Goal: Information Seeking & Learning: Learn about a topic

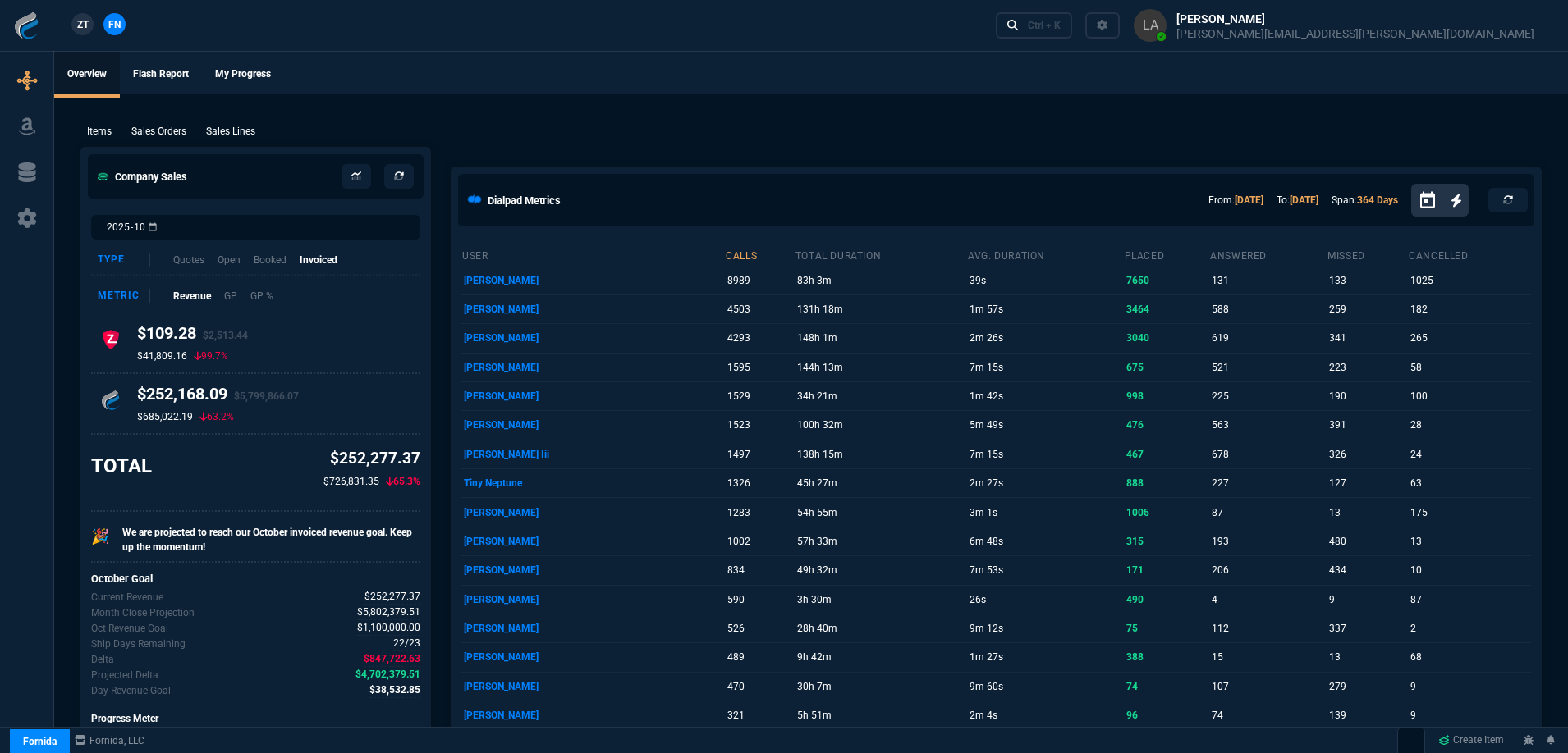
drag, startPoint x: 239, startPoint y: 131, endPoint x: 1493, endPoint y: 203, distance: 1256.1
click at [238, 131] on p "Sales Lines" at bounding box center [230, 131] width 49 height 15
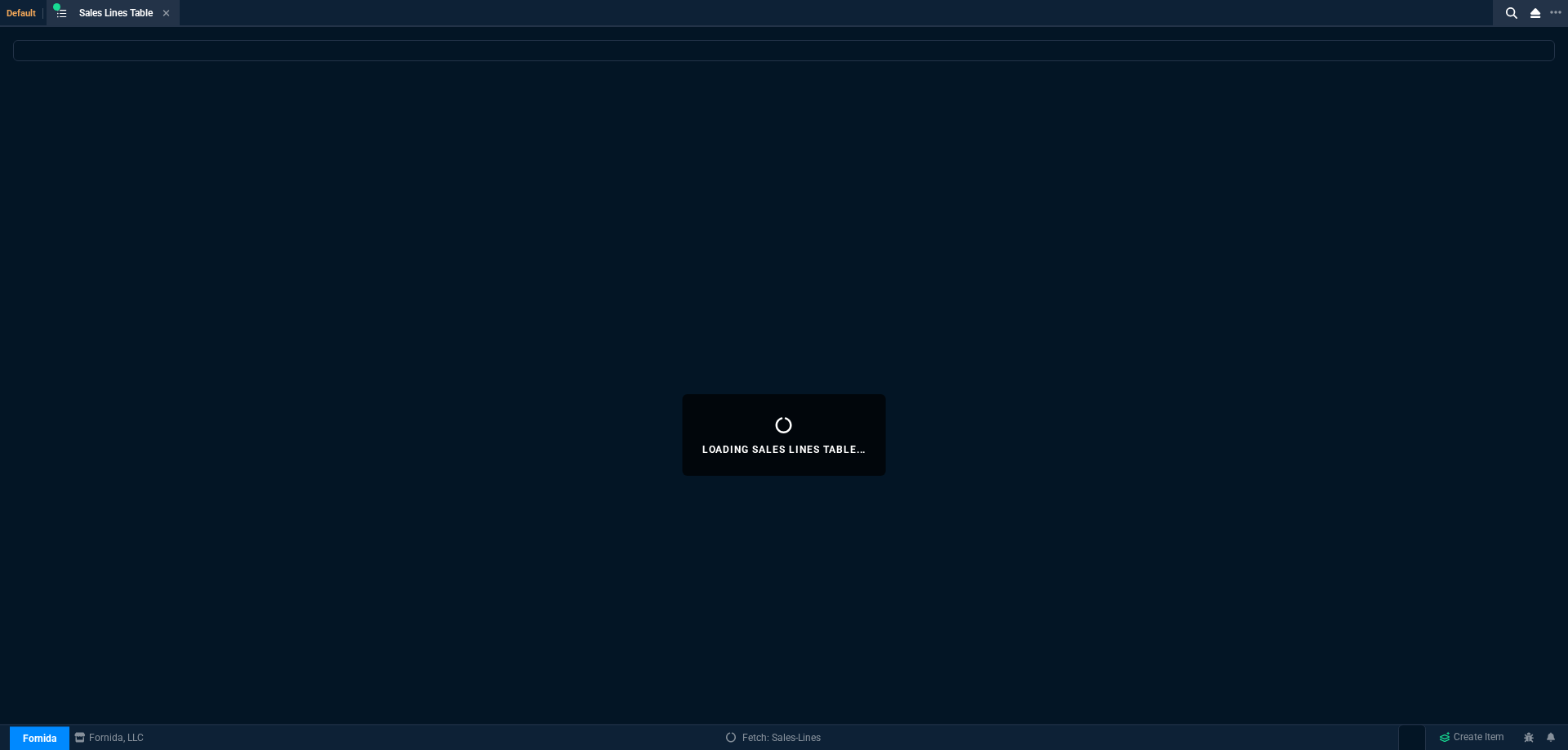
select select
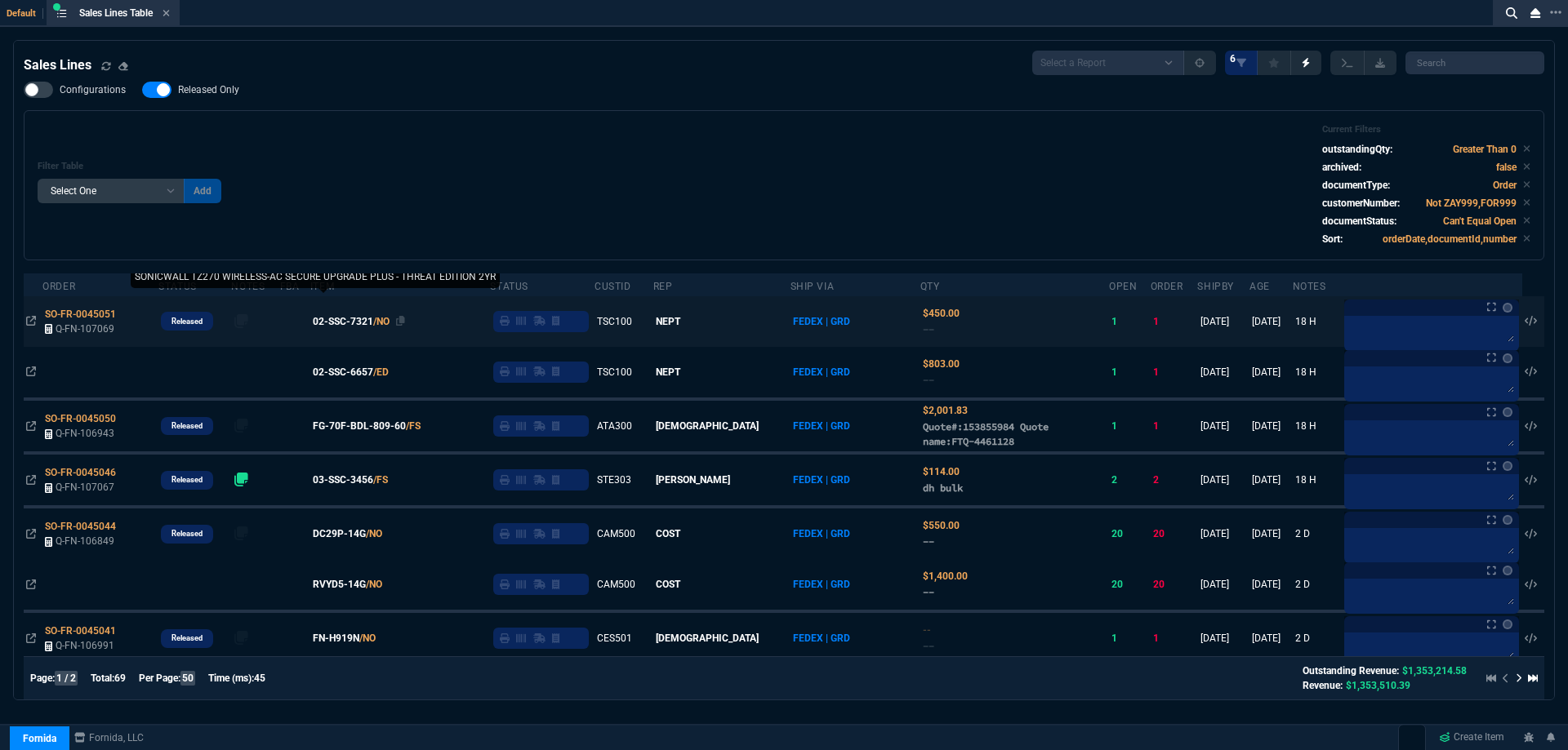
click at [367, 325] on span "02-SSC-7321" at bounding box center [343, 321] width 60 height 15
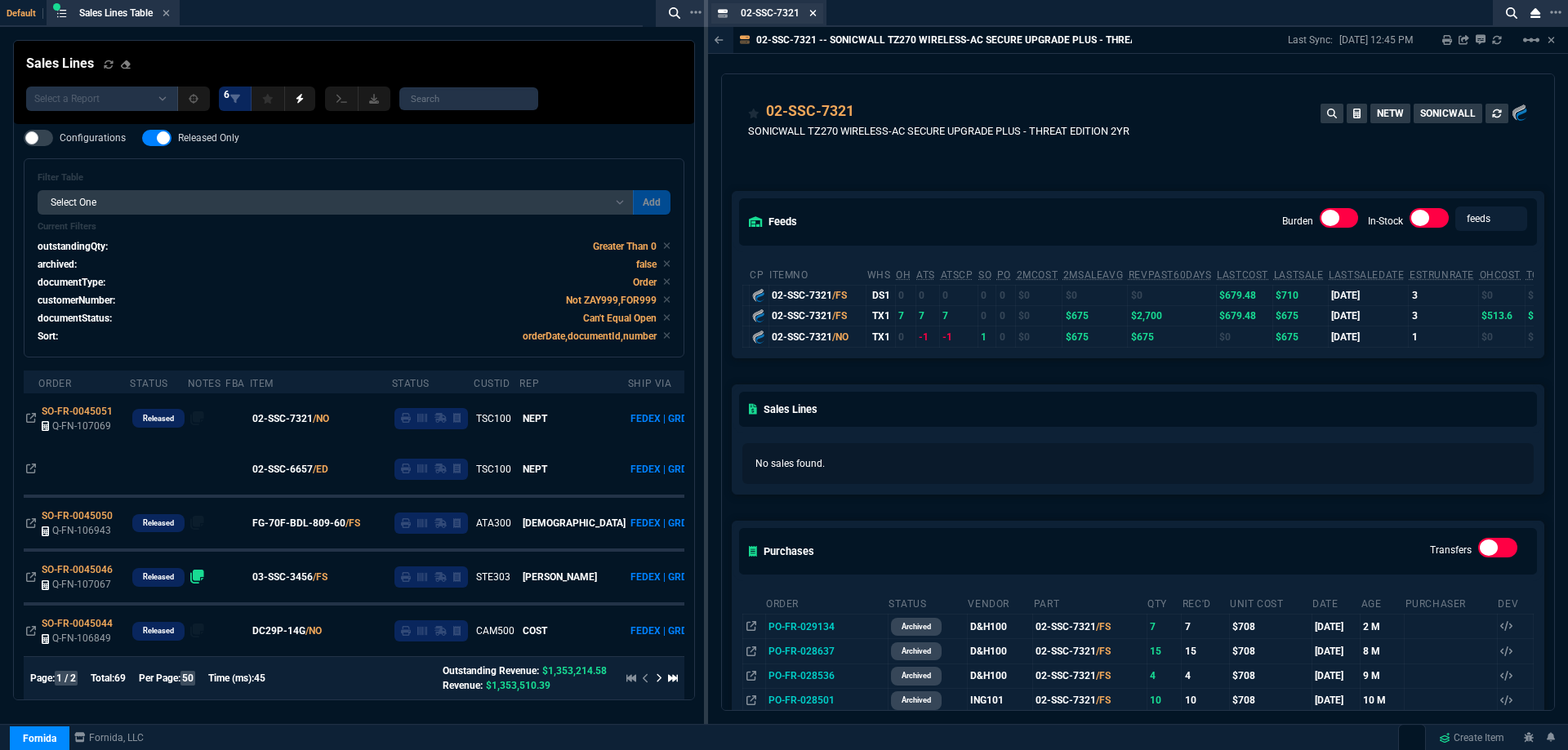
click at [812, 12] on icon at bounding box center [813, 13] width 7 height 7
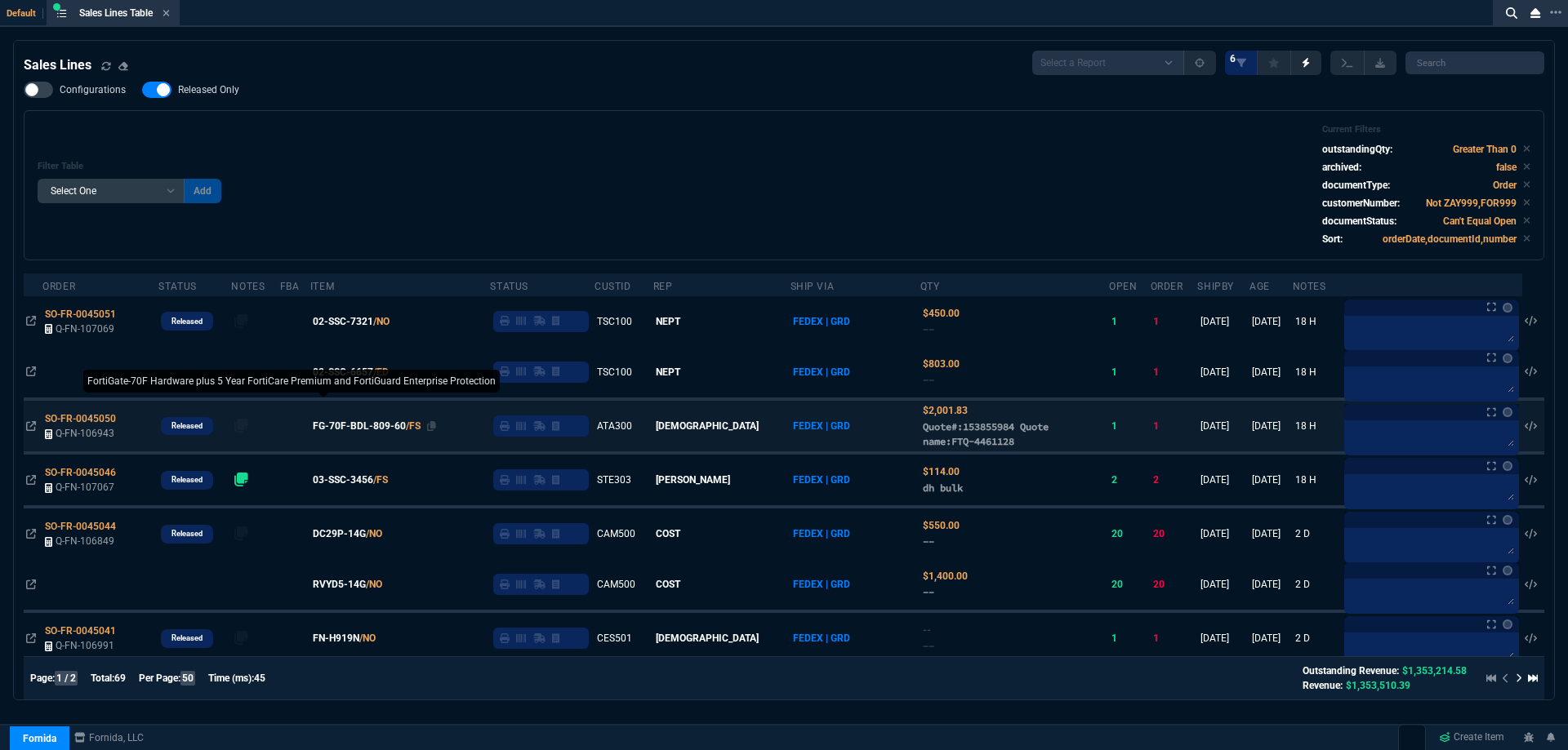
click at [383, 432] on span "FG-70F-BDL-809-60" at bounding box center [360, 426] width 94 height 15
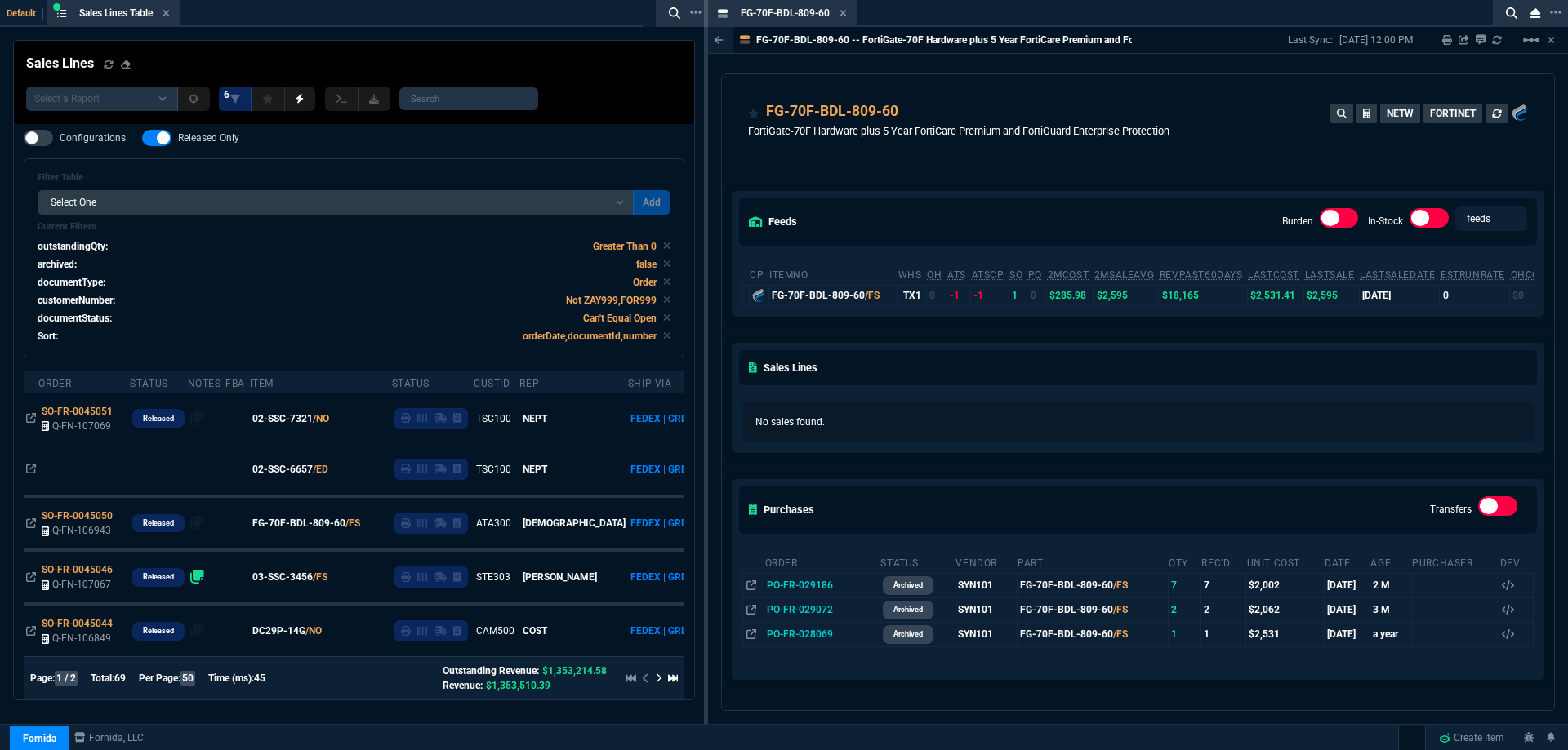
click at [840, 12] on icon at bounding box center [844, 13] width 8 height 10
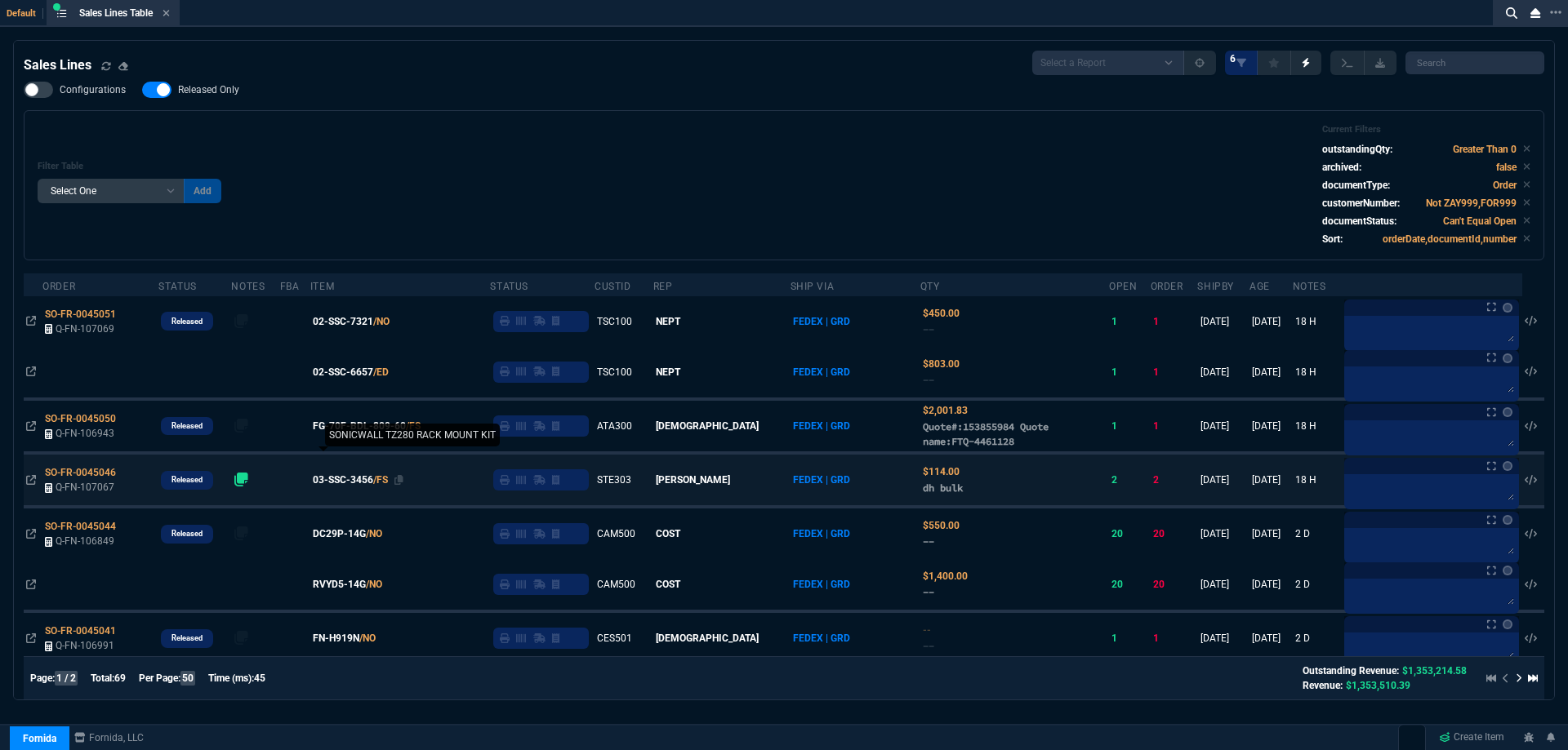
click at [353, 486] on span "03-SSC-3456" at bounding box center [343, 479] width 60 height 15
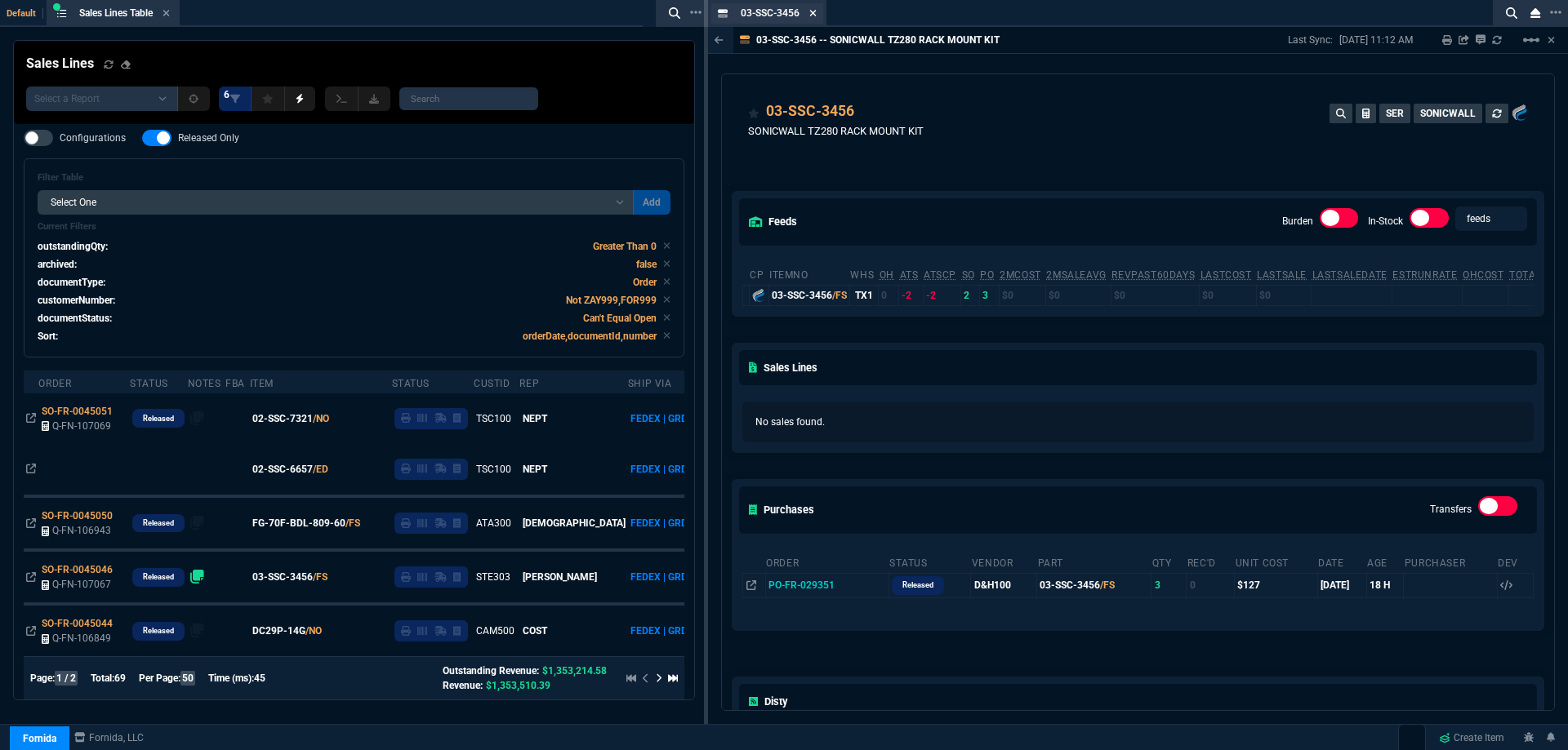
click at [816, 12] on icon at bounding box center [813, 13] width 7 height 7
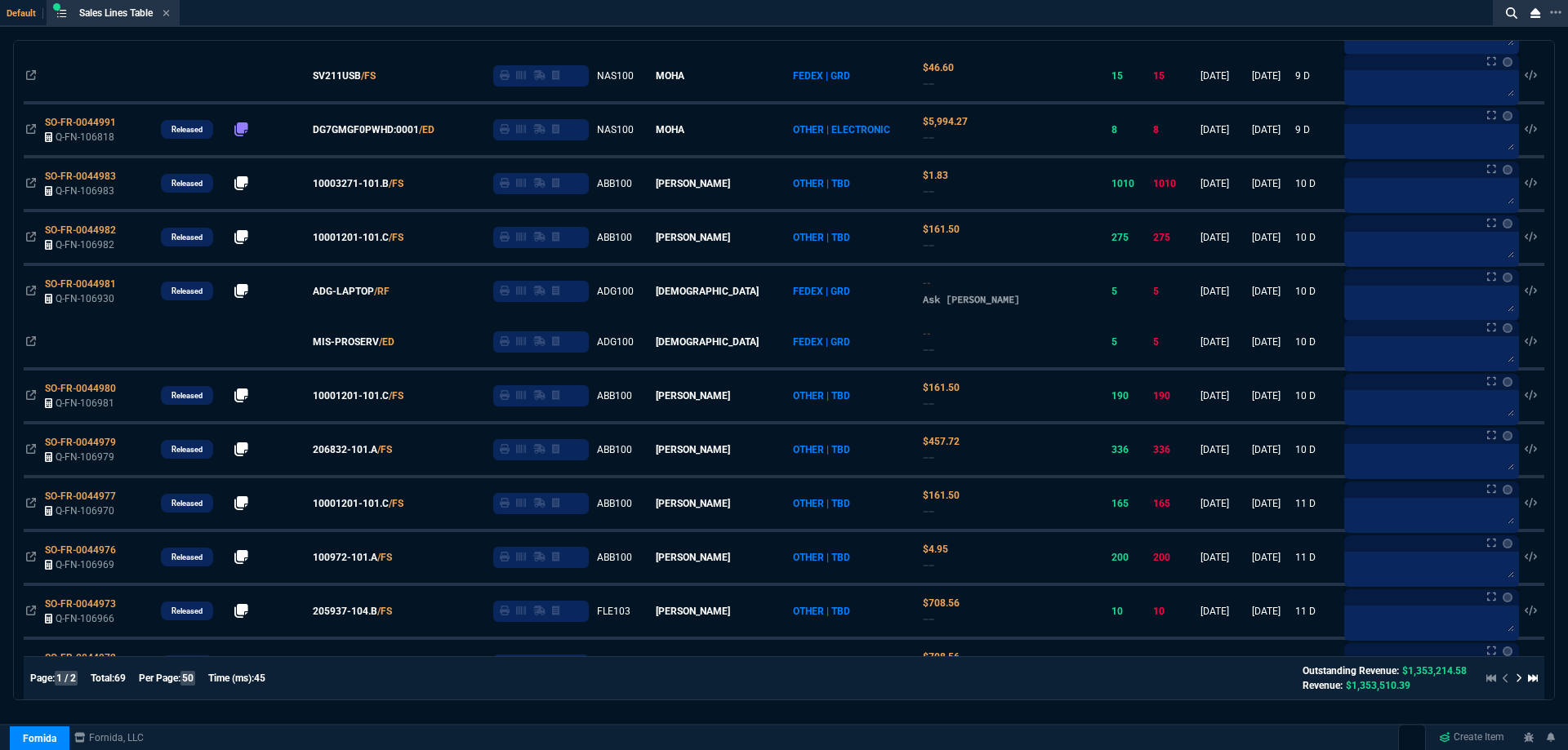
scroll to position [1470, 0]
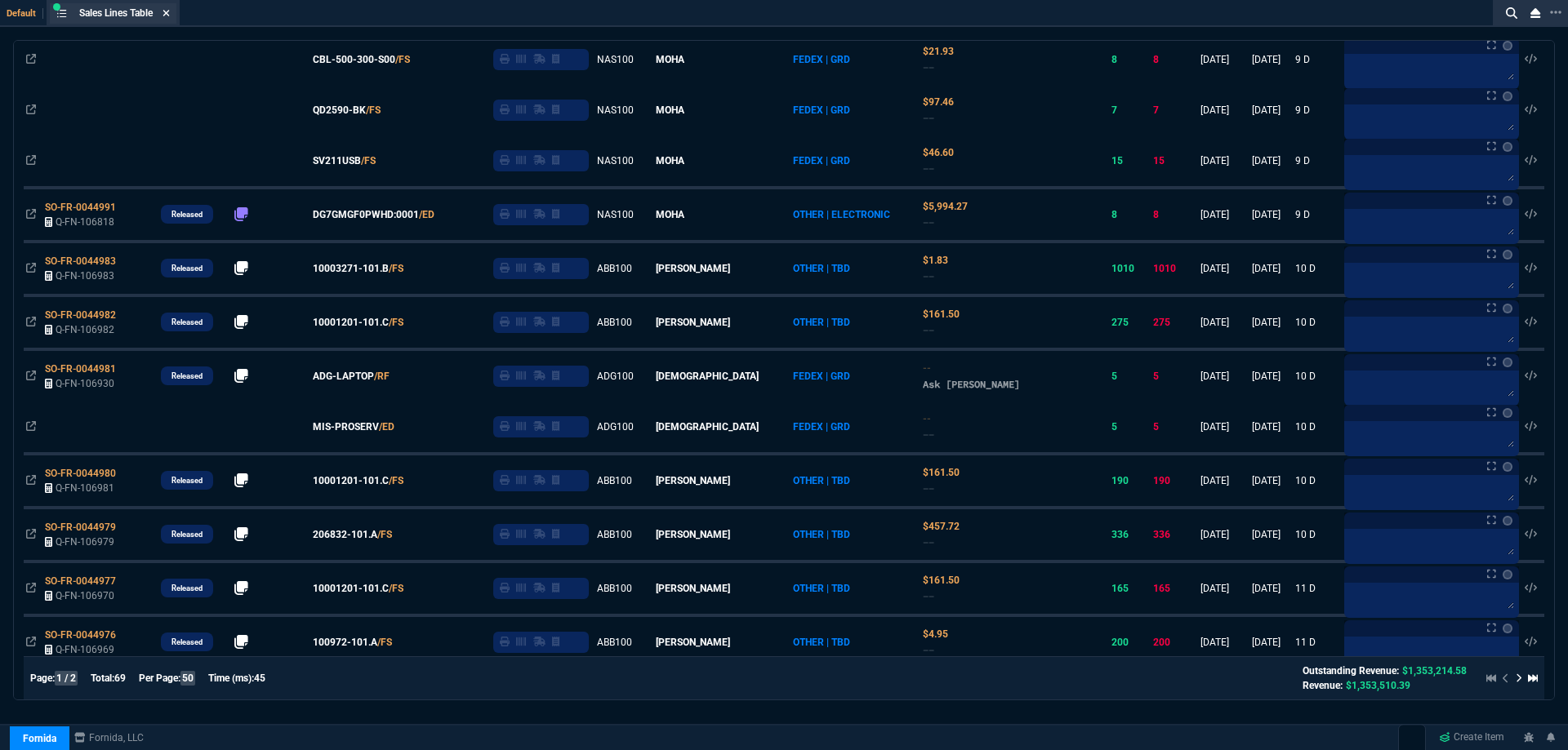
click at [169, 11] on icon at bounding box center [167, 13] width 8 height 10
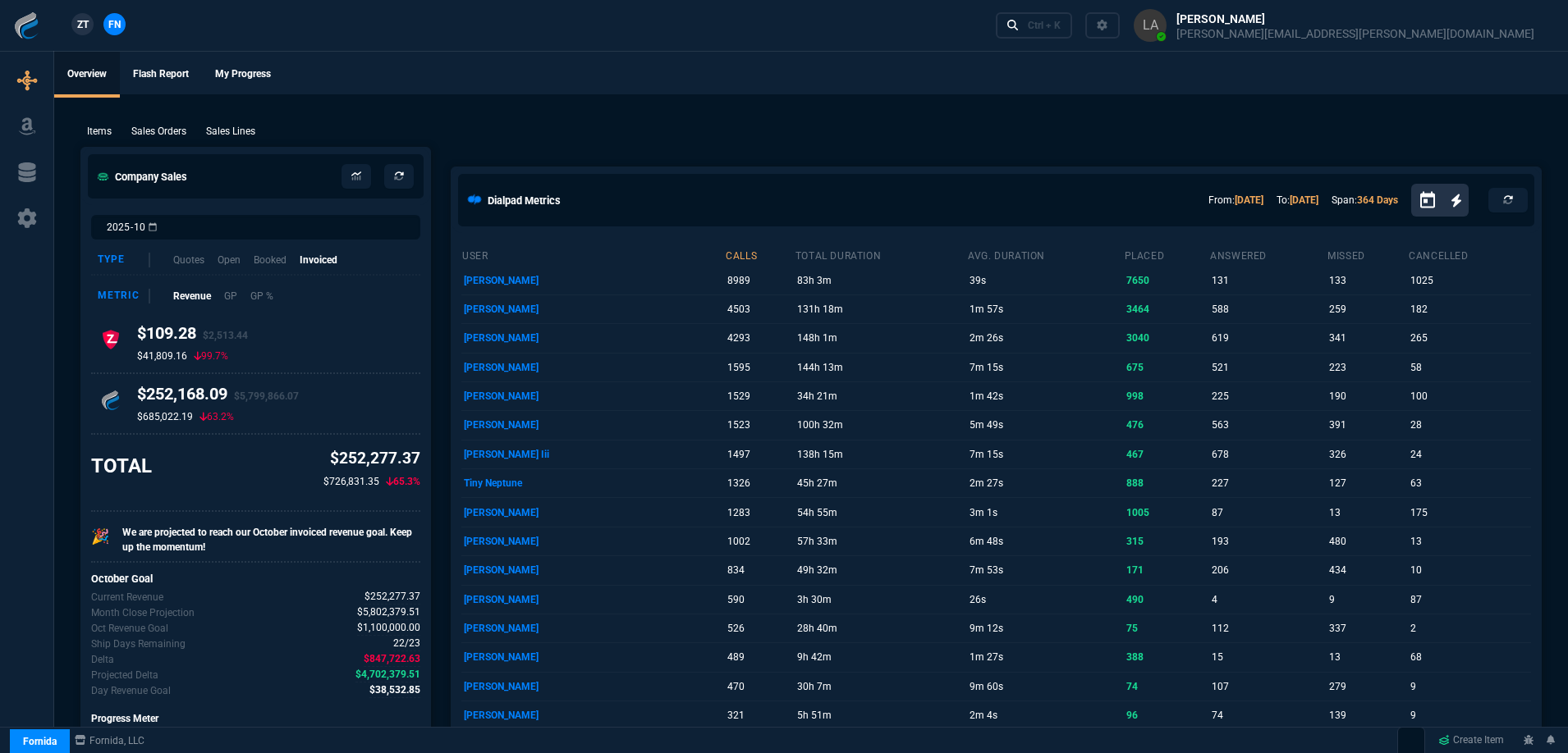
click at [72, 27] on link "ZT" at bounding box center [82, 24] width 23 height 23
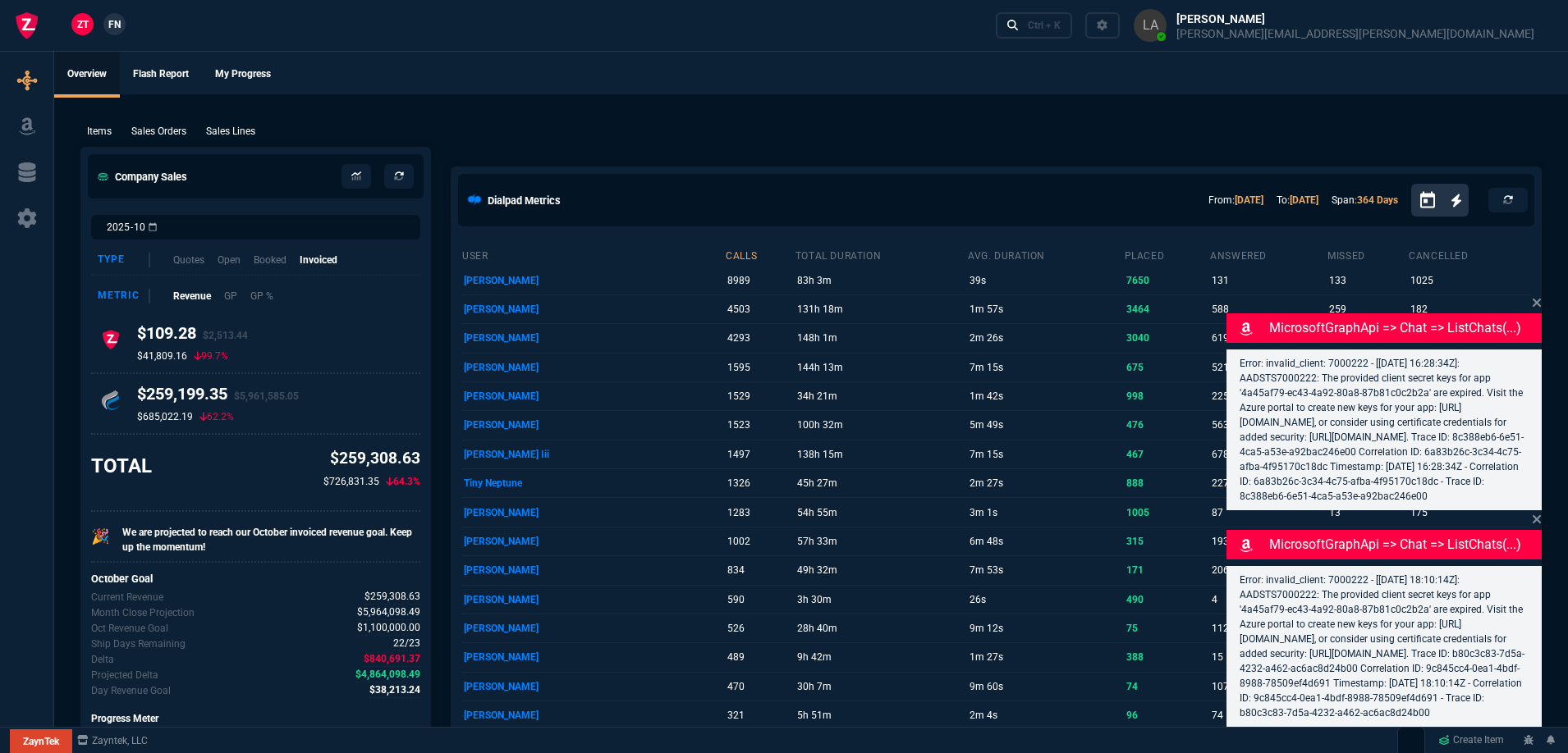
click at [244, 130] on p "Sales Lines" at bounding box center [230, 131] width 49 height 15
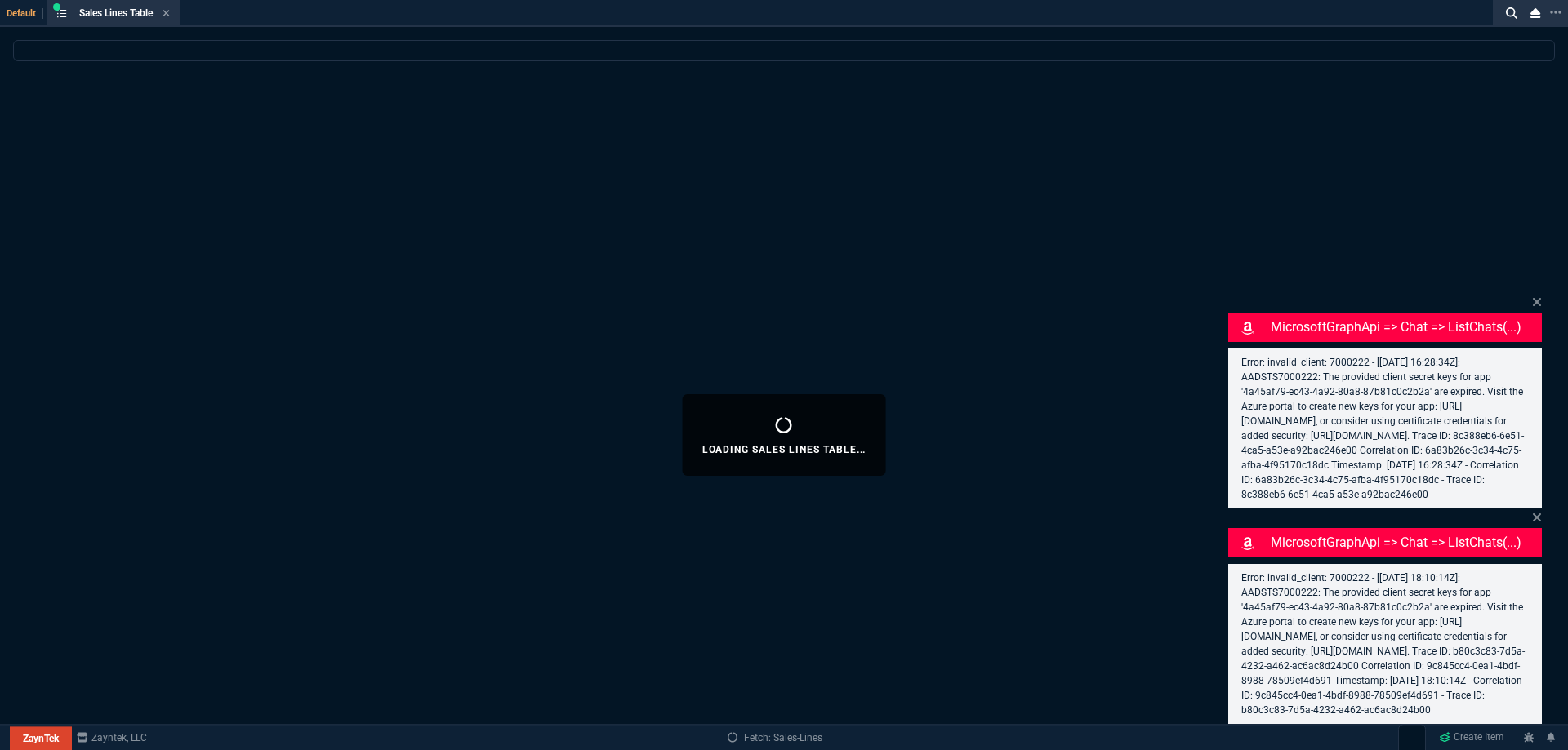
select select
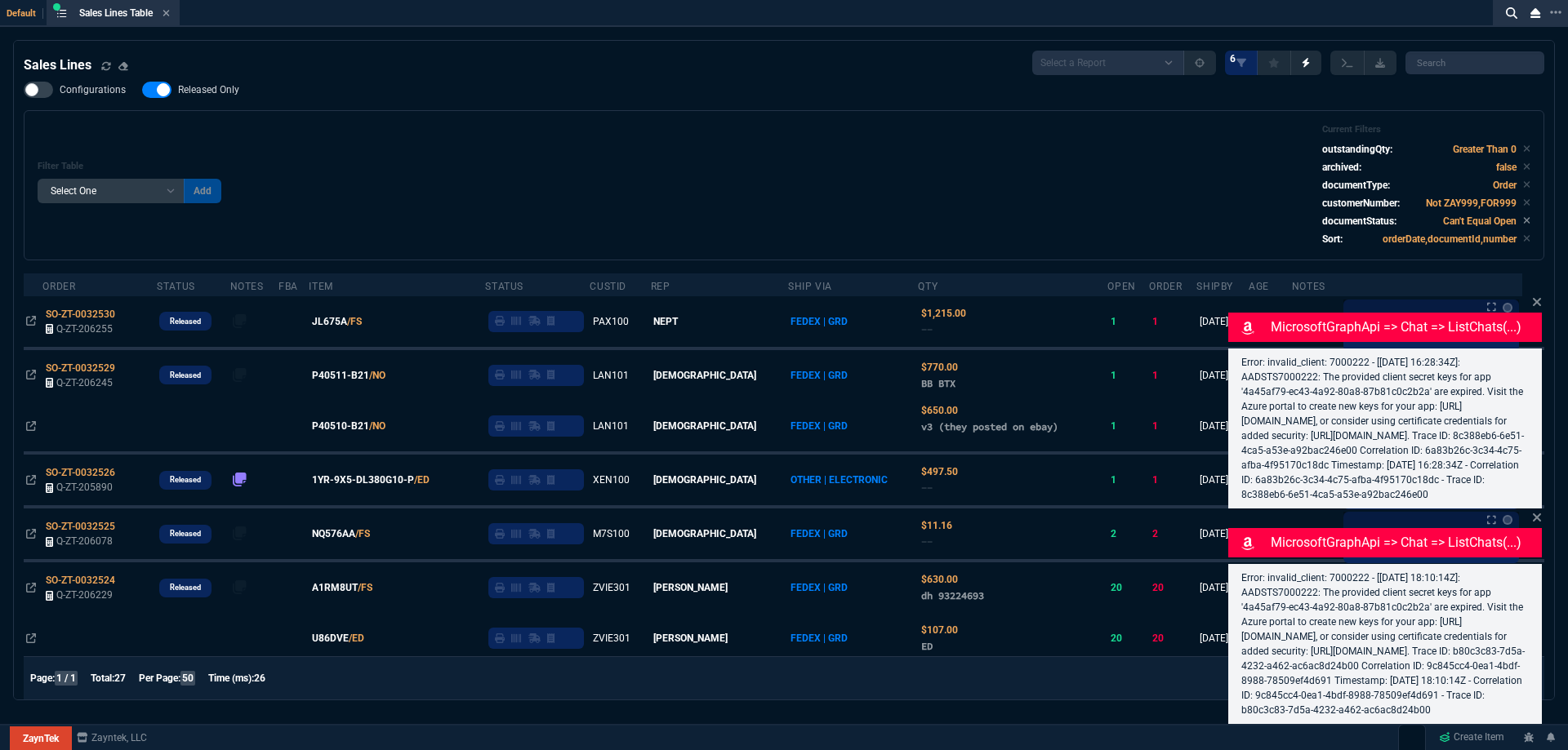
click at [341, 322] on span "JL675A" at bounding box center [329, 321] width 35 height 15
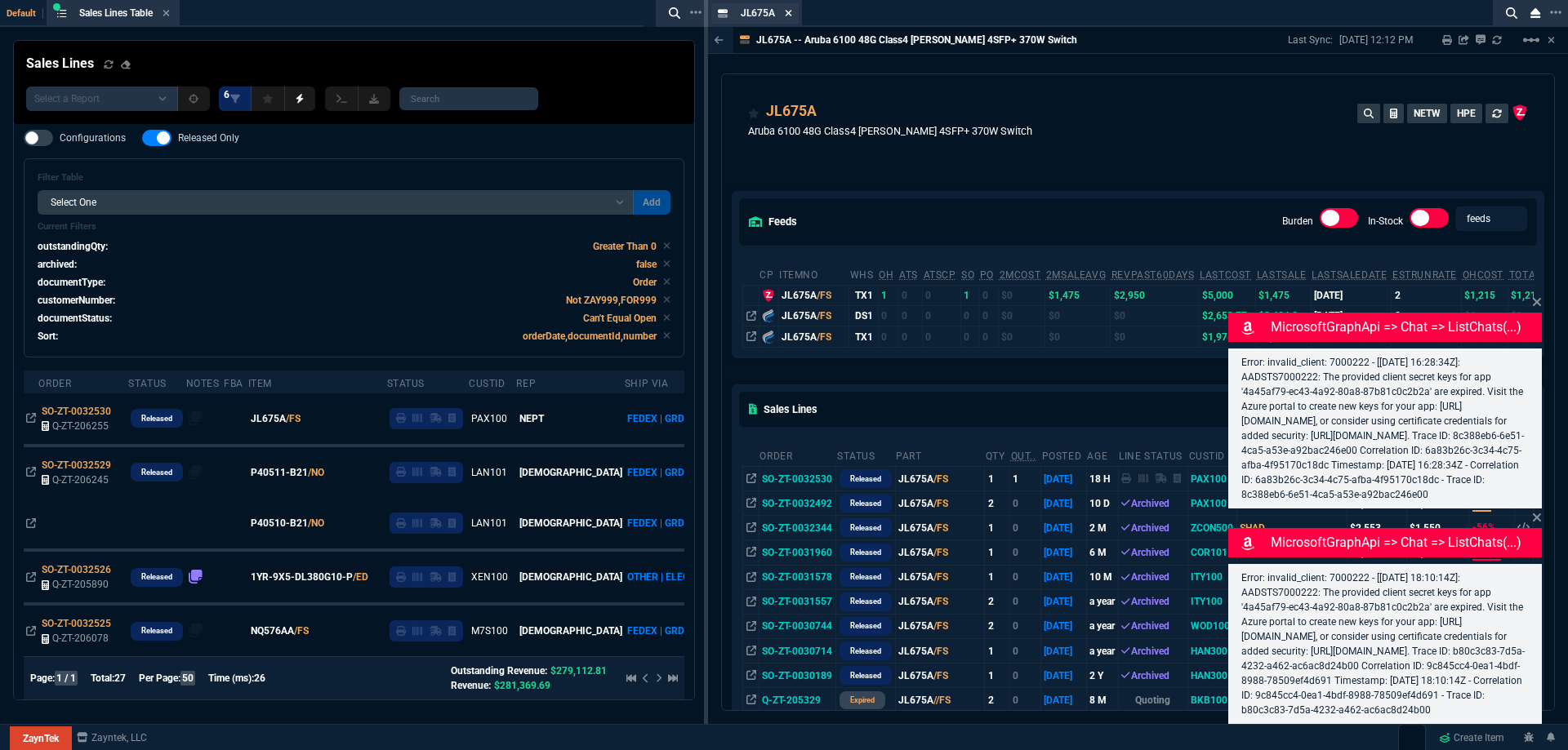
click at [786, 15] on icon at bounding box center [788, 13] width 7 height 7
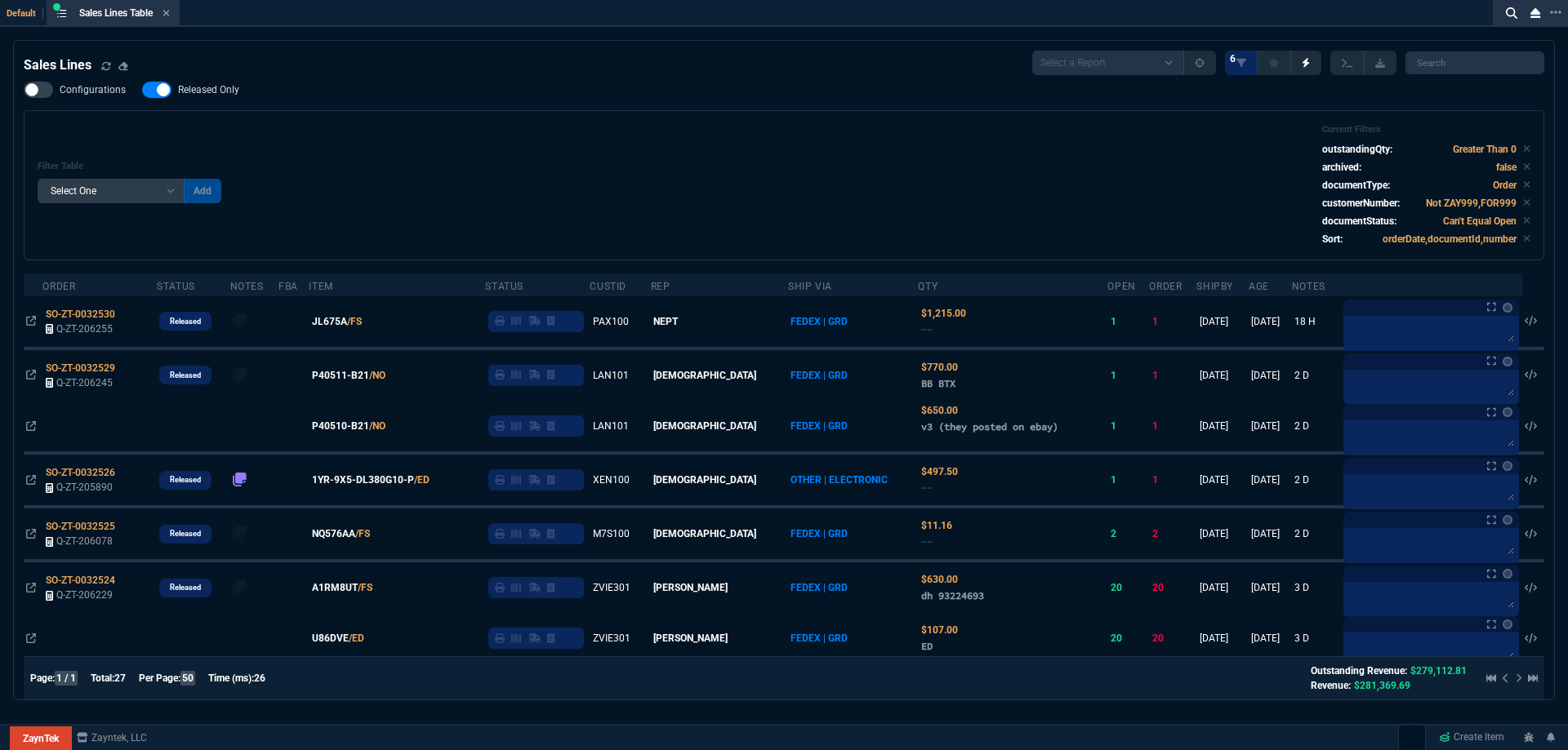
click at [202, 94] on span "Released Only" at bounding box center [209, 89] width 61 height 13
click at [142, 91] on input "Released Only" at bounding box center [141, 90] width 1 height 1
checkbox input "false"
click at [548, 152] on div "Filter Table Select One Add Filter () Age () ATS () Cond (itemVariantCode) Cust…" at bounding box center [784, 185] width 1493 height 123
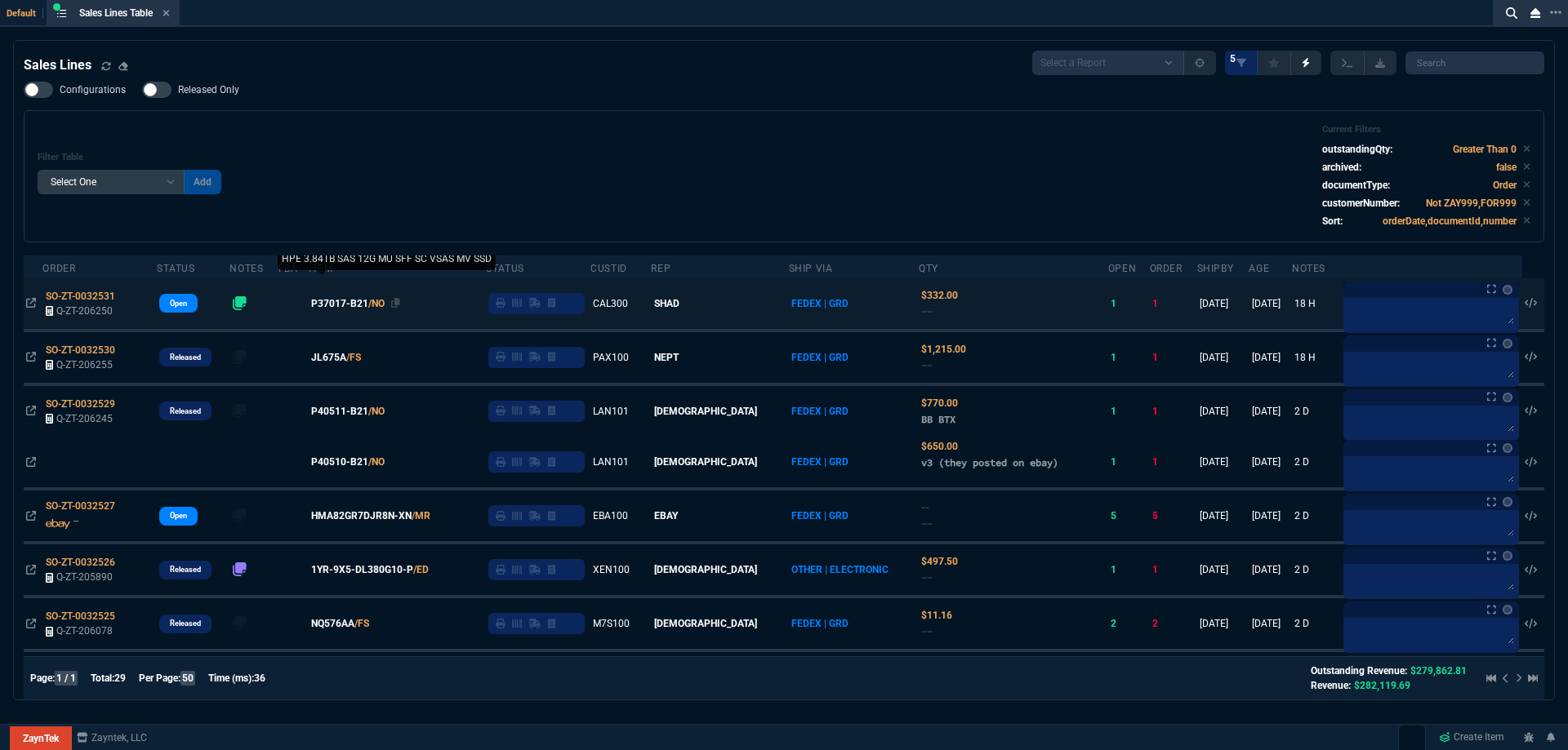
click at [356, 305] on span "P37017-B21" at bounding box center [339, 303] width 57 height 15
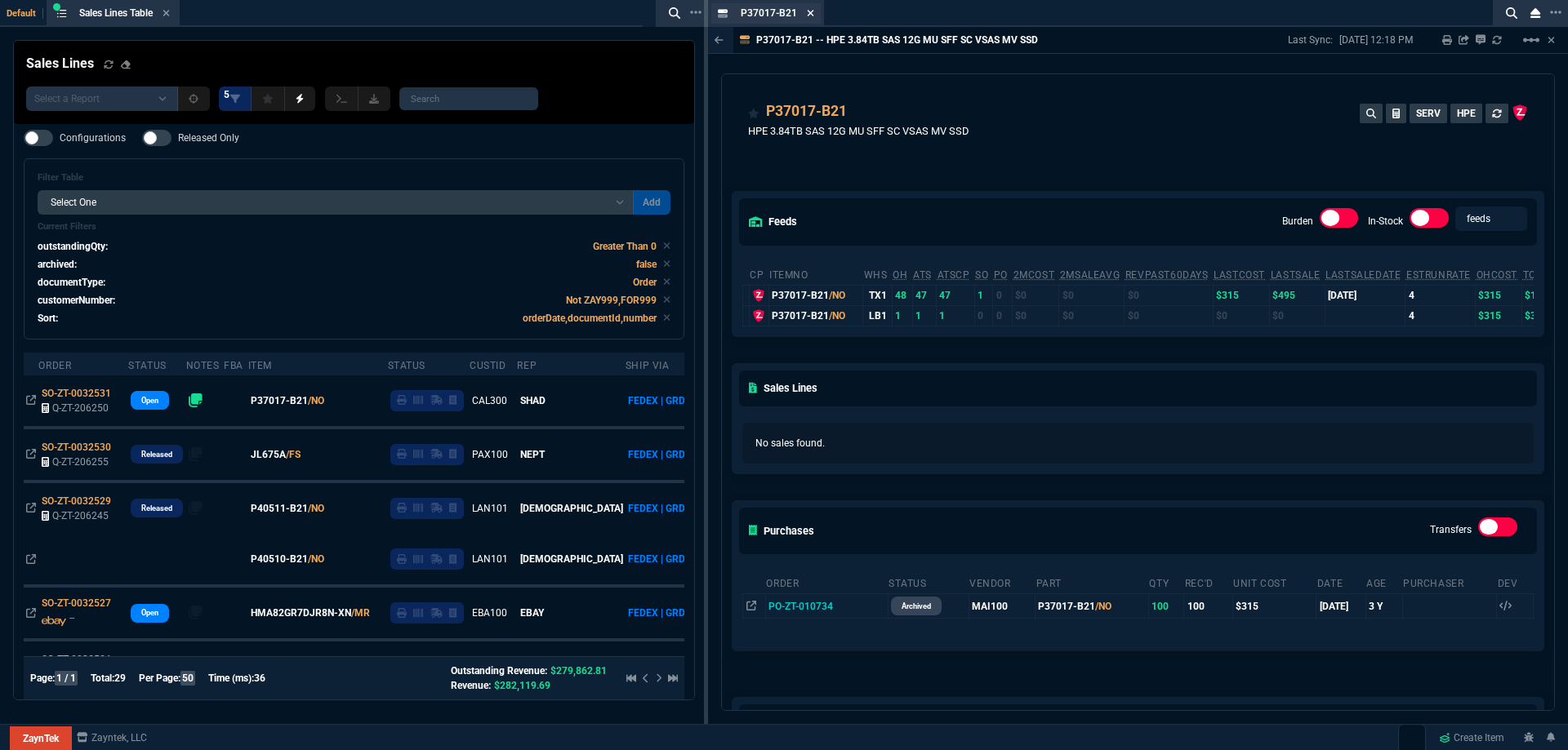
click at [814, 16] on div "P37017-B21 Item" at bounding box center [766, 13] width 109 height 20
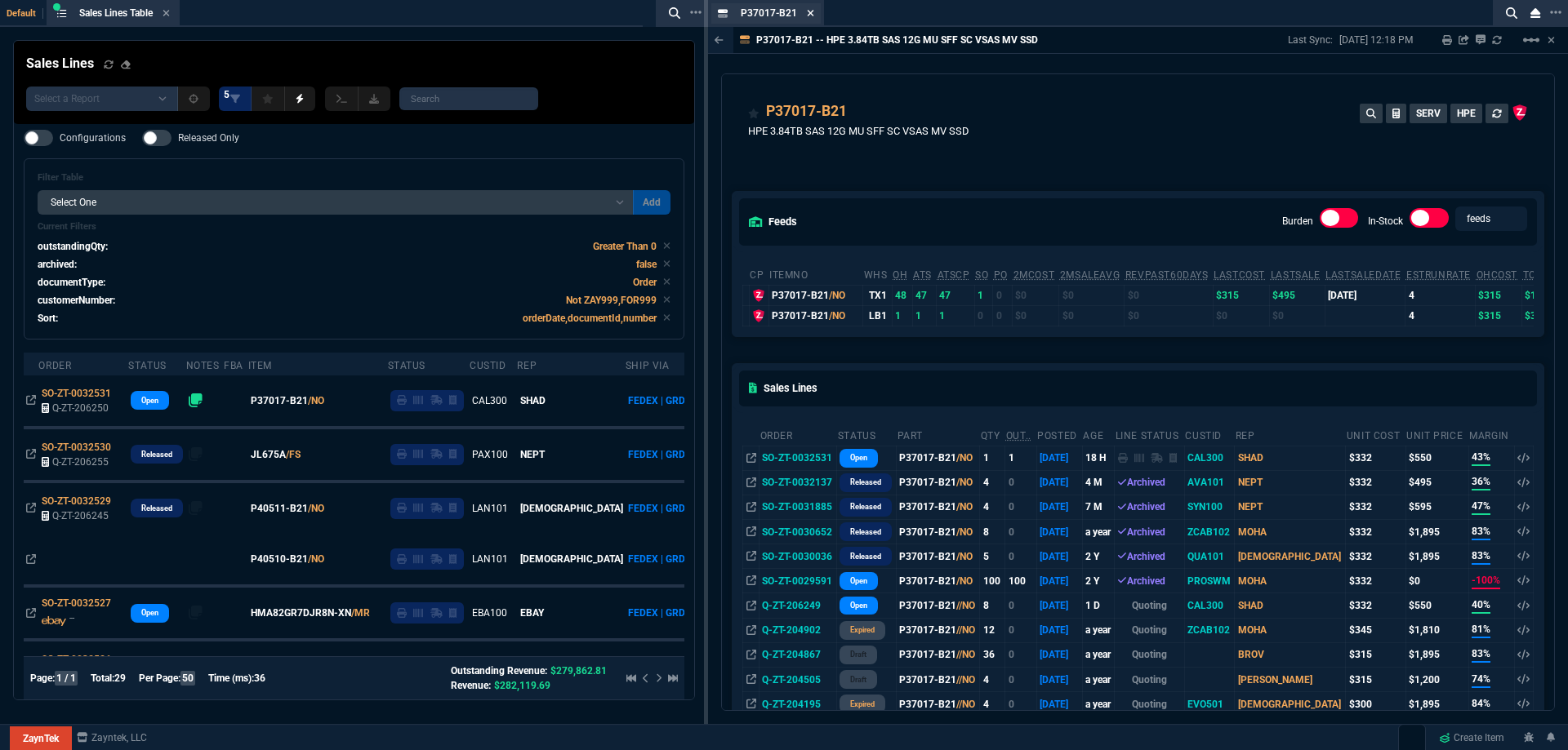
click at [813, 14] on icon at bounding box center [811, 13] width 8 height 10
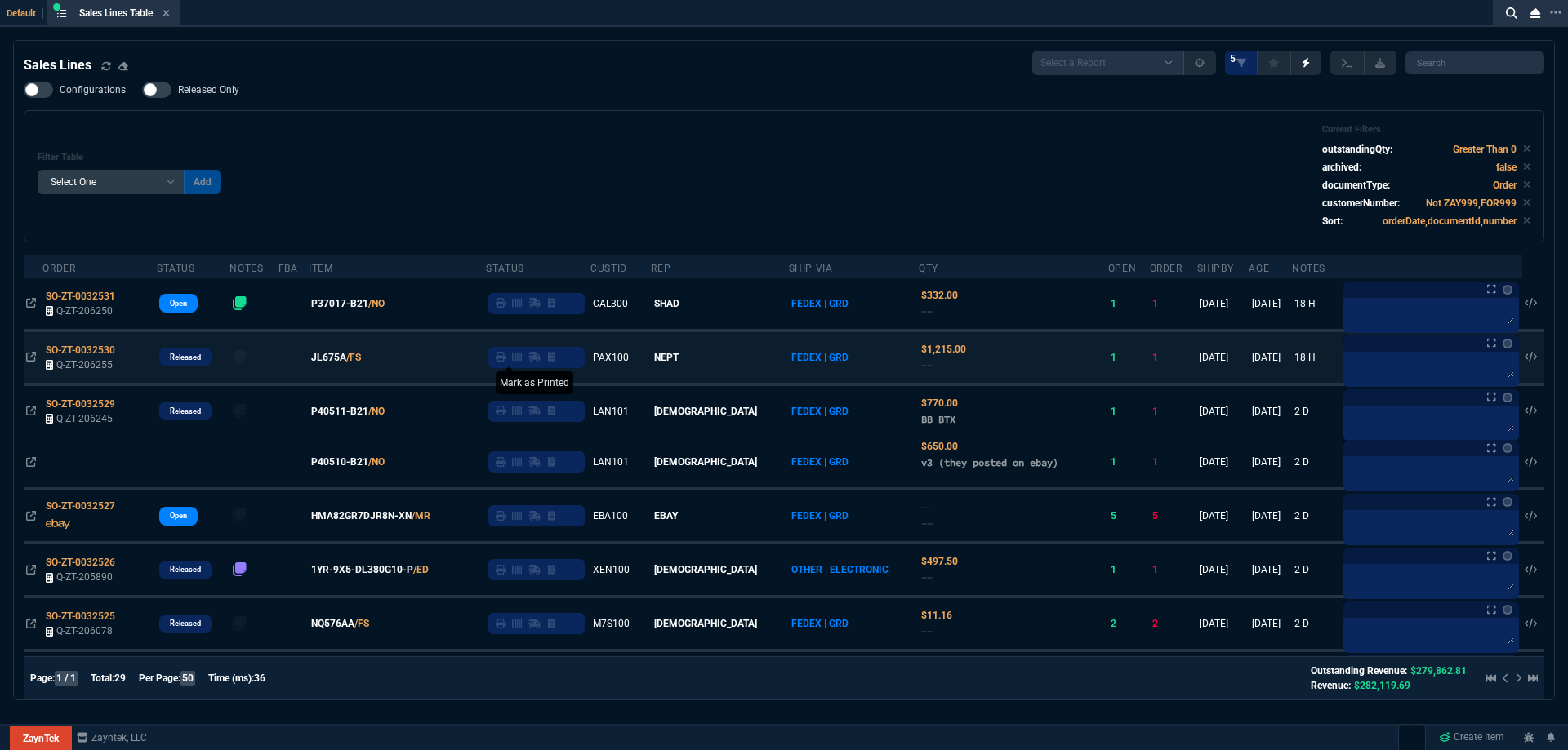
click at [506, 361] on icon at bounding box center [501, 356] width 10 height 10
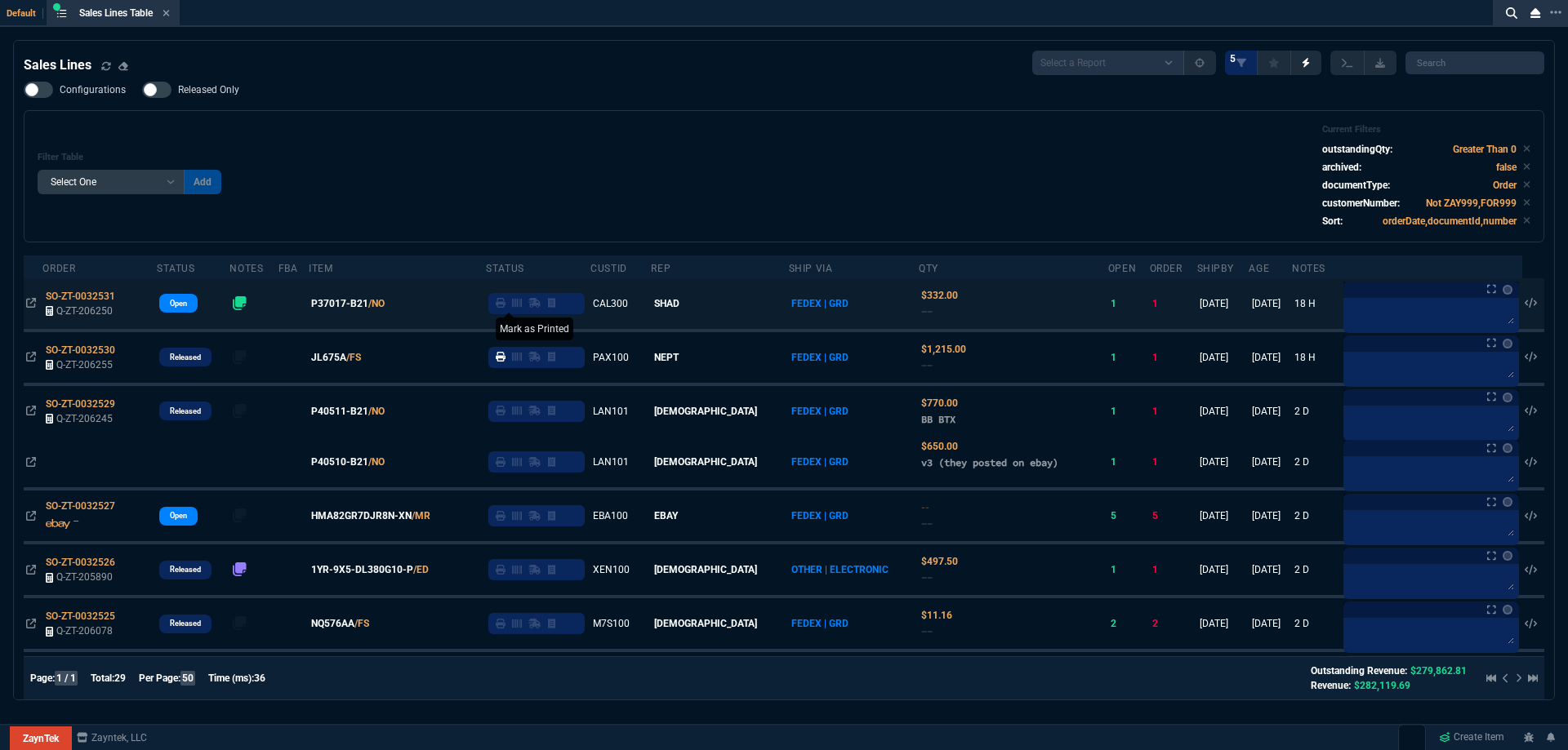
click at [506, 307] on icon at bounding box center [501, 303] width 10 height 10
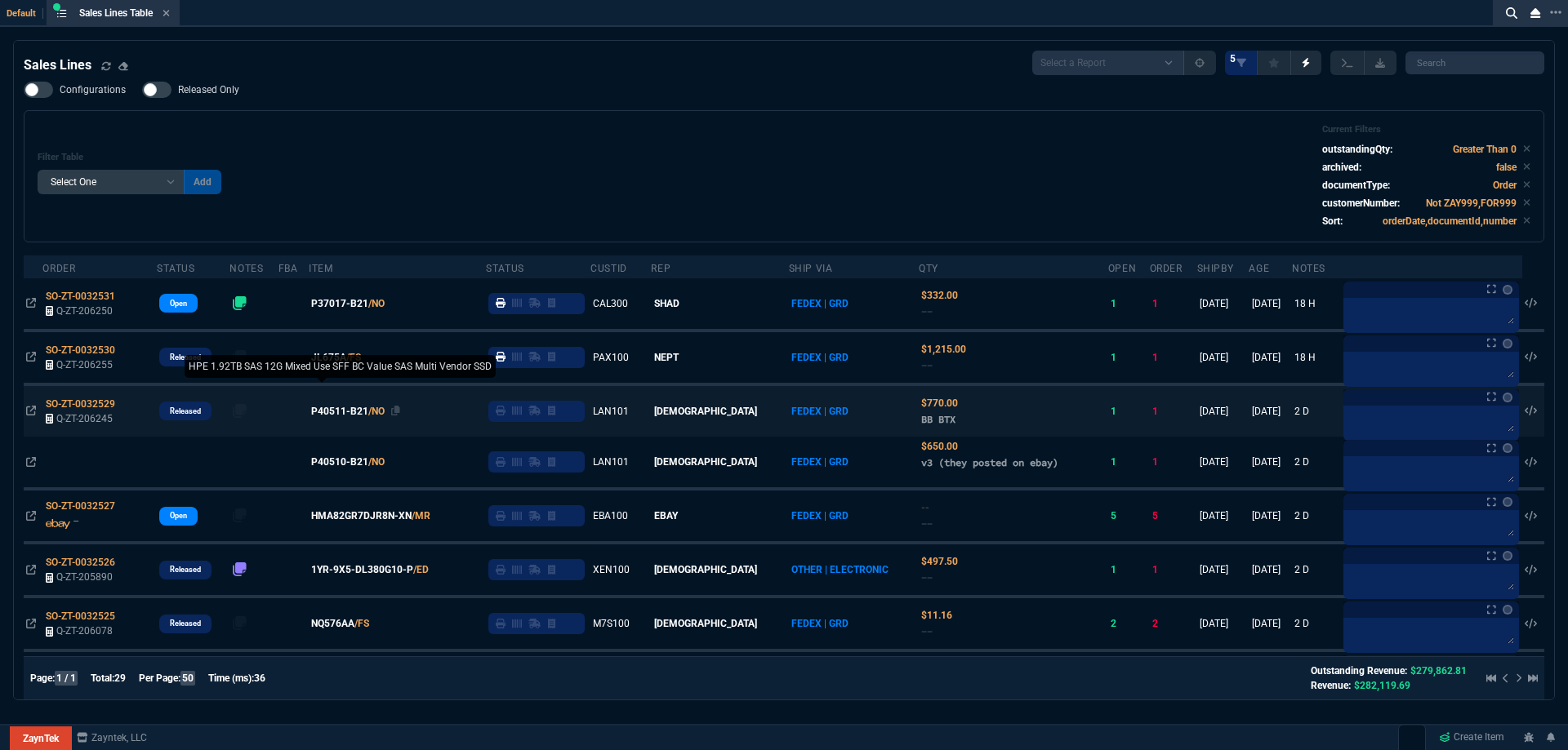
click at [344, 415] on span "P40511-B21" at bounding box center [339, 411] width 57 height 15
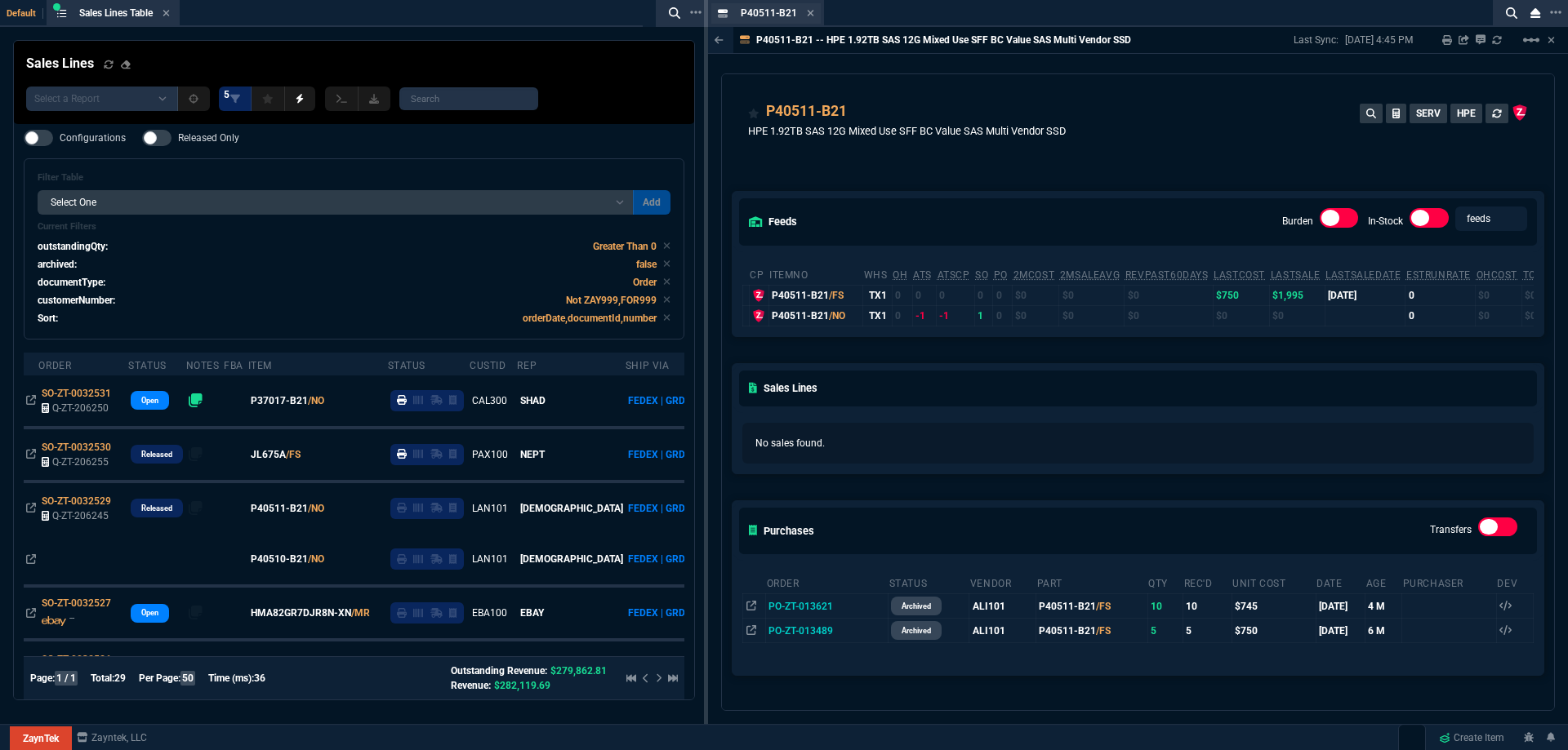
click at [804, 16] on div "P40511-B21 Item" at bounding box center [777, 14] width 73 height 14
click at [807, 17] on icon at bounding box center [811, 13] width 8 height 10
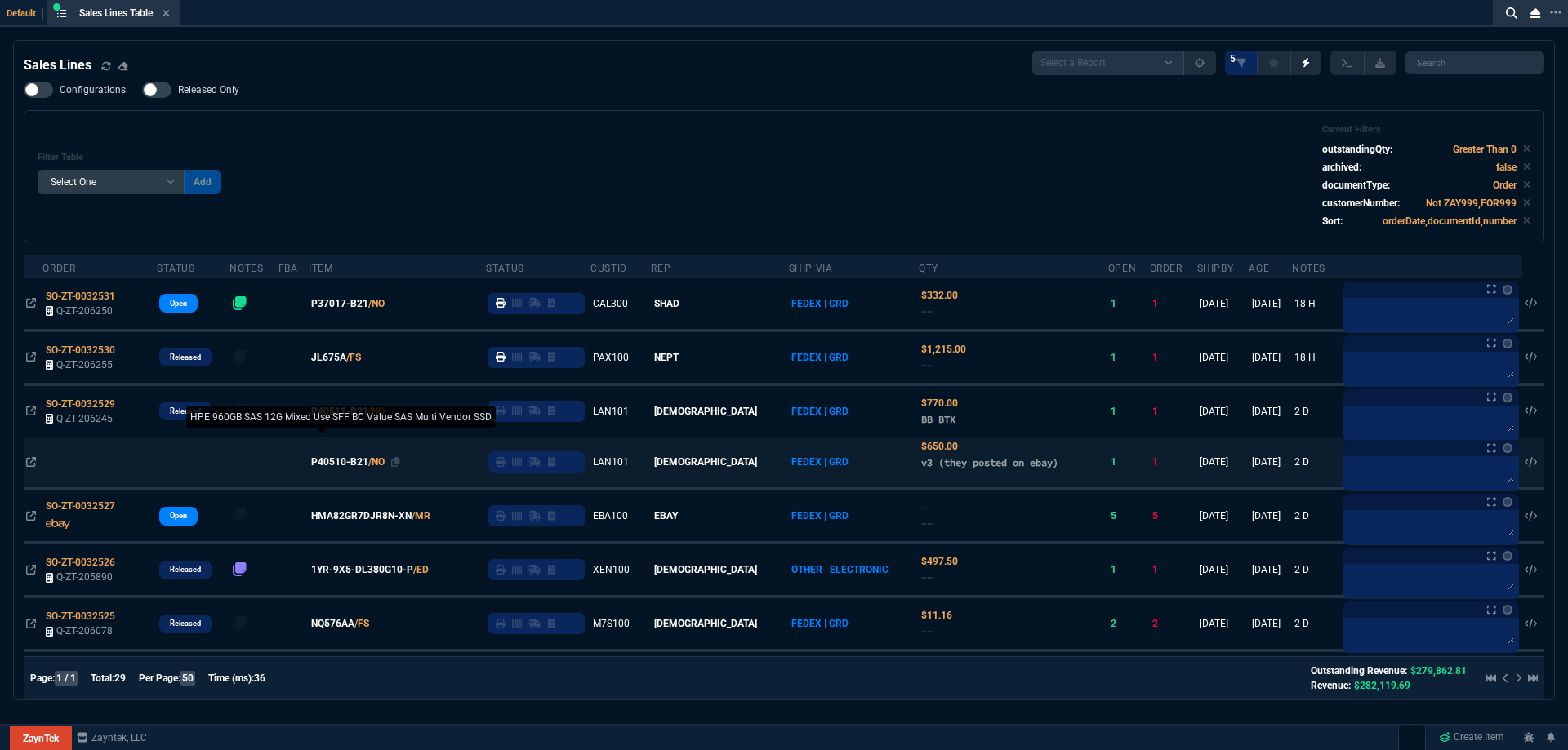
click at [361, 464] on span "P40510-B21" at bounding box center [339, 462] width 57 height 15
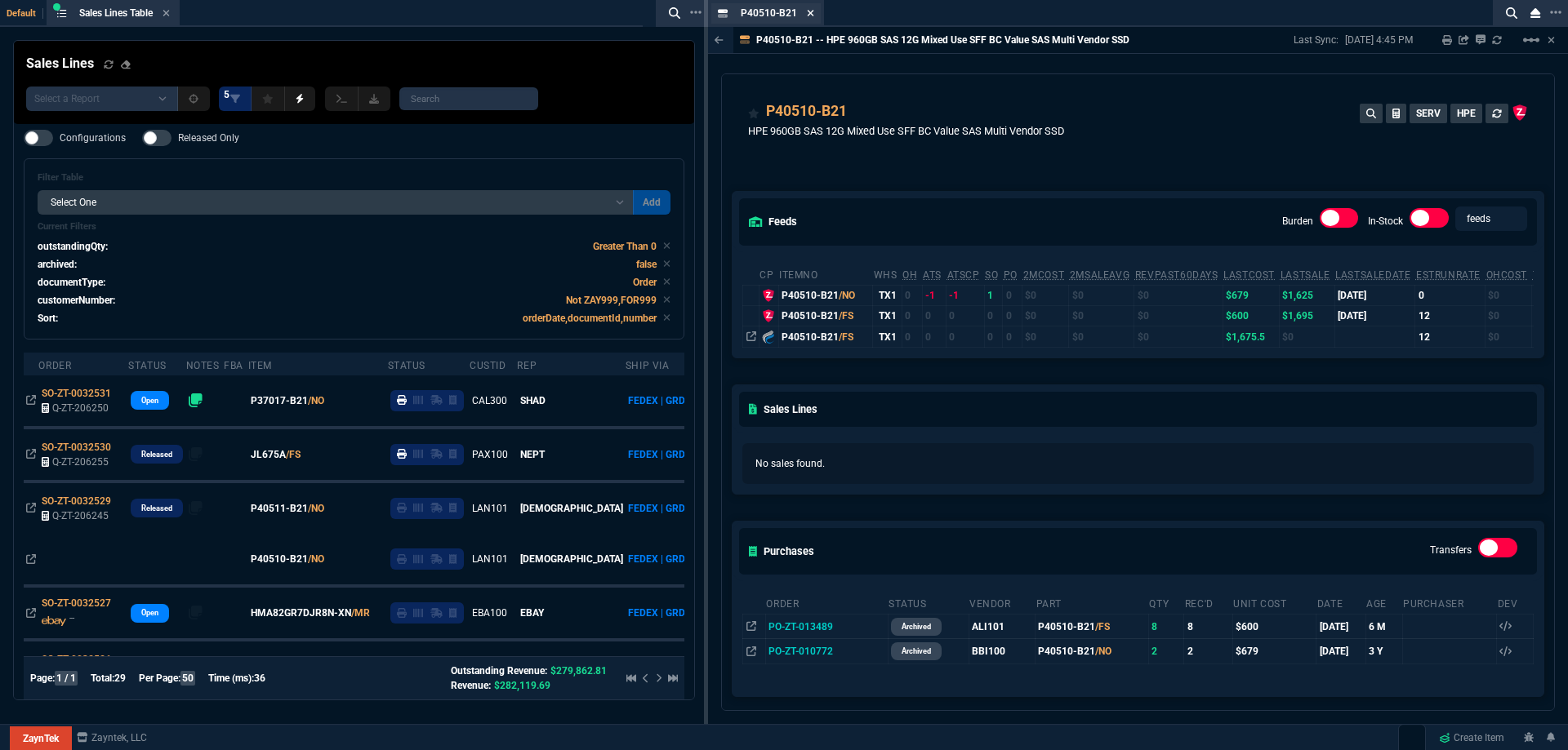
click at [809, 8] on nx-icon at bounding box center [811, 14] width 8 height 13
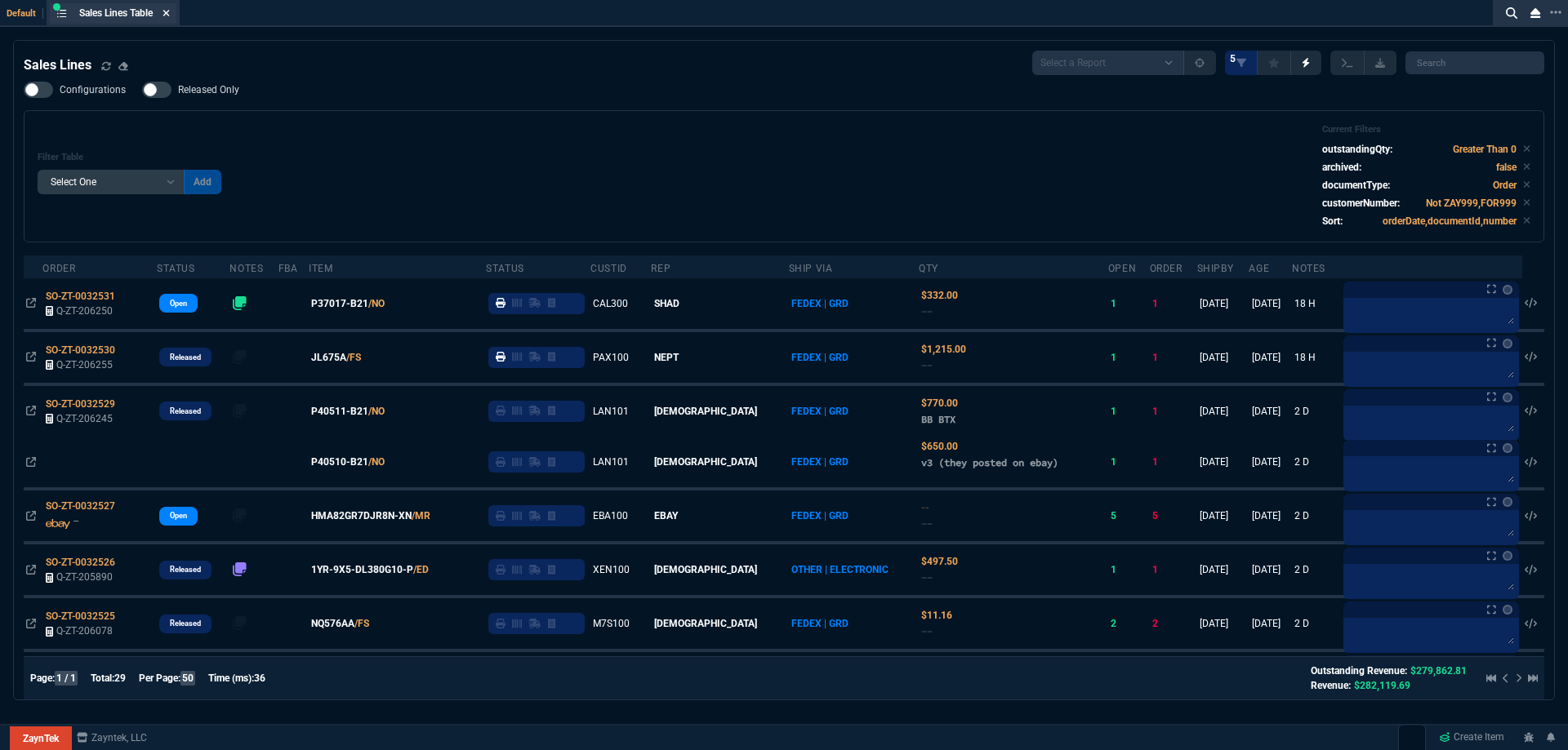
click at [167, 14] on icon at bounding box center [167, 13] width 8 height 10
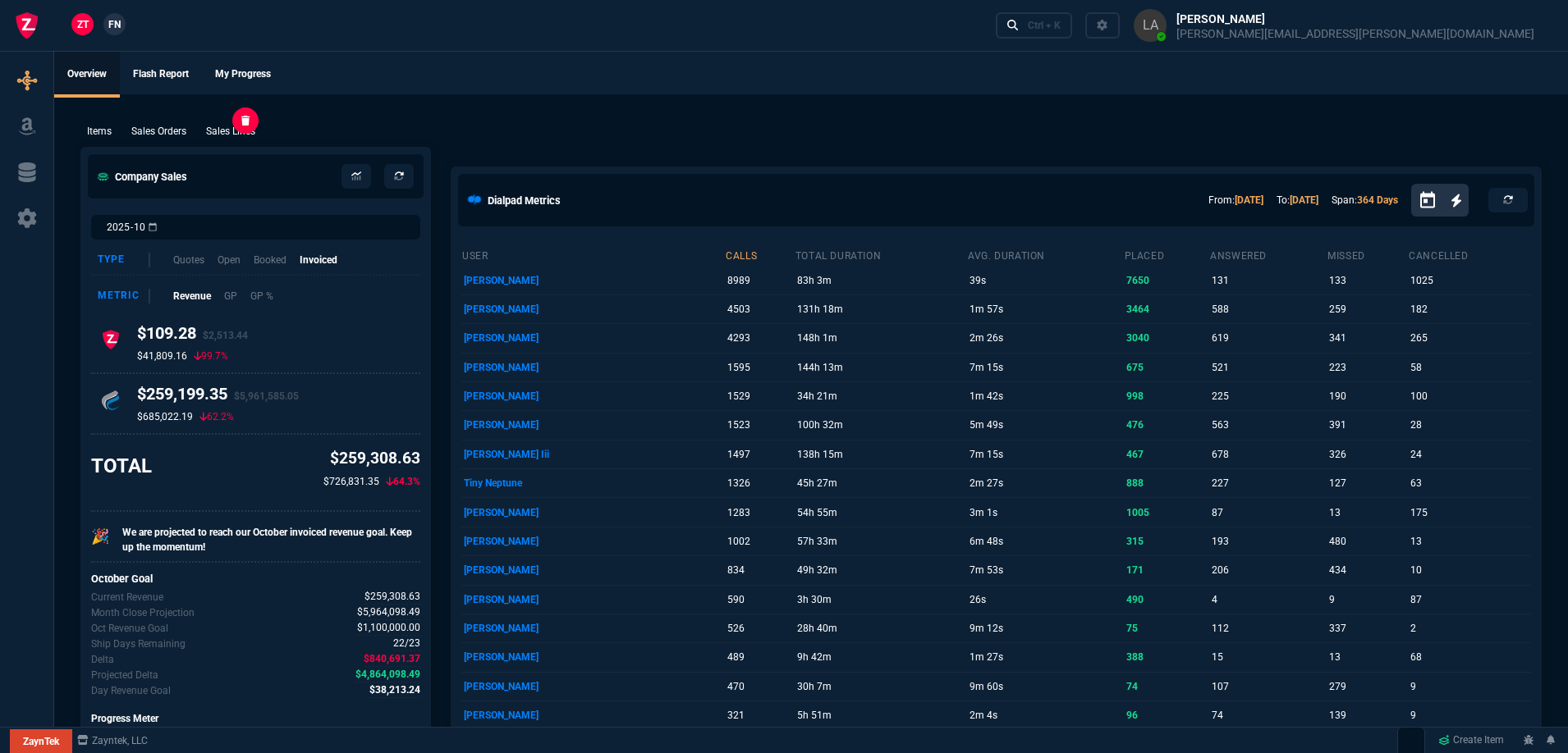
click at [253, 127] on p "Sales Lines" at bounding box center [230, 131] width 49 height 15
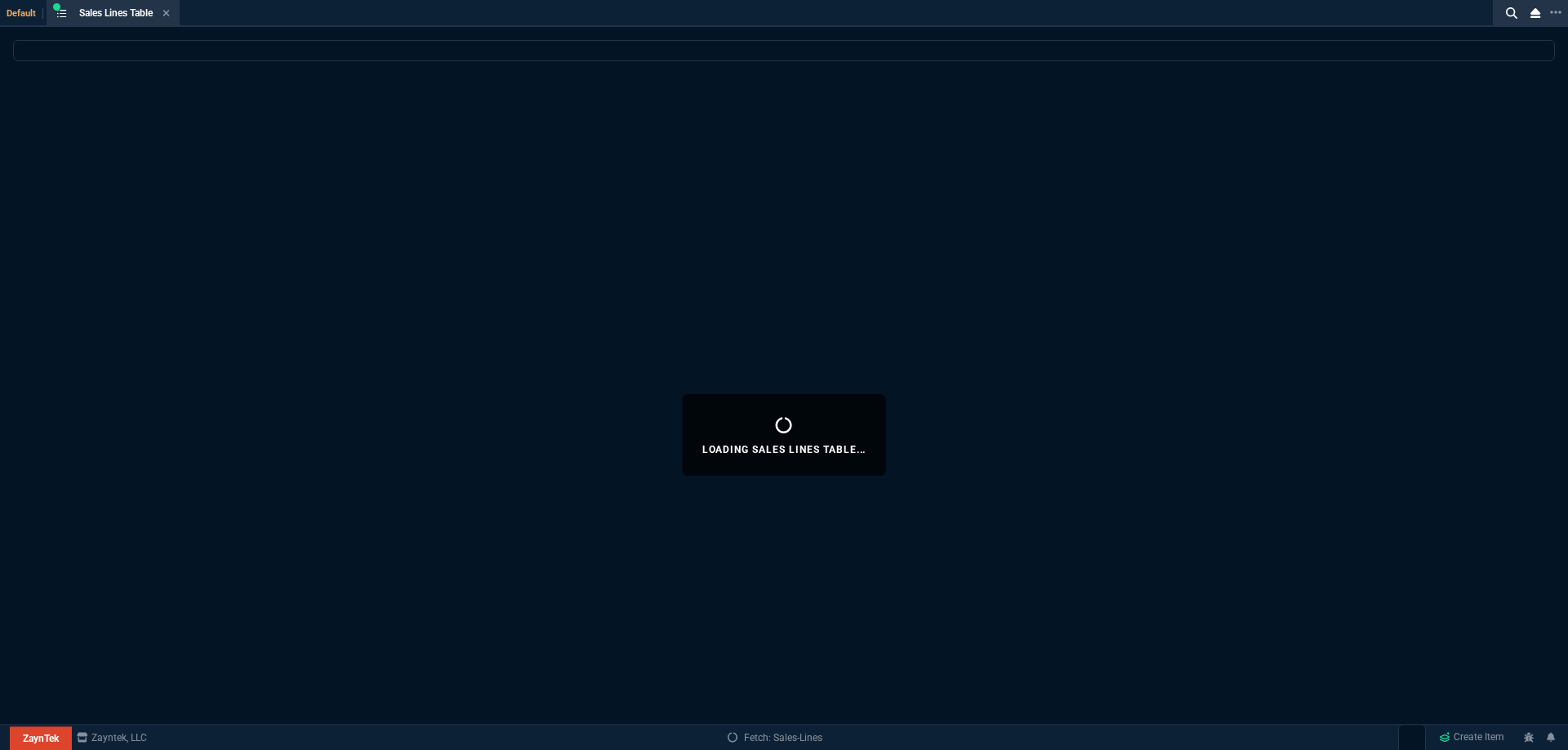
select select
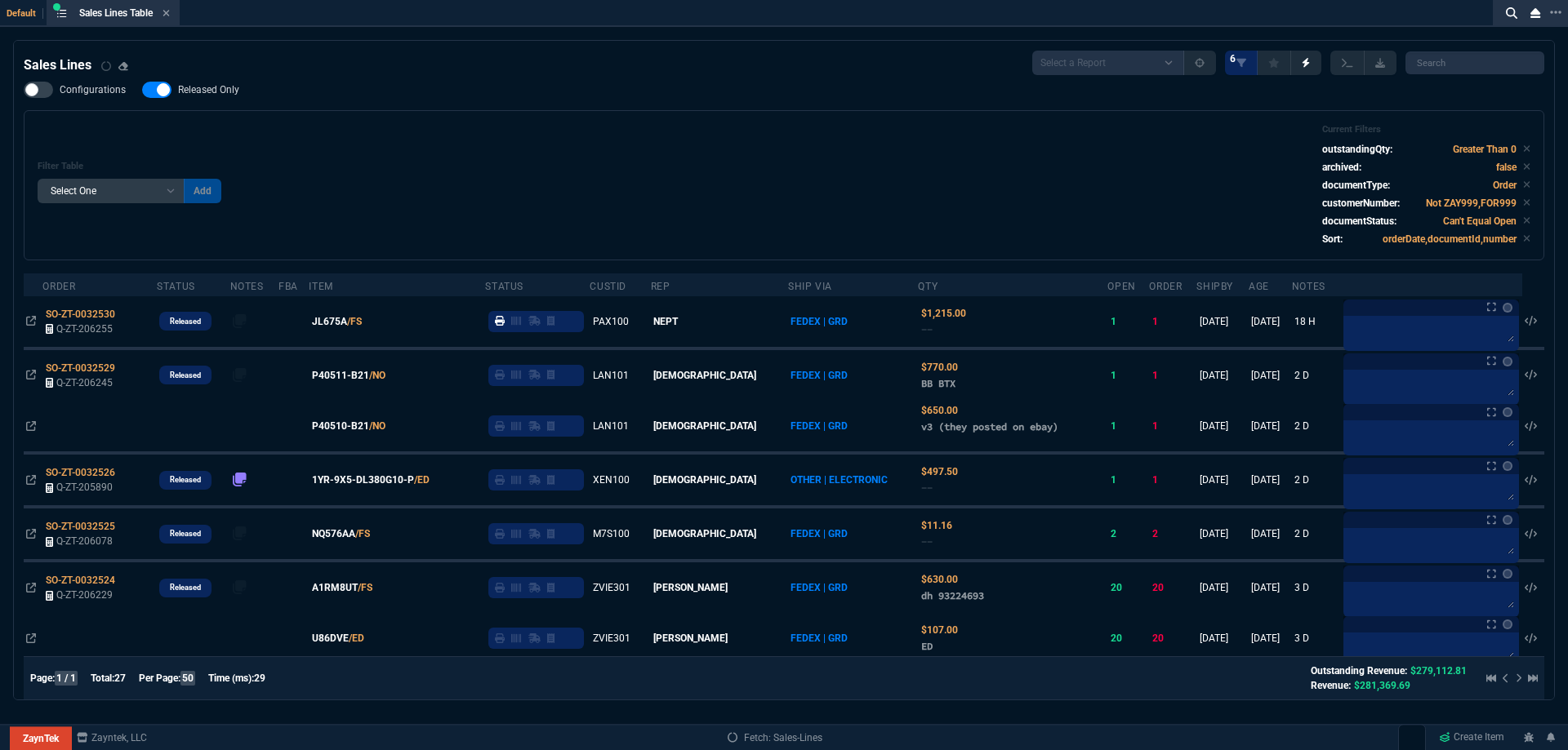
click at [190, 94] on span "Released Only" at bounding box center [209, 89] width 61 height 13
click at [142, 91] on input "Released Only" at bounding box center [141, 90] width 1 height 1
checkbox input "false"
click at [649, 138] on div "Filter Table Select One Add Filter () Age () ATS () Cond (itemVariantCode) Cust…" at bounding box center [784, 185] width 1493 height 123
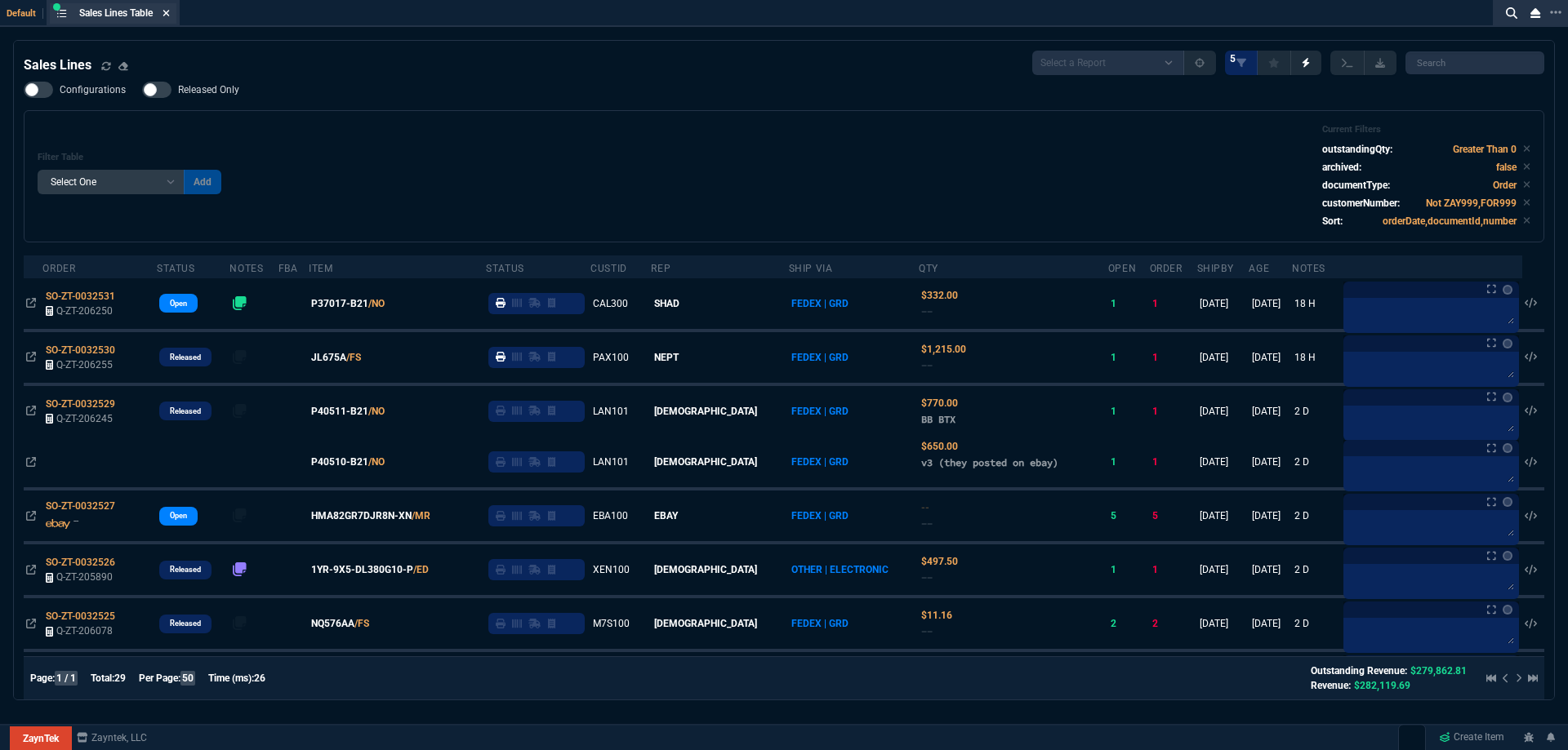
click at [170, 18] on fa-icon at bounding box center [167, 14] width 8 height 12
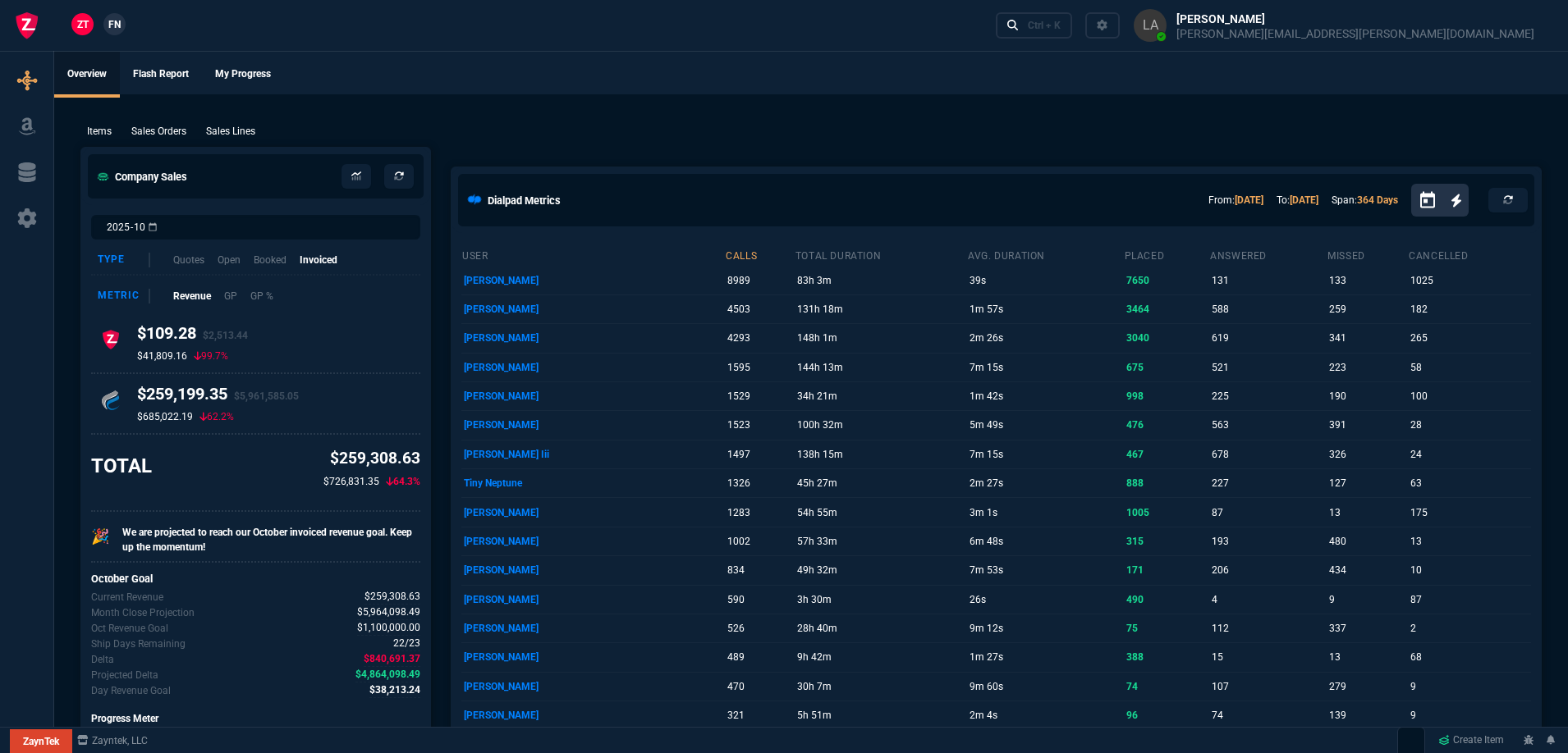
click at [115, 27] on span "FN" at bounding box center [115, 24] width 13 height 15
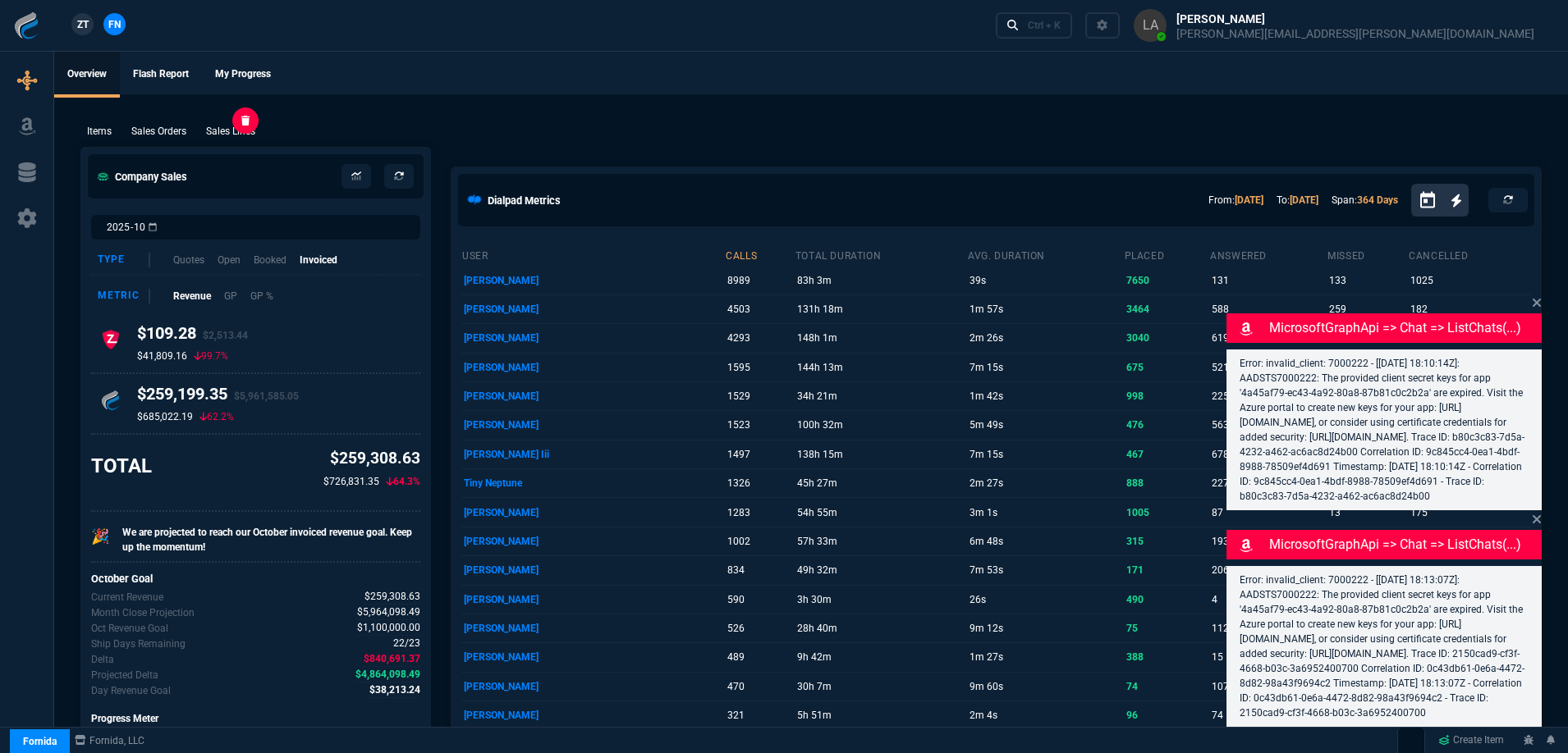
click at [241, 134] on p "Sales Lines" at bounding box center [230, 131] width 49 height 15
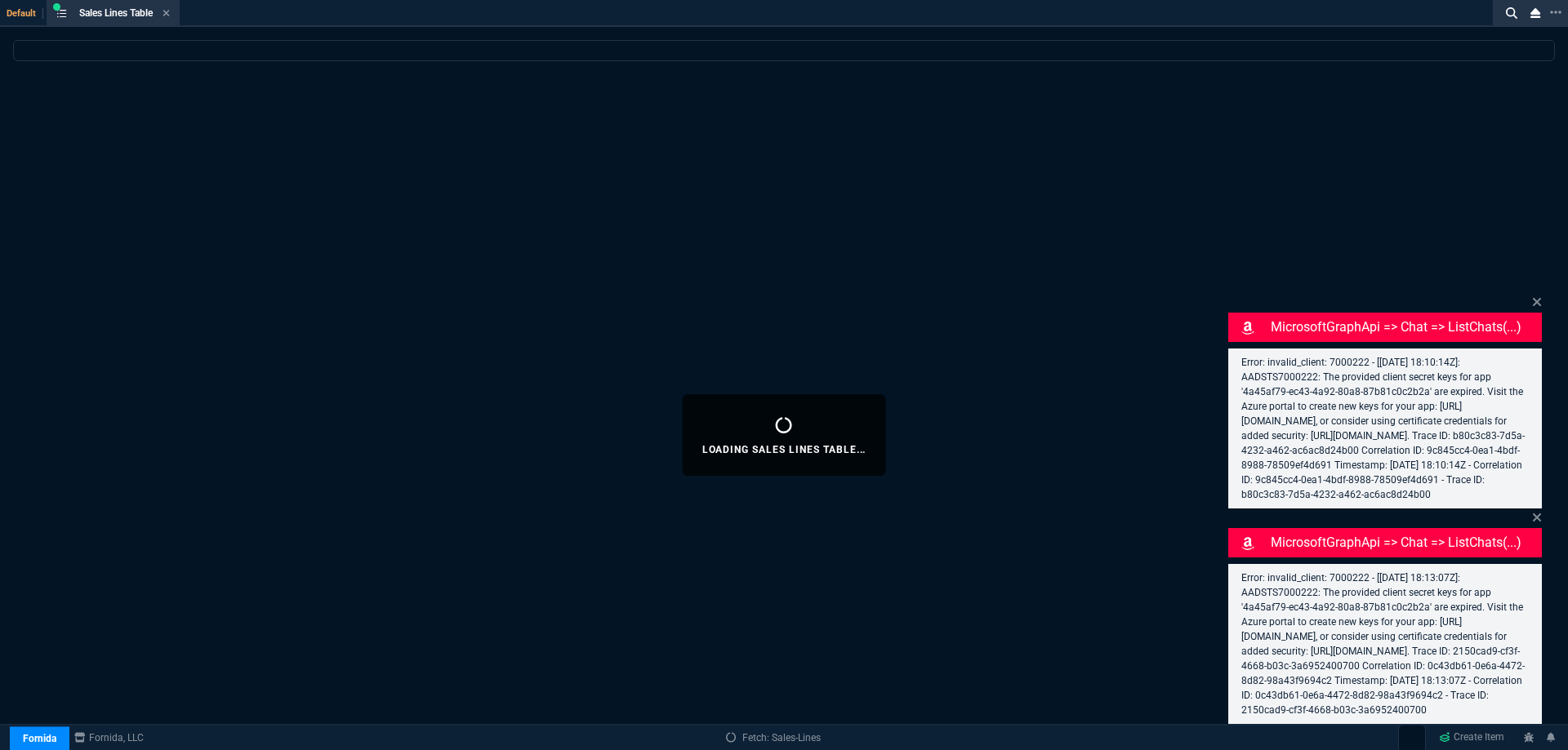
select select
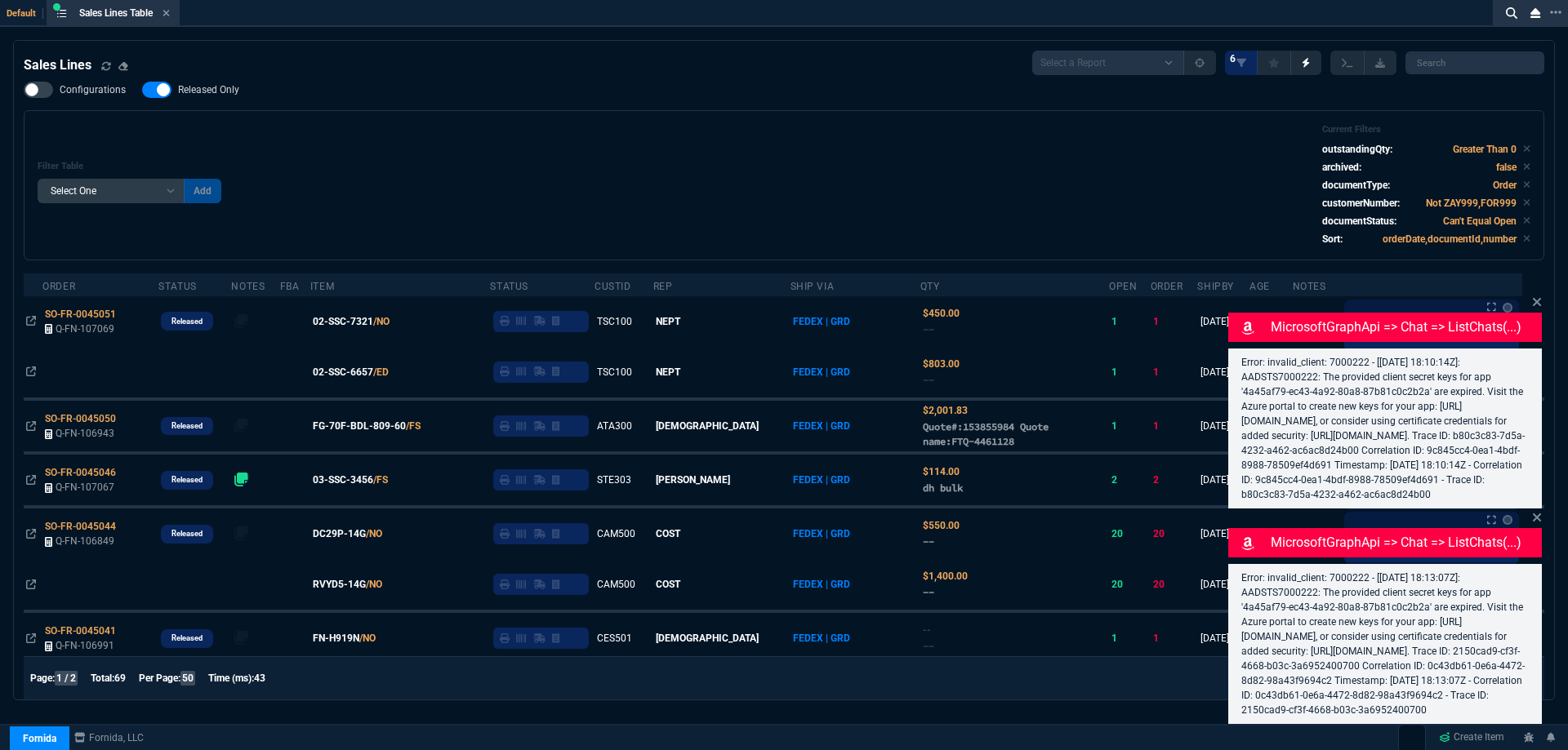
click at [204, 98] on label "Released Only" at bounding box center [199, 90] width 114 height 17
click at [142, 91] on input "Released Only" at bounding box center [141, 90] width 1 height 1
checkbox input "false"
click at [549, 162] on div "Filter Table Select One Add Filter () Age () ATS () Cond (itemVariantCode) Cust…" at bounding box center [784, 185] width 1493 height 123
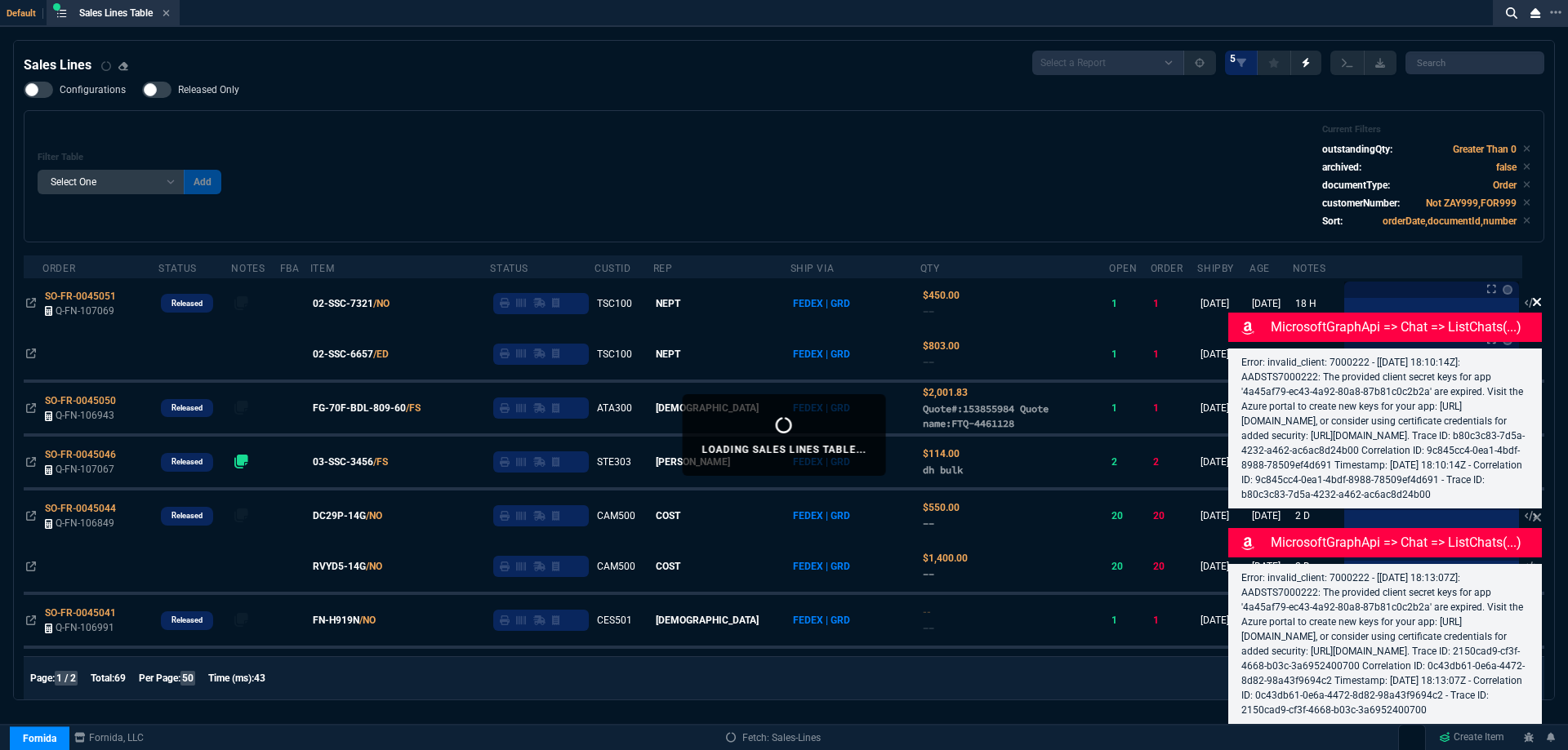
click at [1537, 298] on icon at bounding box center [1537, 302] width 8 height 8
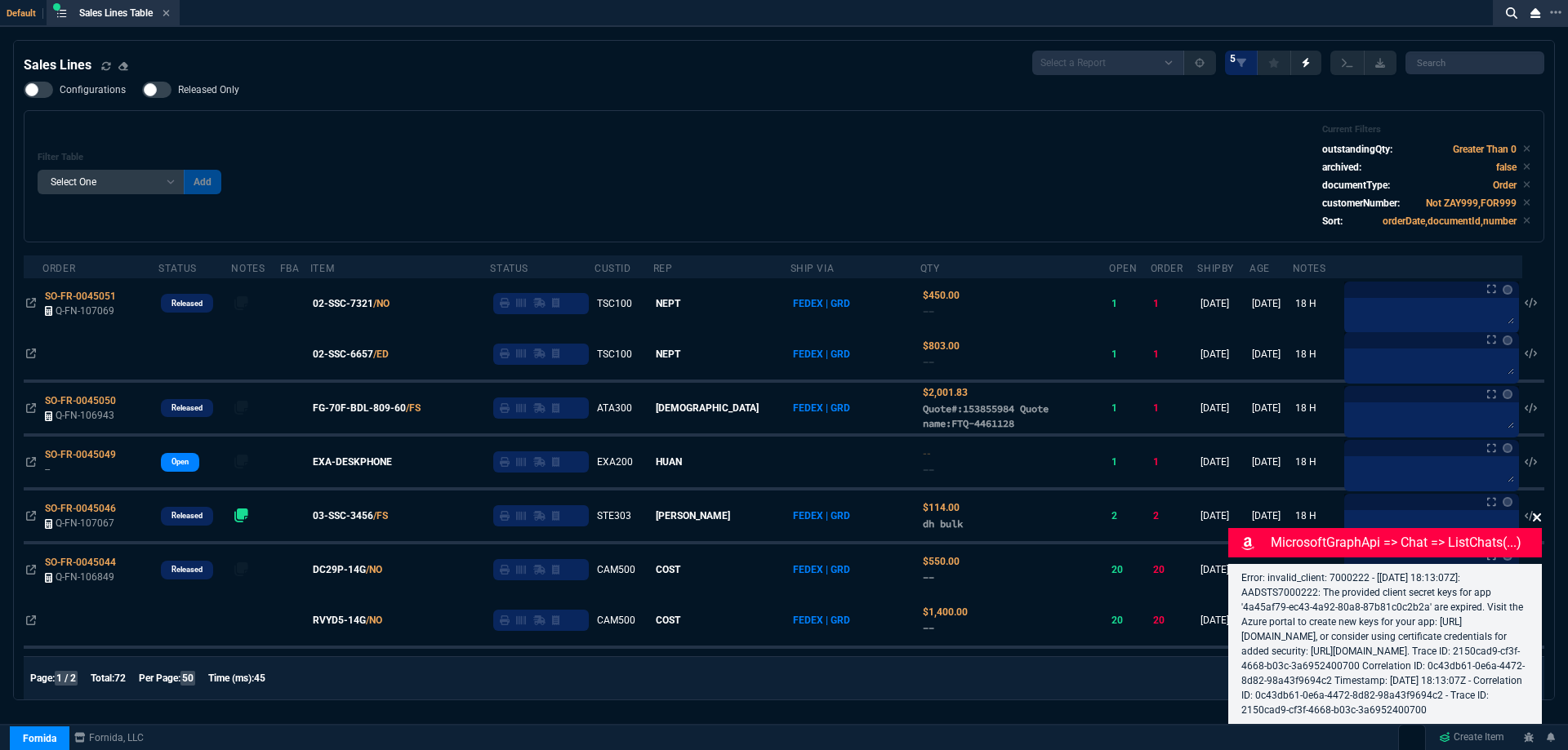
click at [1540, 511] on icon at bounding box center [1537, 517] width 10 height 13
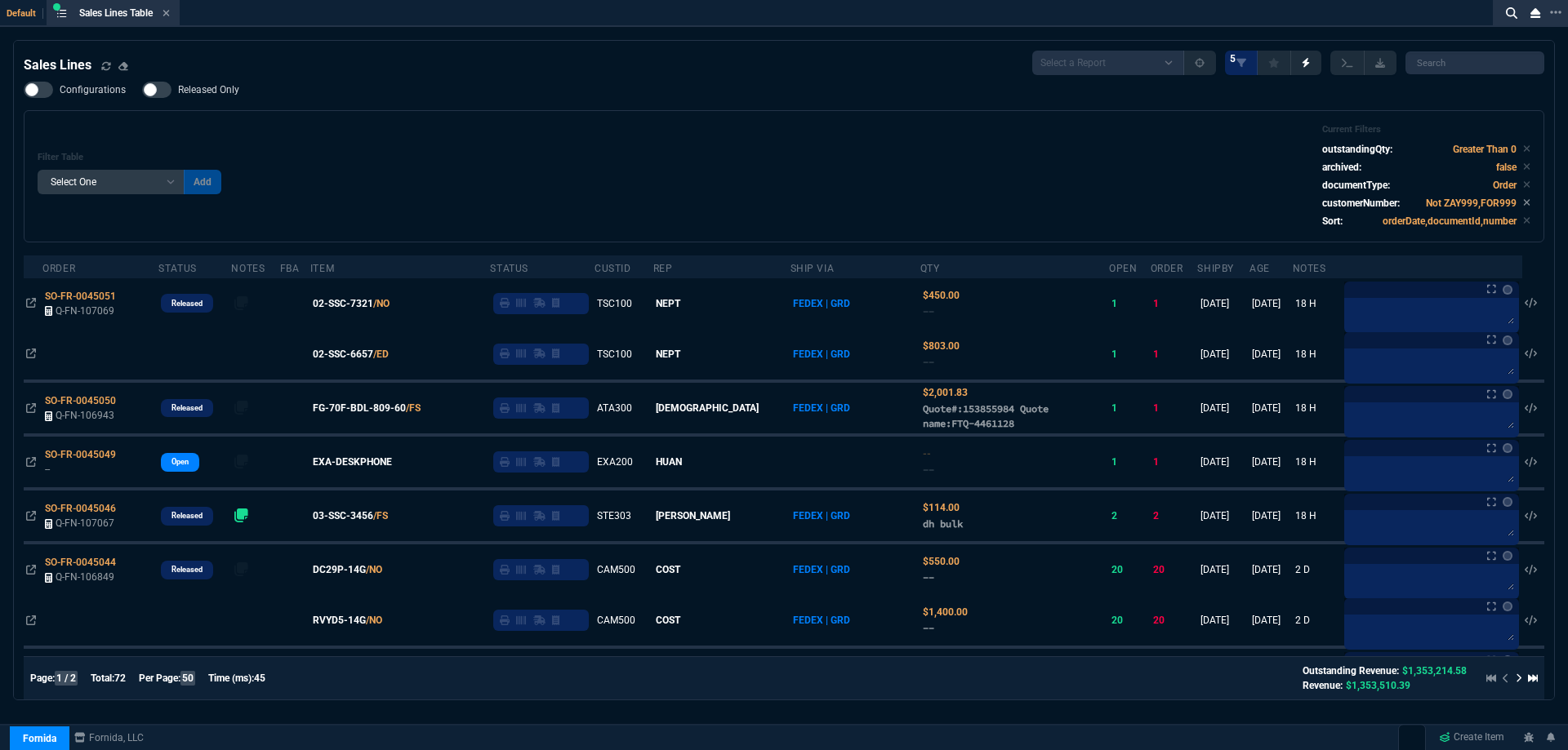
click at [347, 301] on span "02-SSC-7321" at bounding box center [343, 303] width 60 height 15
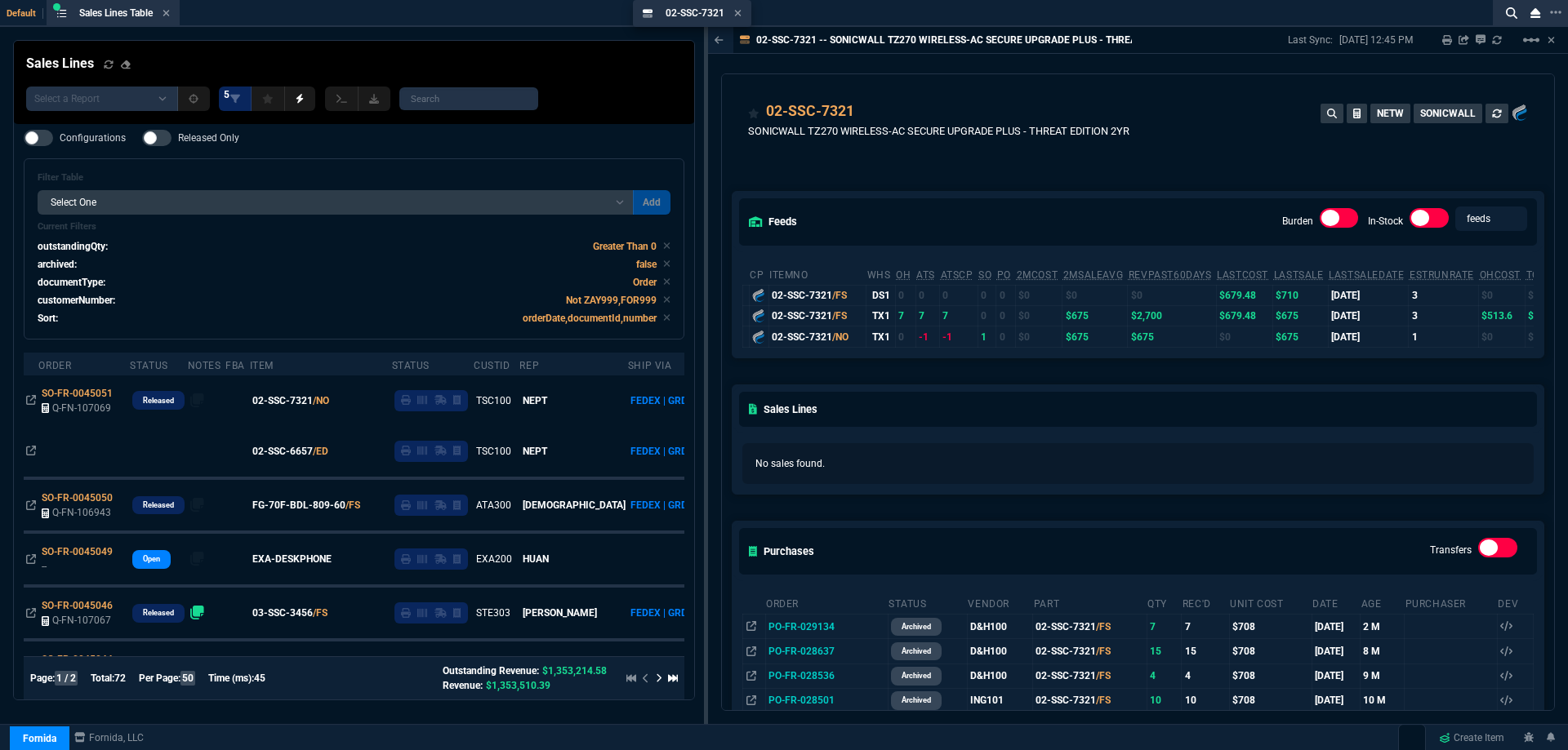
drag, startPoint x: 765, startPoint y: 18, endPoint x: 685, endPoint y: 21, distance: 80.1
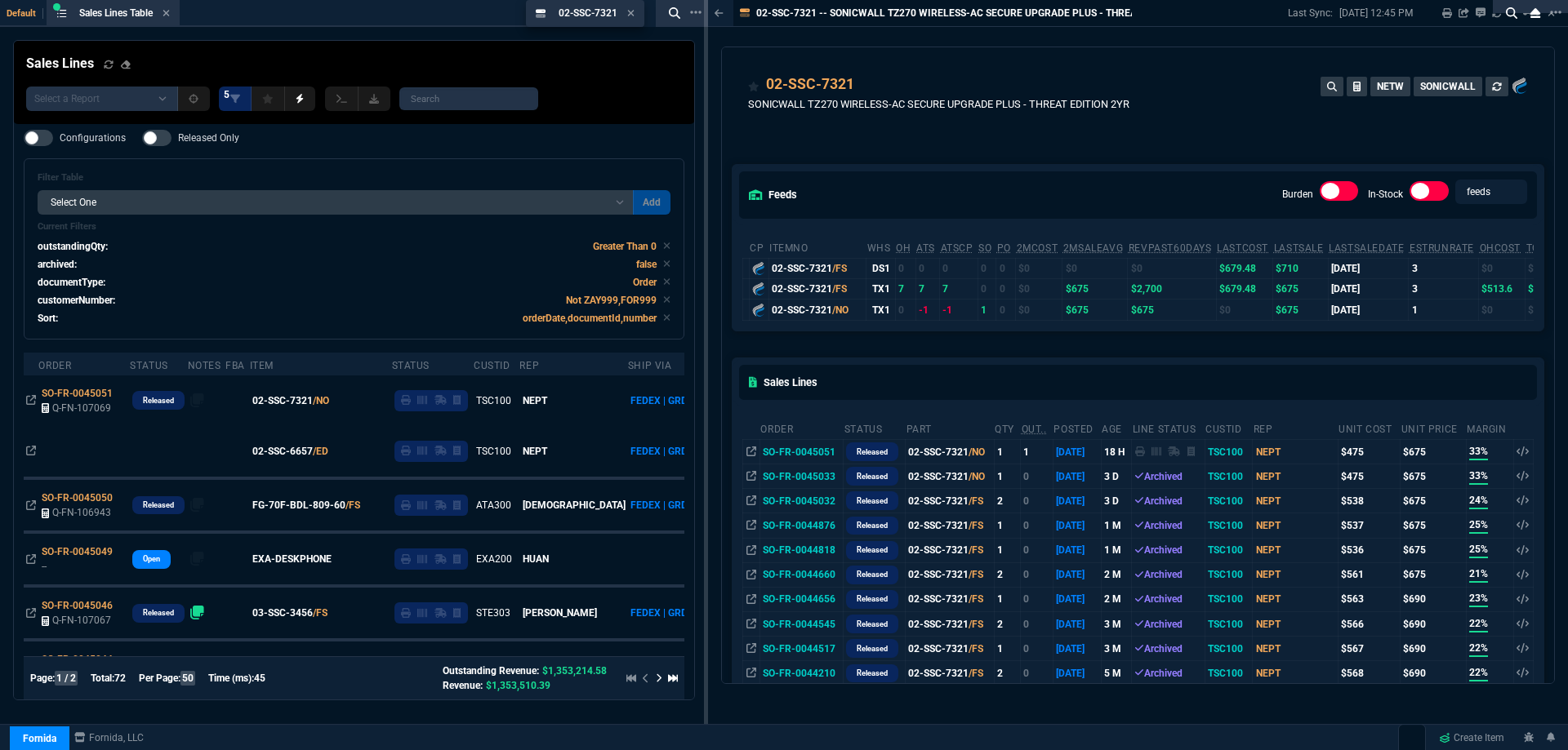
drag, startPoint x: 728, startPoint y: 17, endPoint x: 527, endPoint y: 33, distance: 201.6
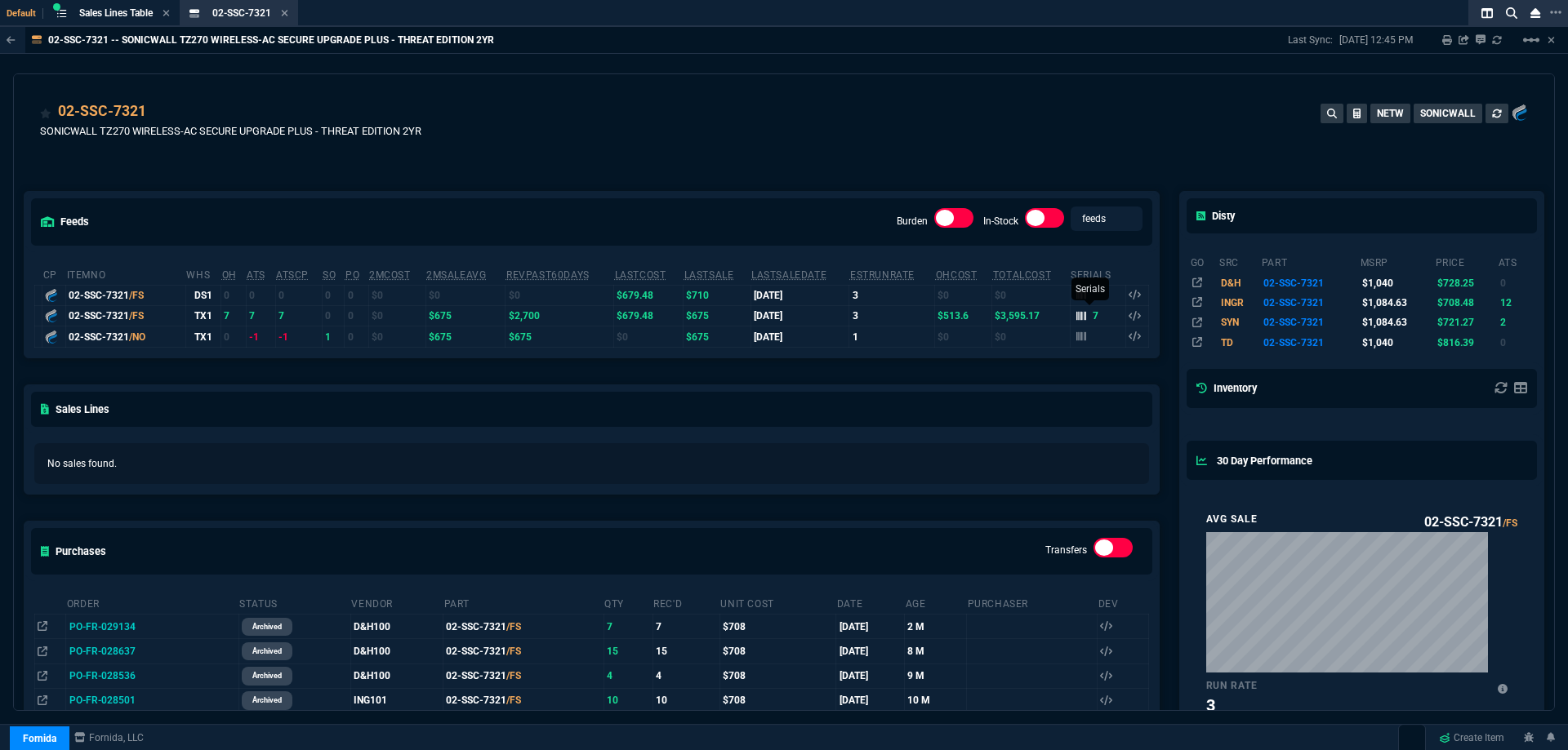
click at [1080, 316] on icon at bounding box center [1082, 315] width 10 height 9
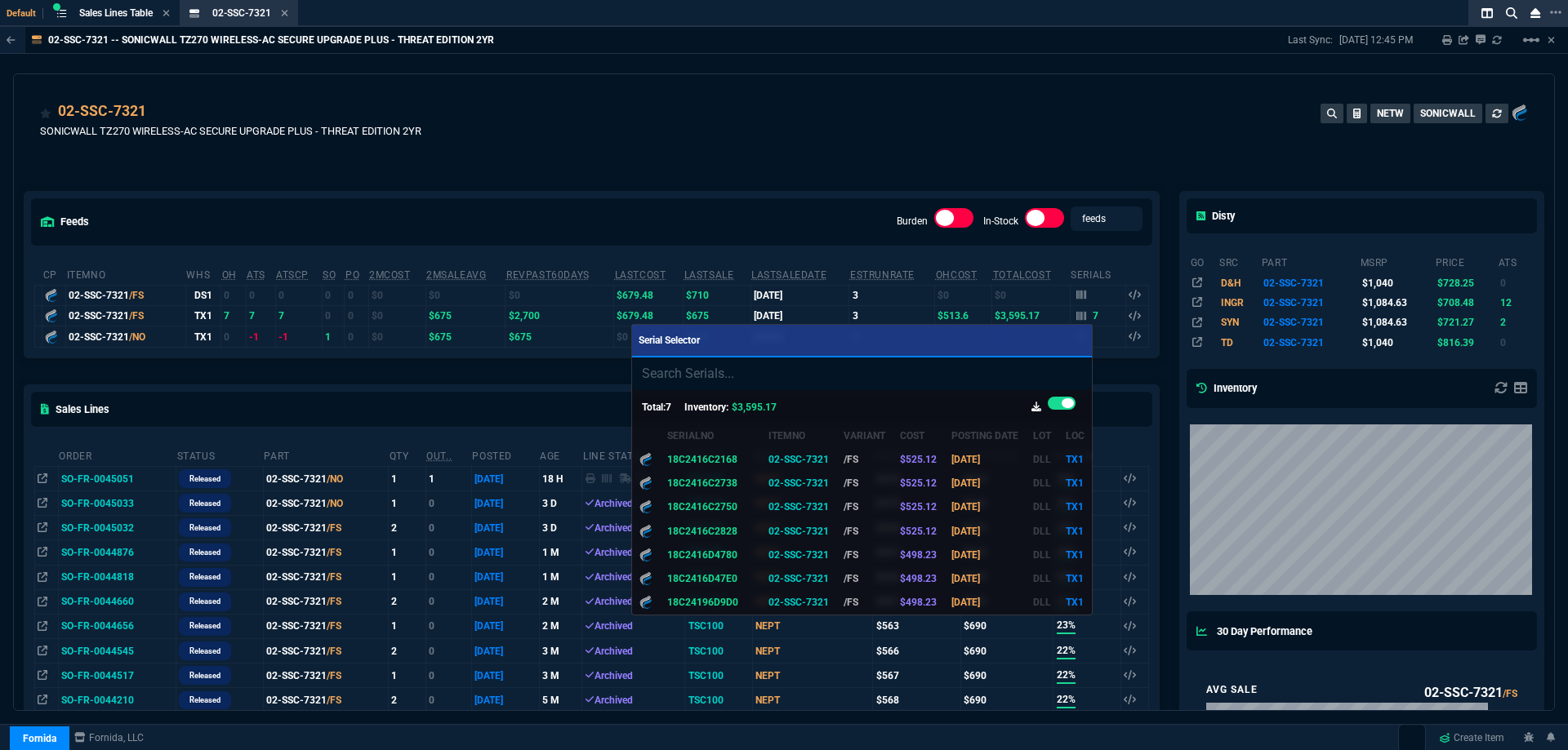
click at [705, 142] on div at bounding box center [784, 375] width 1568 height 750
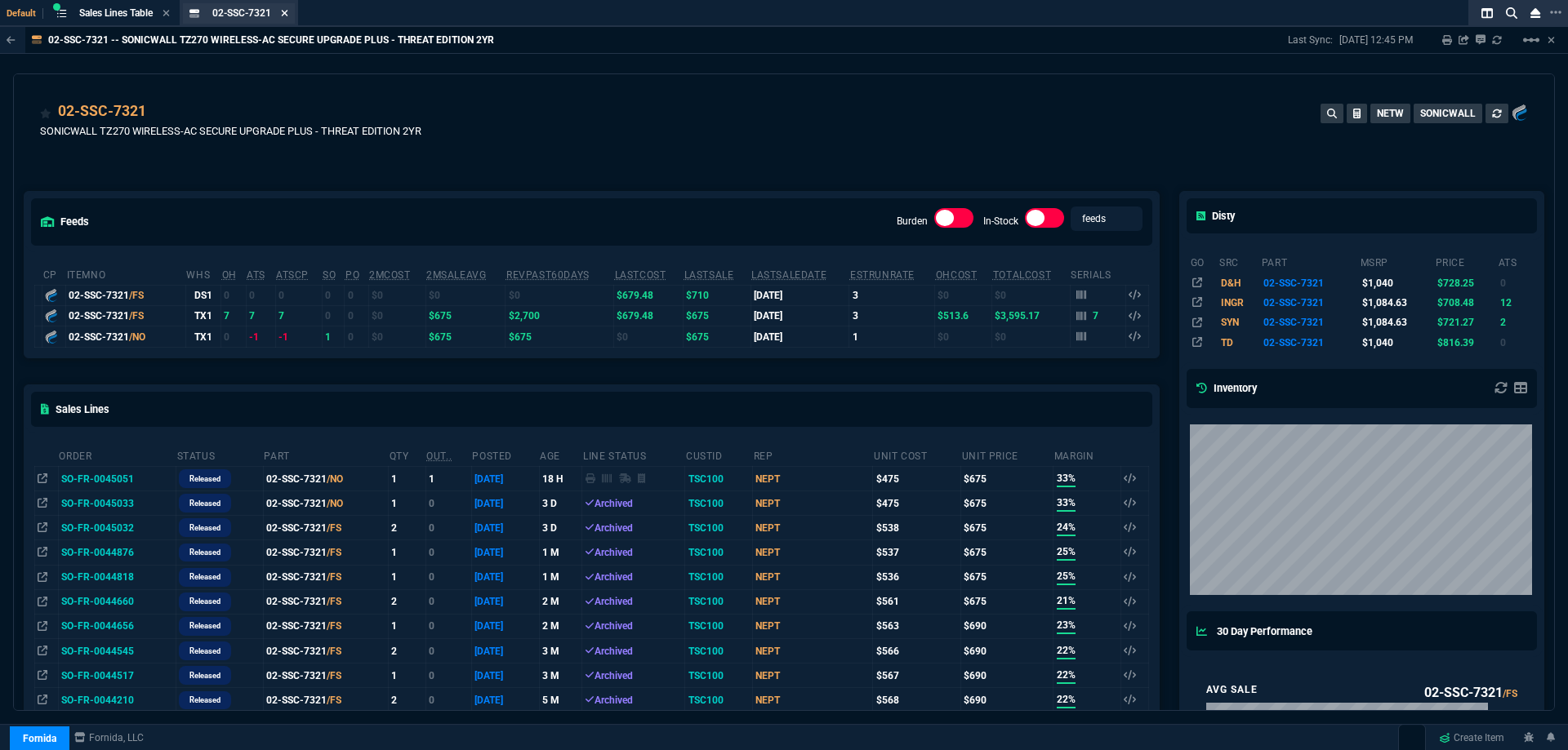
click at [288, 11] on icon at bounding box center [285, 13] width 8 height 10
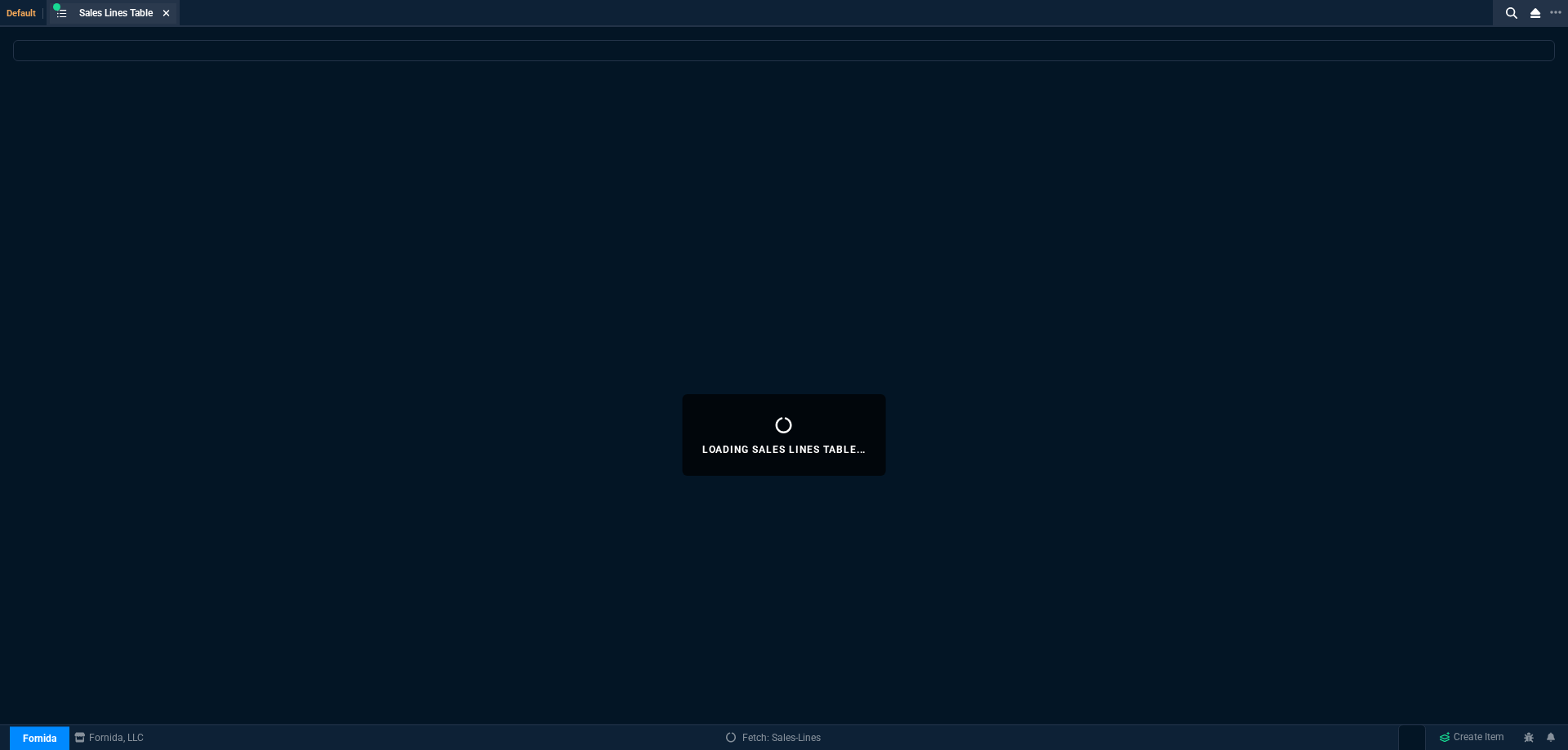
select select
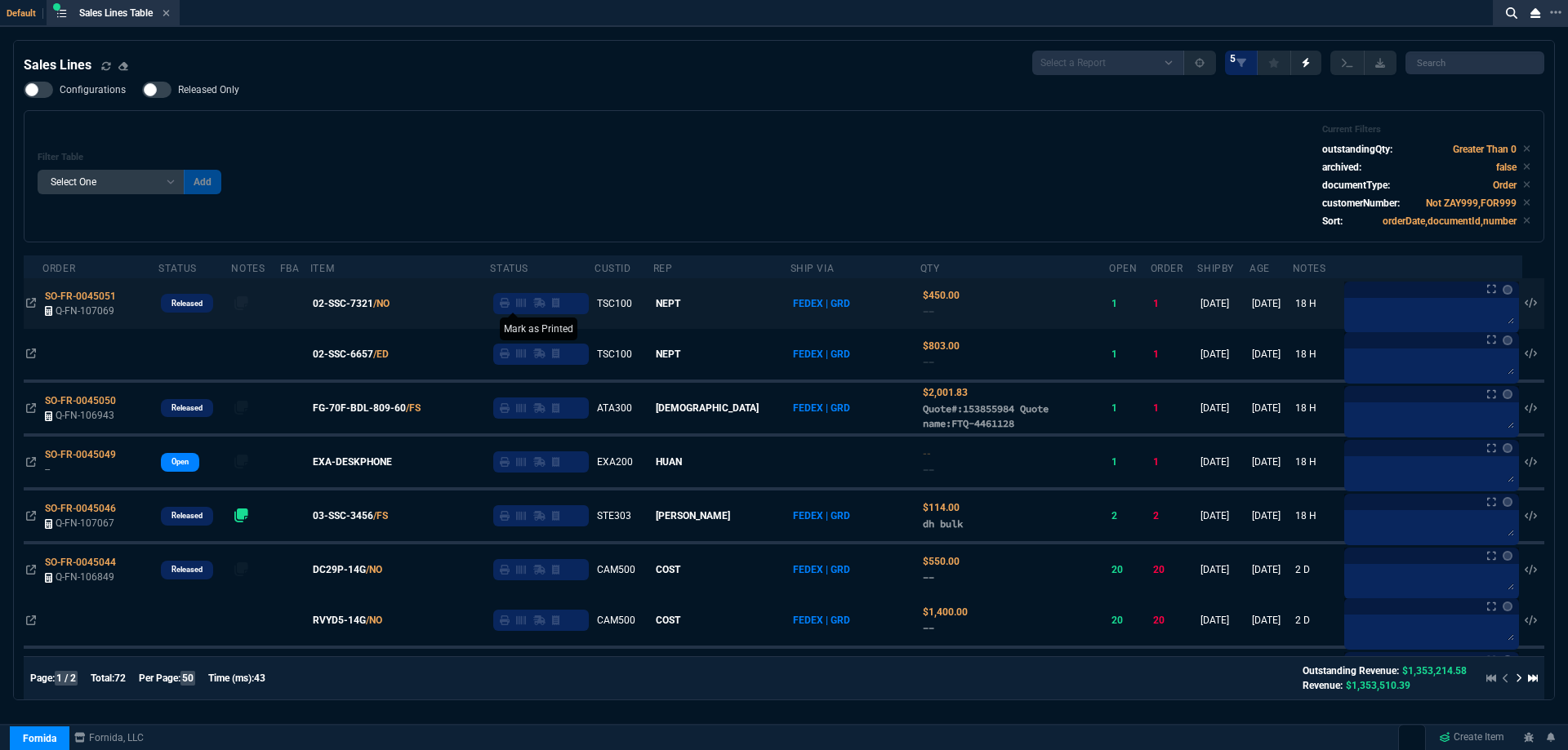
click at [510, 305] on icon at bounding box center [505, 303] width 10 height 10
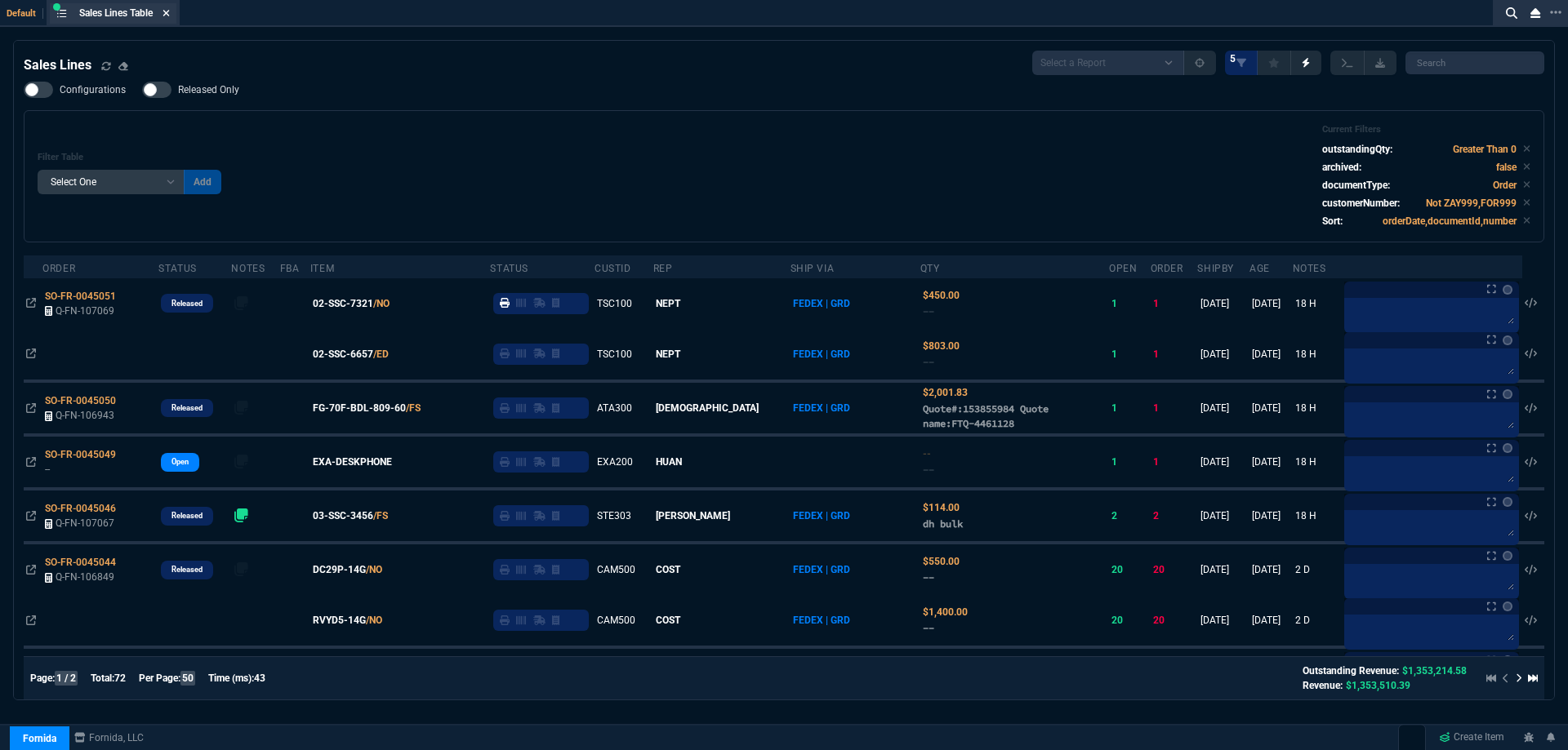
click at [170, 11] on icon at bounding box center [167, 13] width 7 height 7
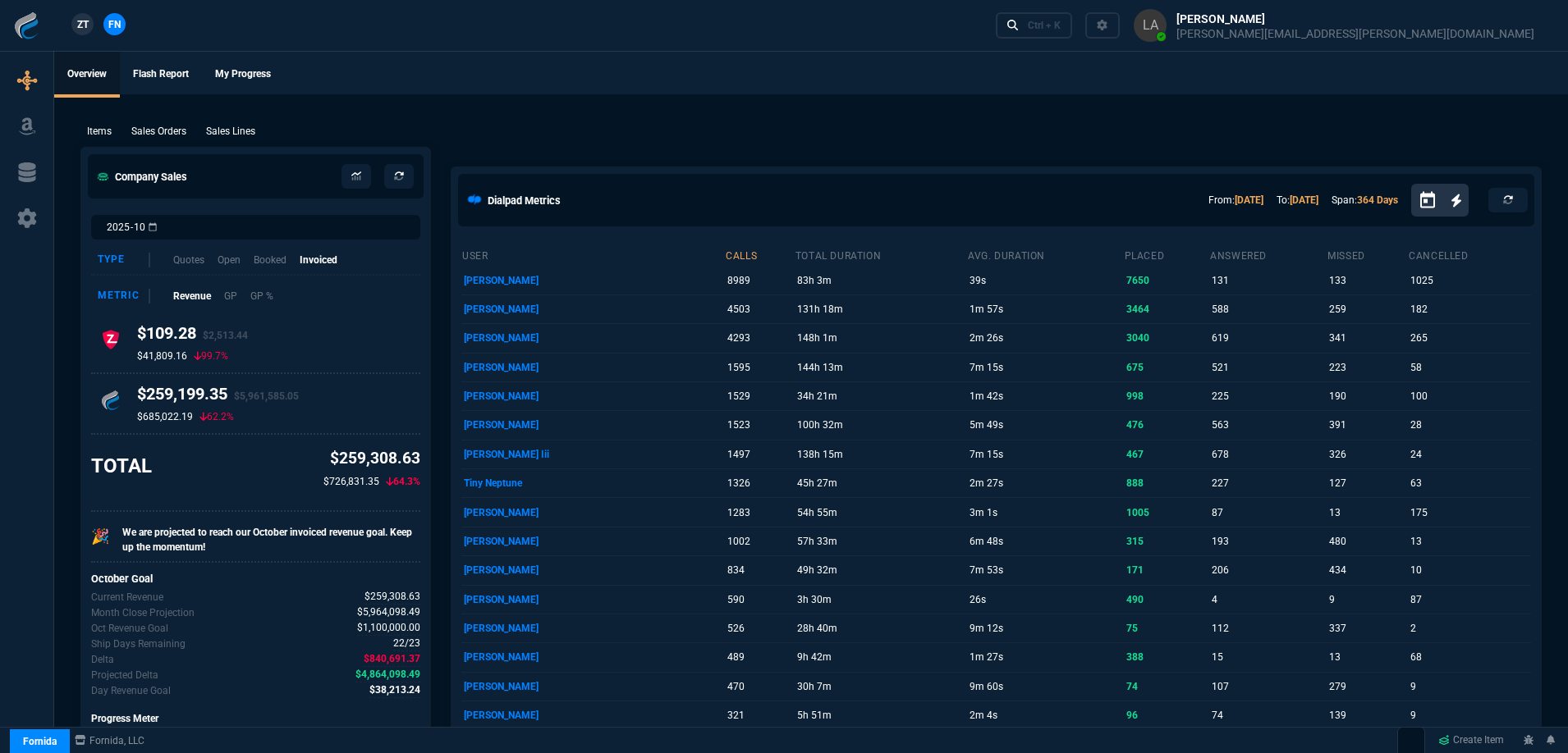
click at [79, 27] on span "ZT" at bounding box center [83, 24] width 12 height 15
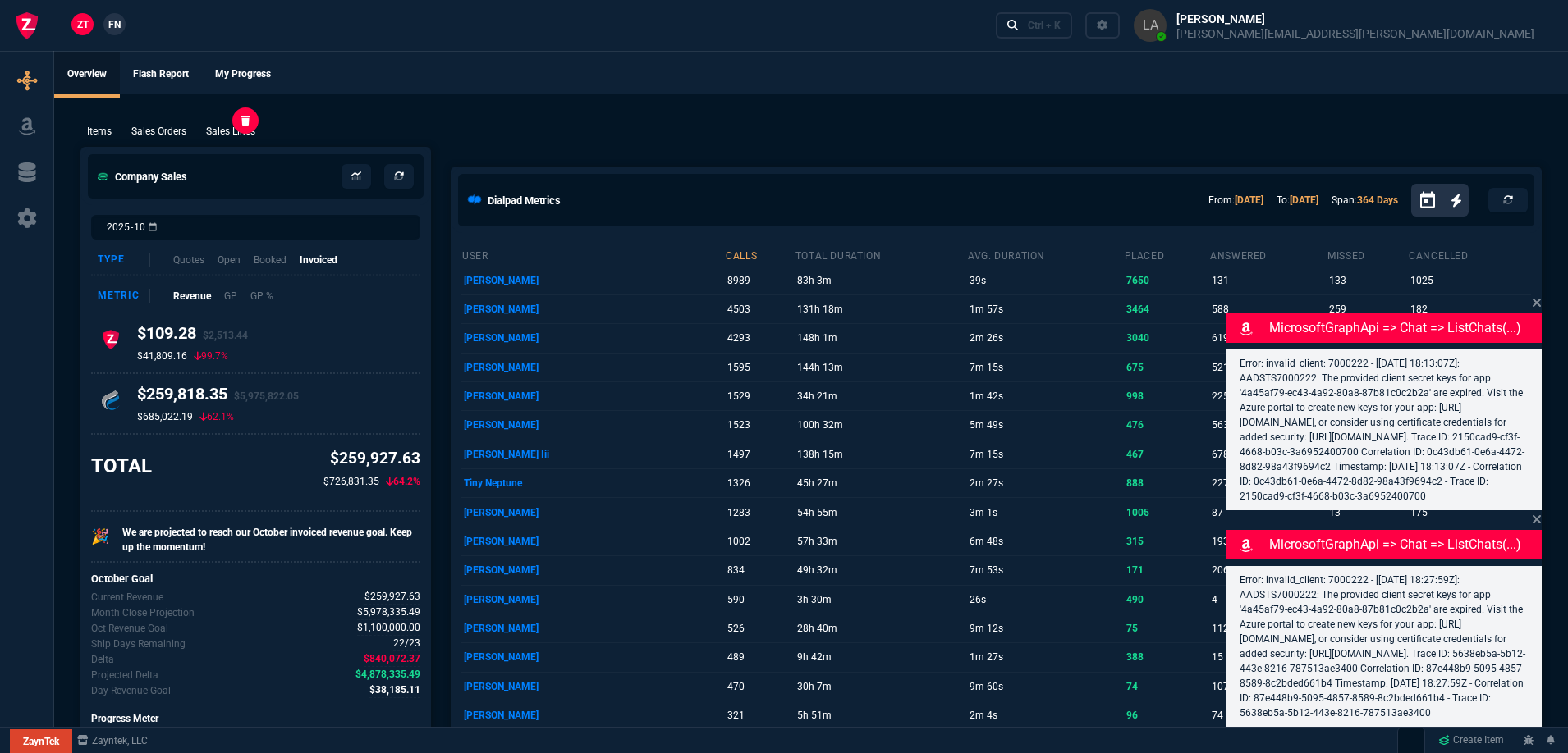
click at [252, 135] on p "Sales Lines" at bounding box center [230, 131] width 49 height 15
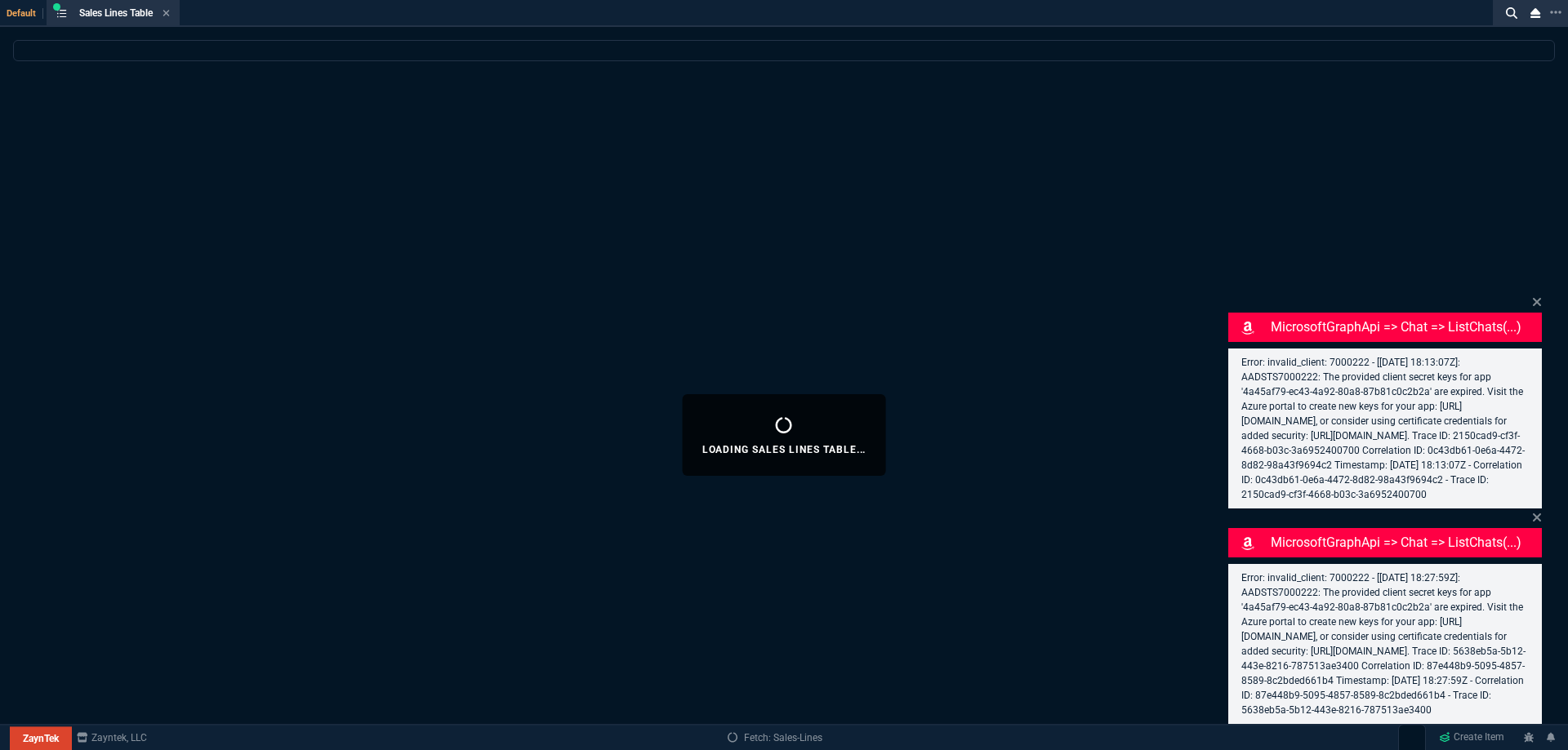
select select
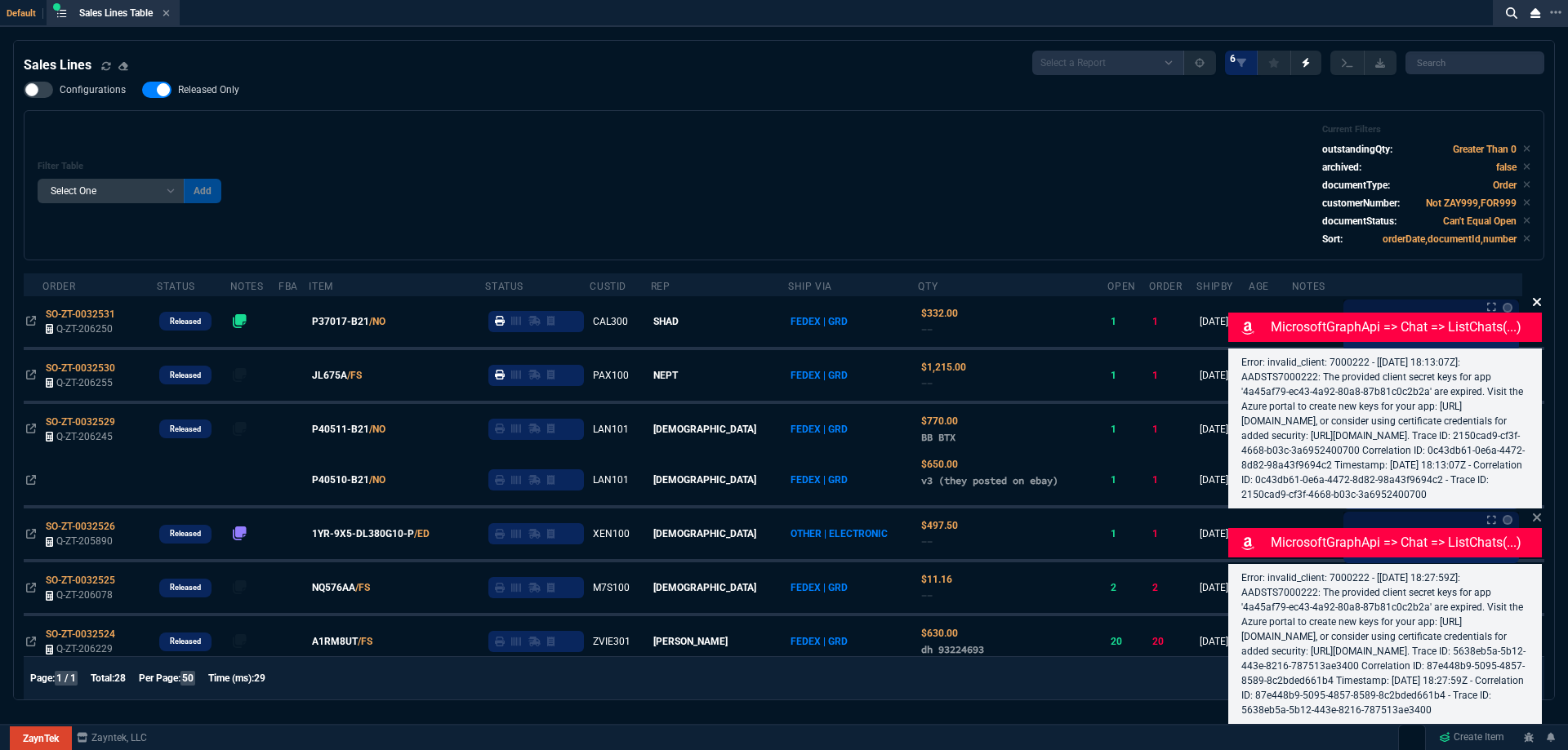
click at [1542, 295] on icon at bounding box center [1537, 301] width 10 height 13
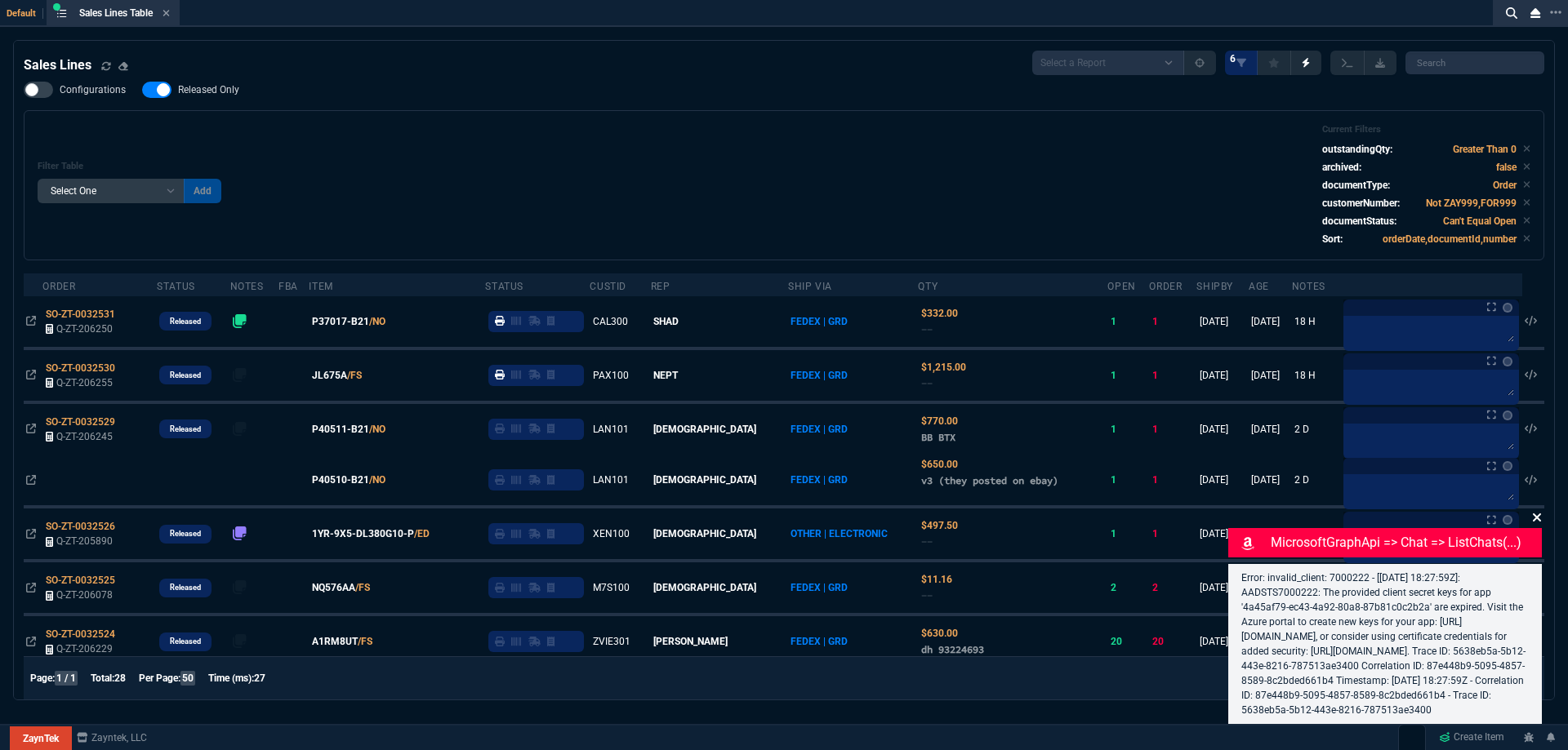
click at [1534, 511] on icon at bounding box center [1537, 517] width 10 height 13
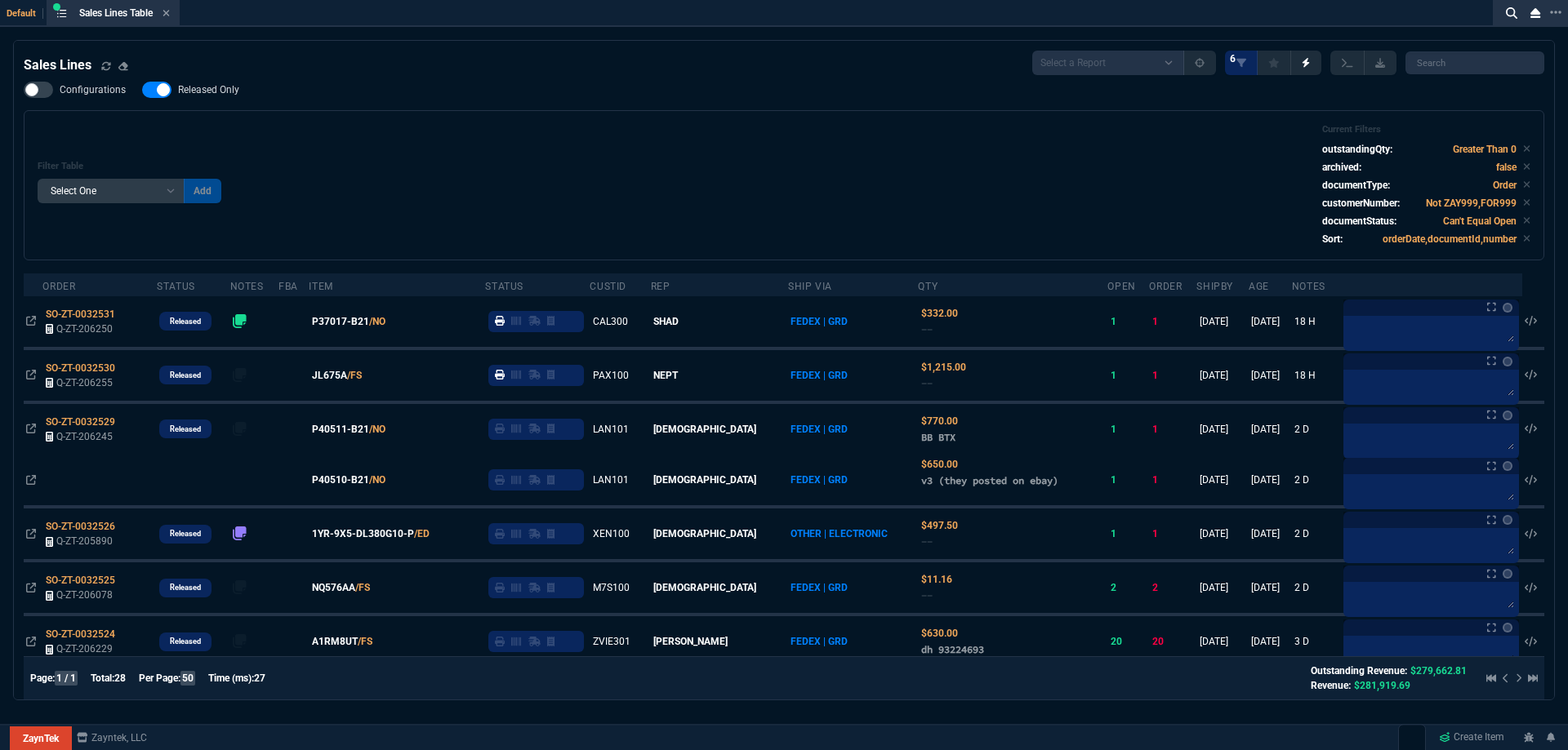
click at [185, 88] on span "Released Only" at bounding box center [209, 89] width 61 height 13
click at [142, 90] on input "Released Only" at bounding box center [141, 90] width 1 height 1
checkbox input "false"
click at [685, 184] on div "Filter Table Select One Add Filter () Age () ATS () Cond (itemVariantCode) Cust…" at bounding box center [784, 185] width 1493 height 123
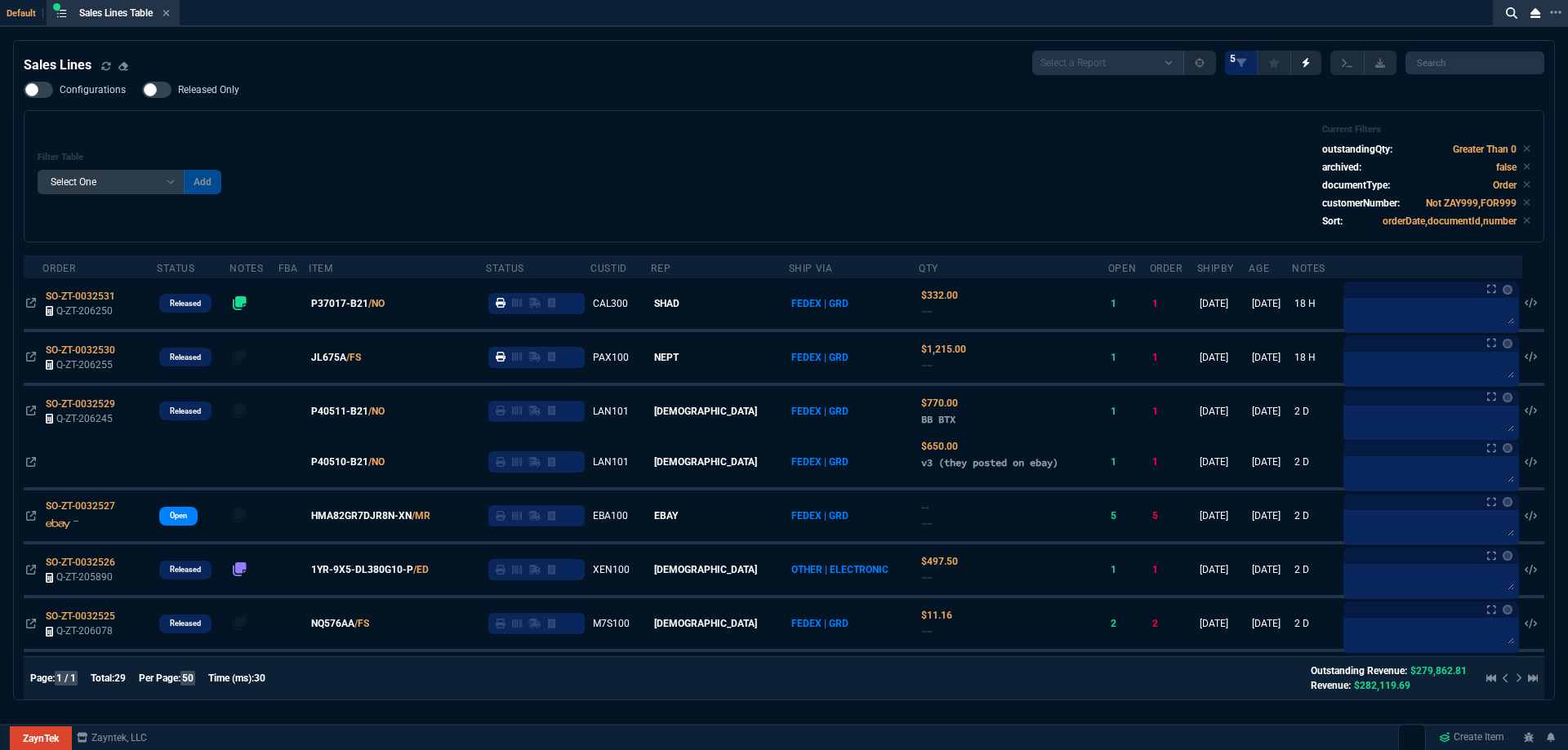
click at [556, 141] on div "Filter Table Select One Add Filter () Age () ATS () Cond (itemVariantCode) Cust…" at bounding box center [784, 175] width 1493 height 104
click at [170, 15] on icon at bounding box center [167, 13] width 8 height 10
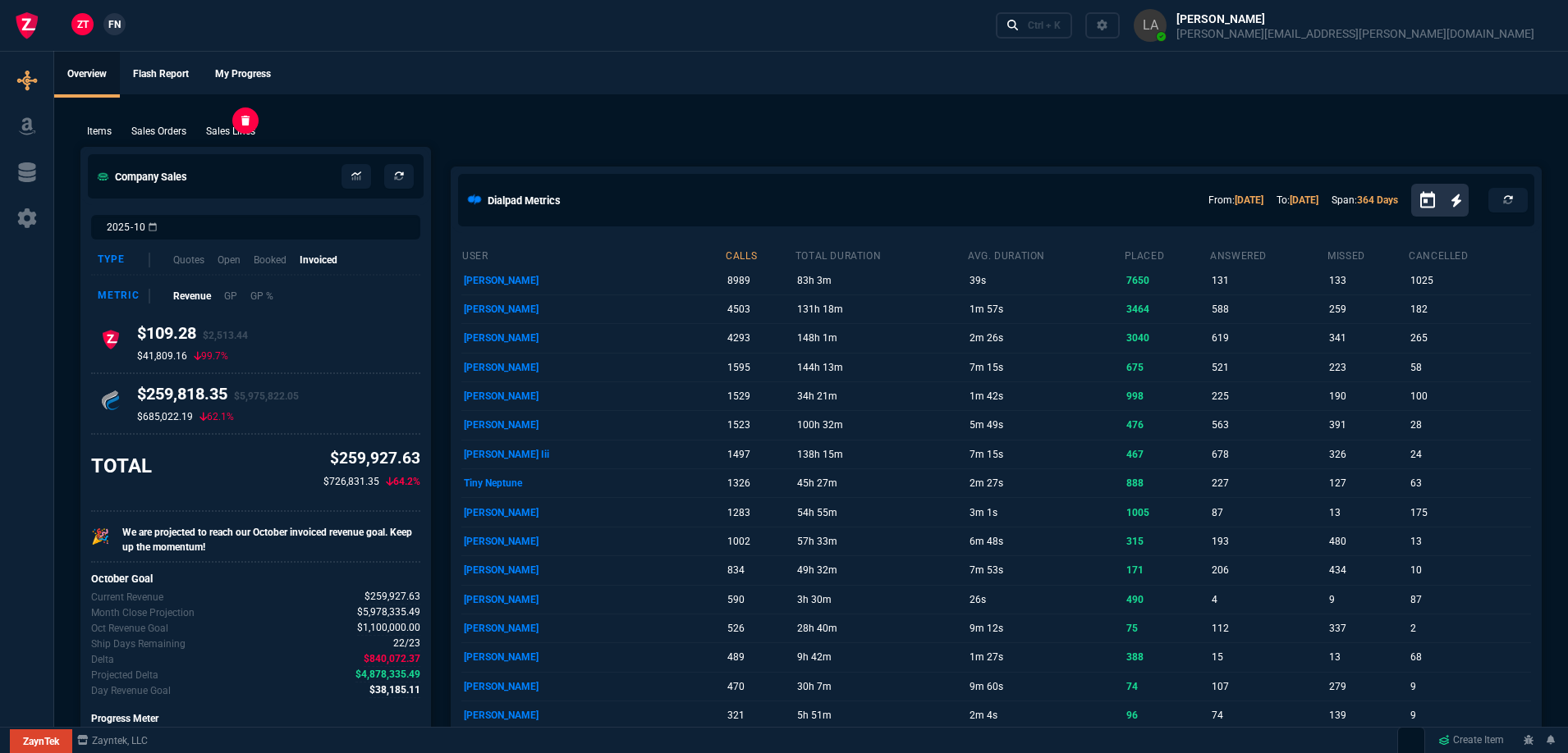
click at [226, 133] on p "Sales Lines" at bounding box center [230, 131] width 49 height 15
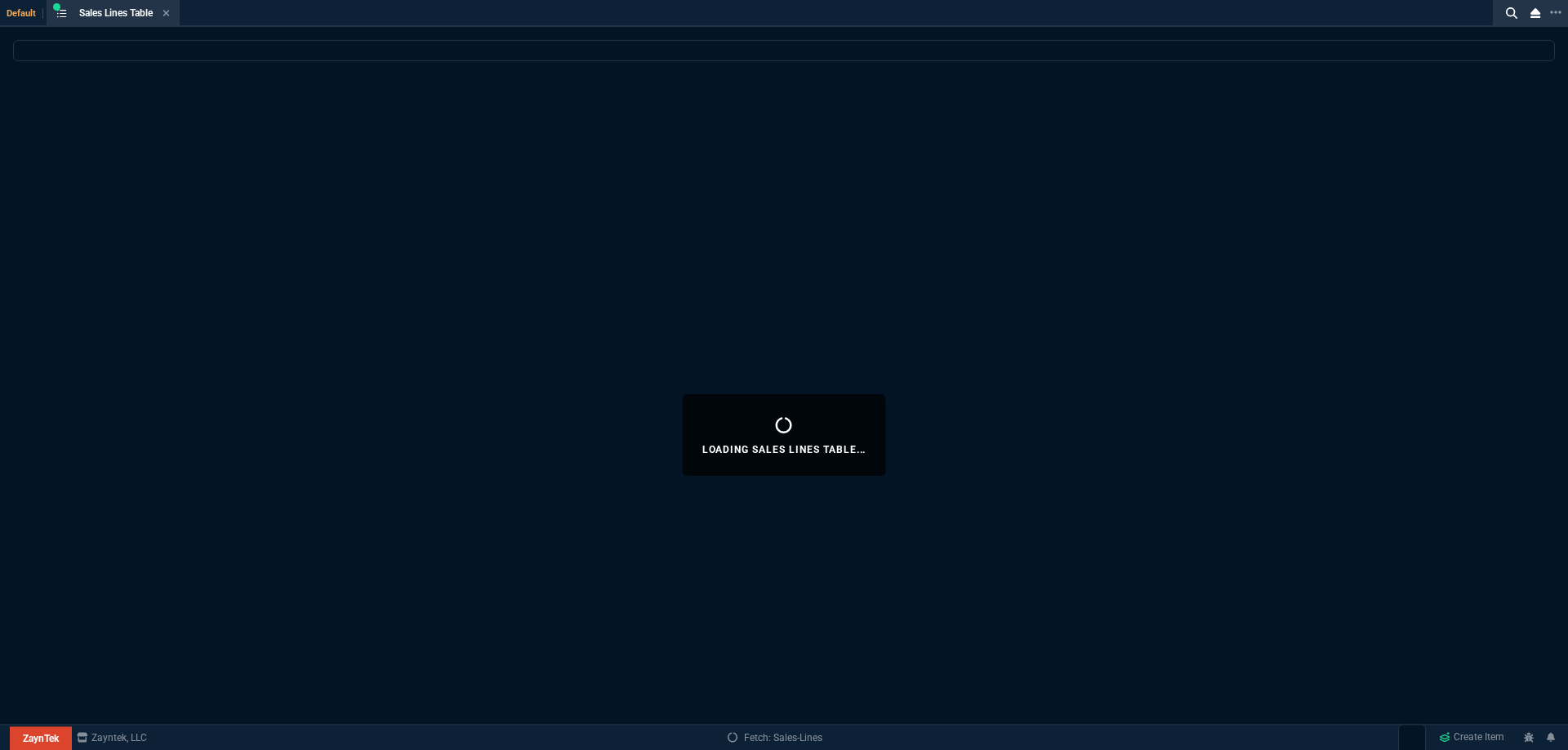
select select
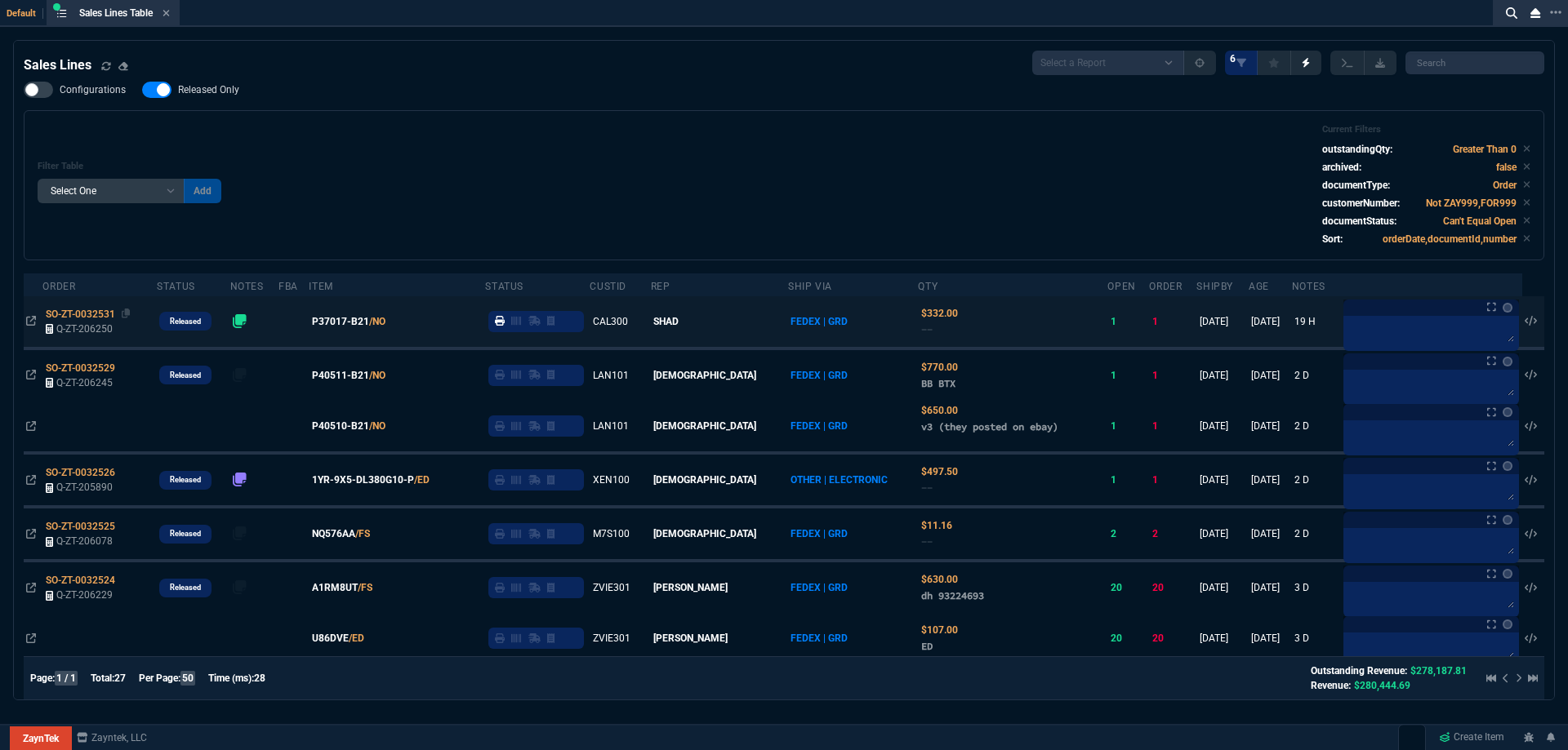
click at [86, 315] on span "SO-ZT-0032531" at bounding box center [80, 315] width 69 height 12
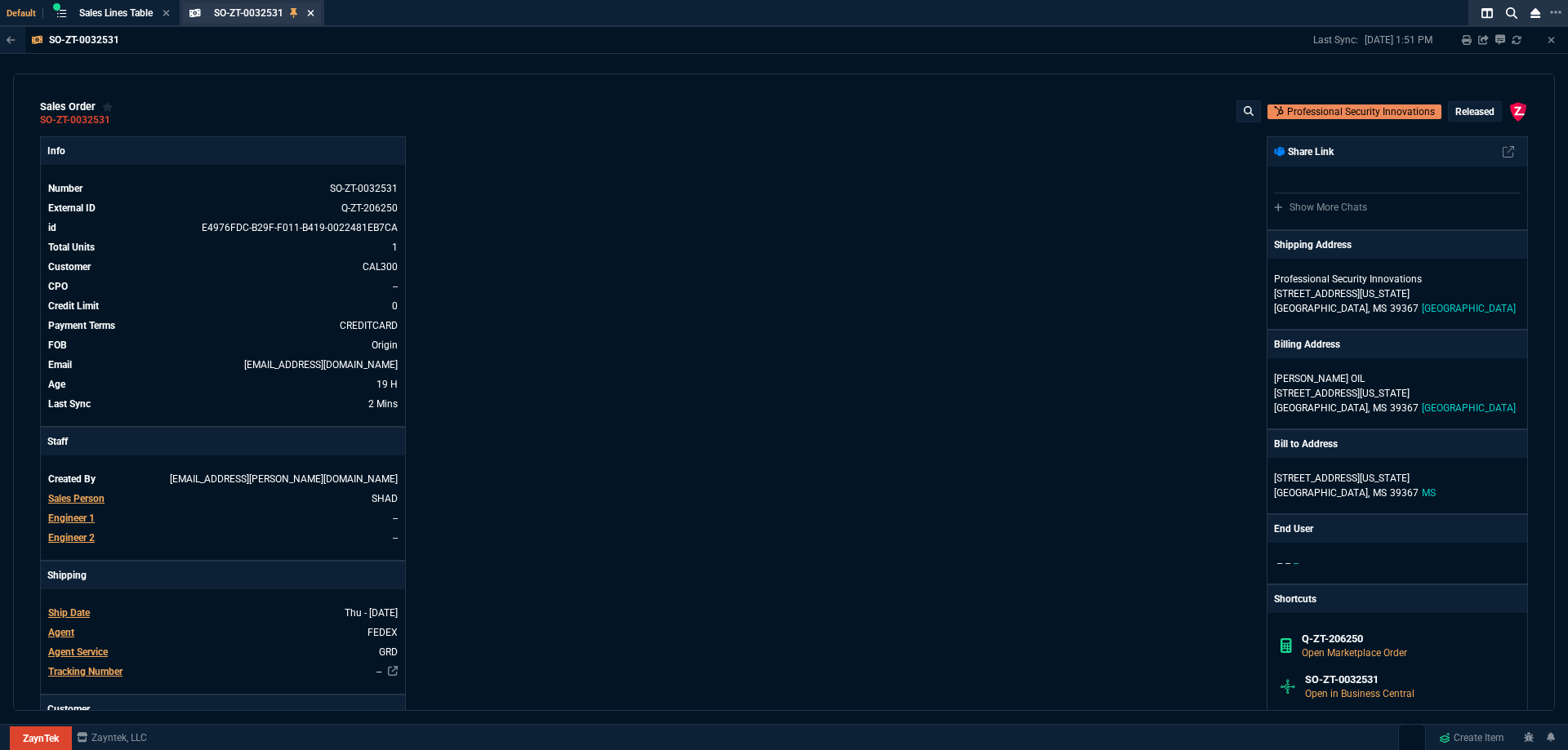
click at [315, 18] on icon at bounding box center [311, 13] width 8 height 10
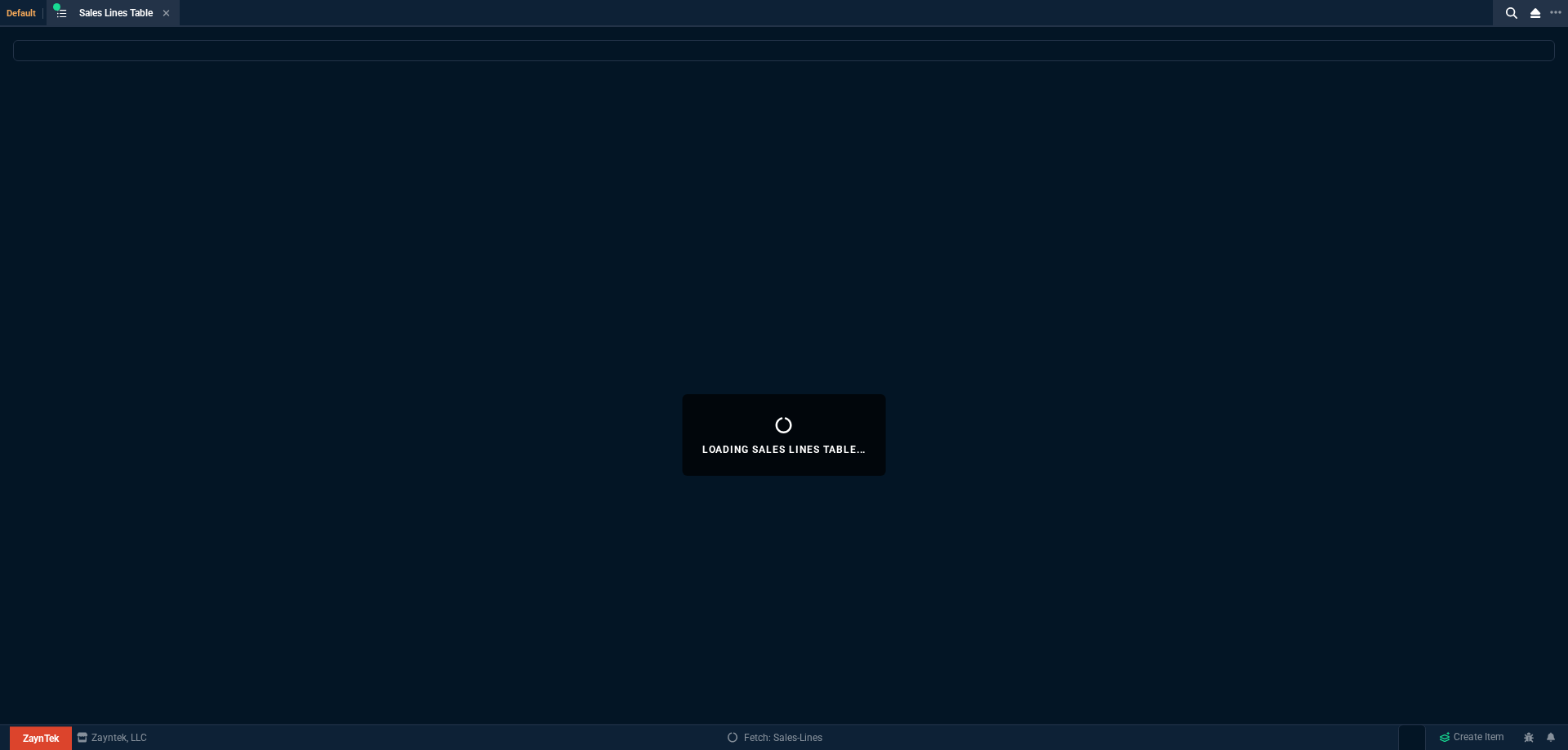
select select
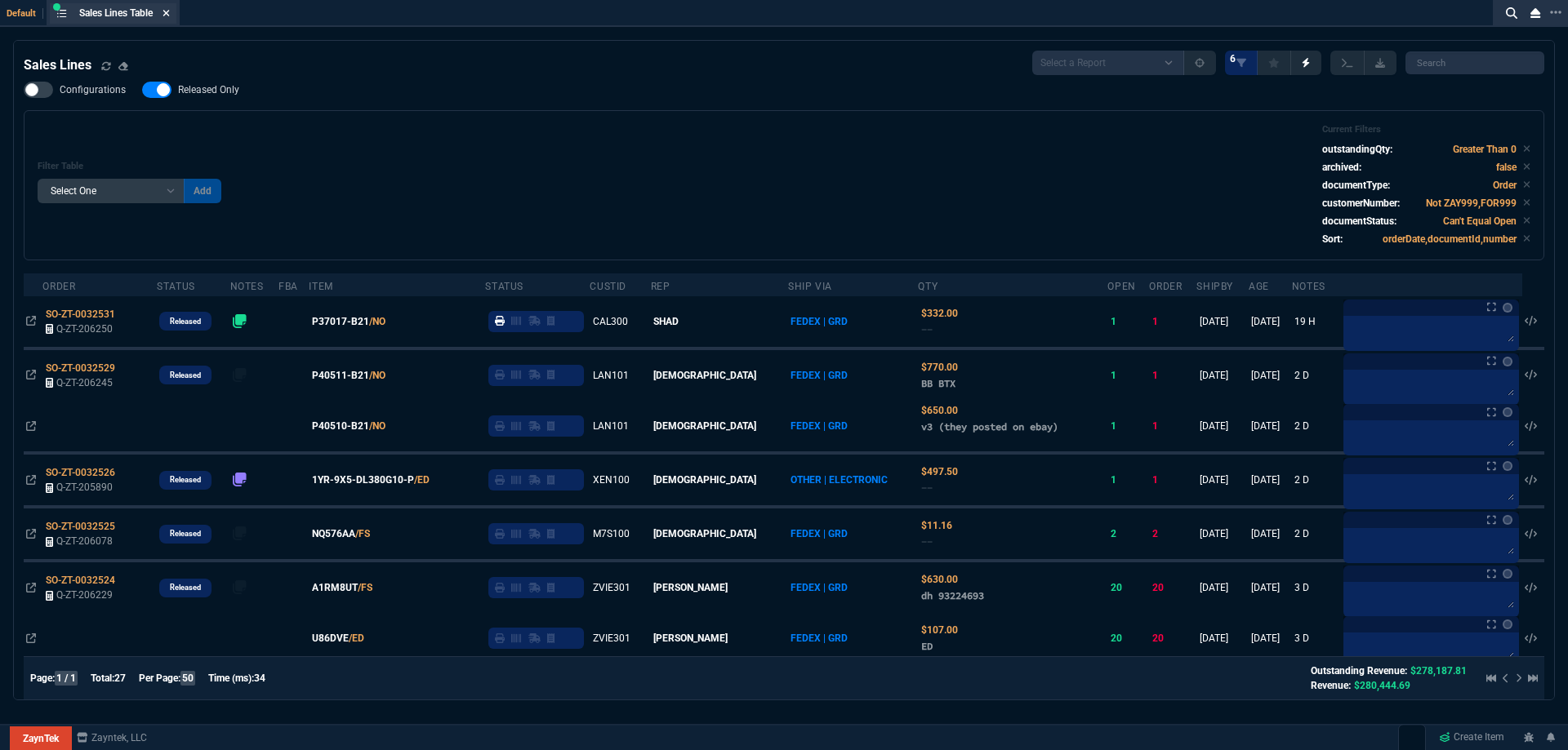
click at [170, 9] on icon at bounding box center [167, 13] width 8 height 10
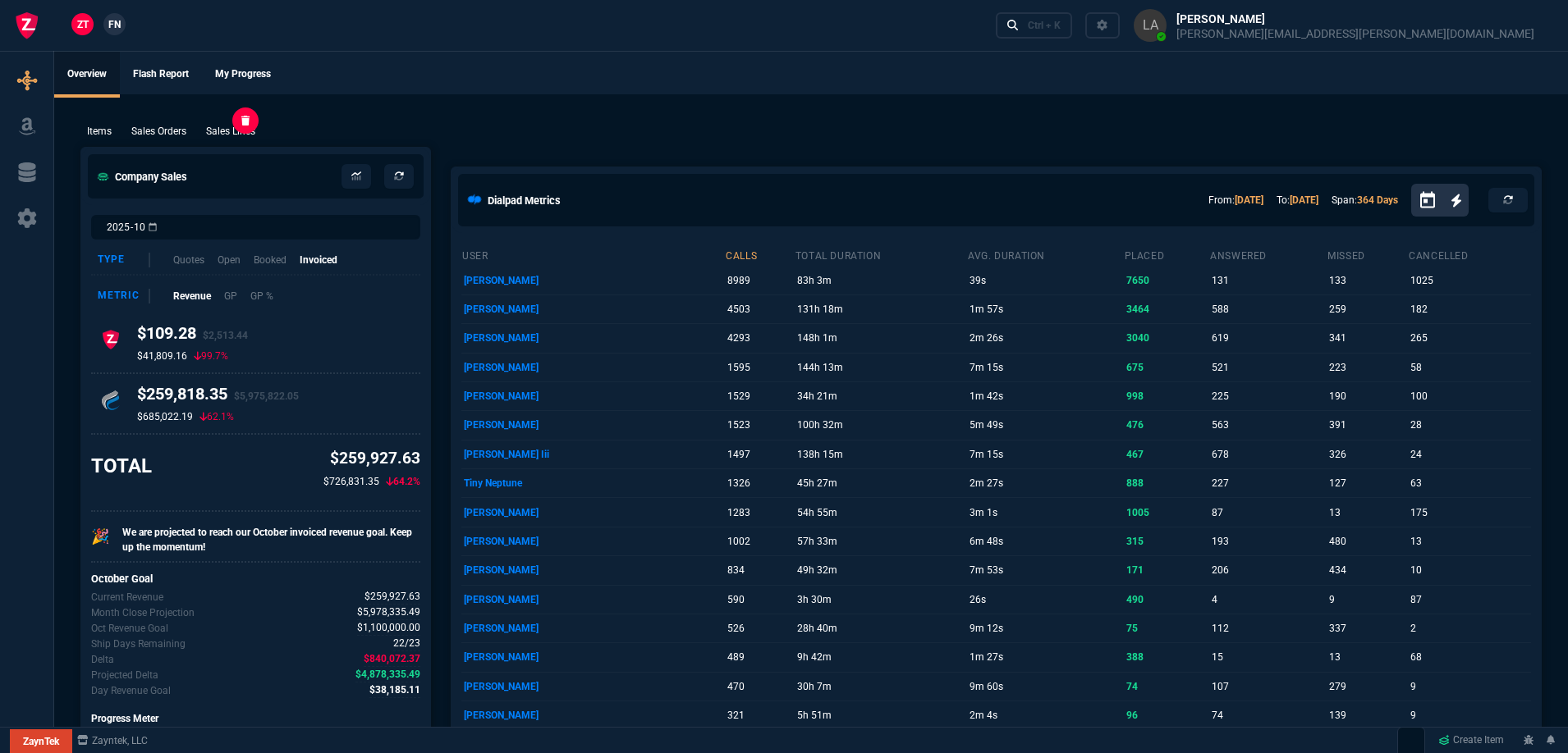
click at [226, 124] on p "Sales Lines" at bounding box center [230, 131] width 49 height 15
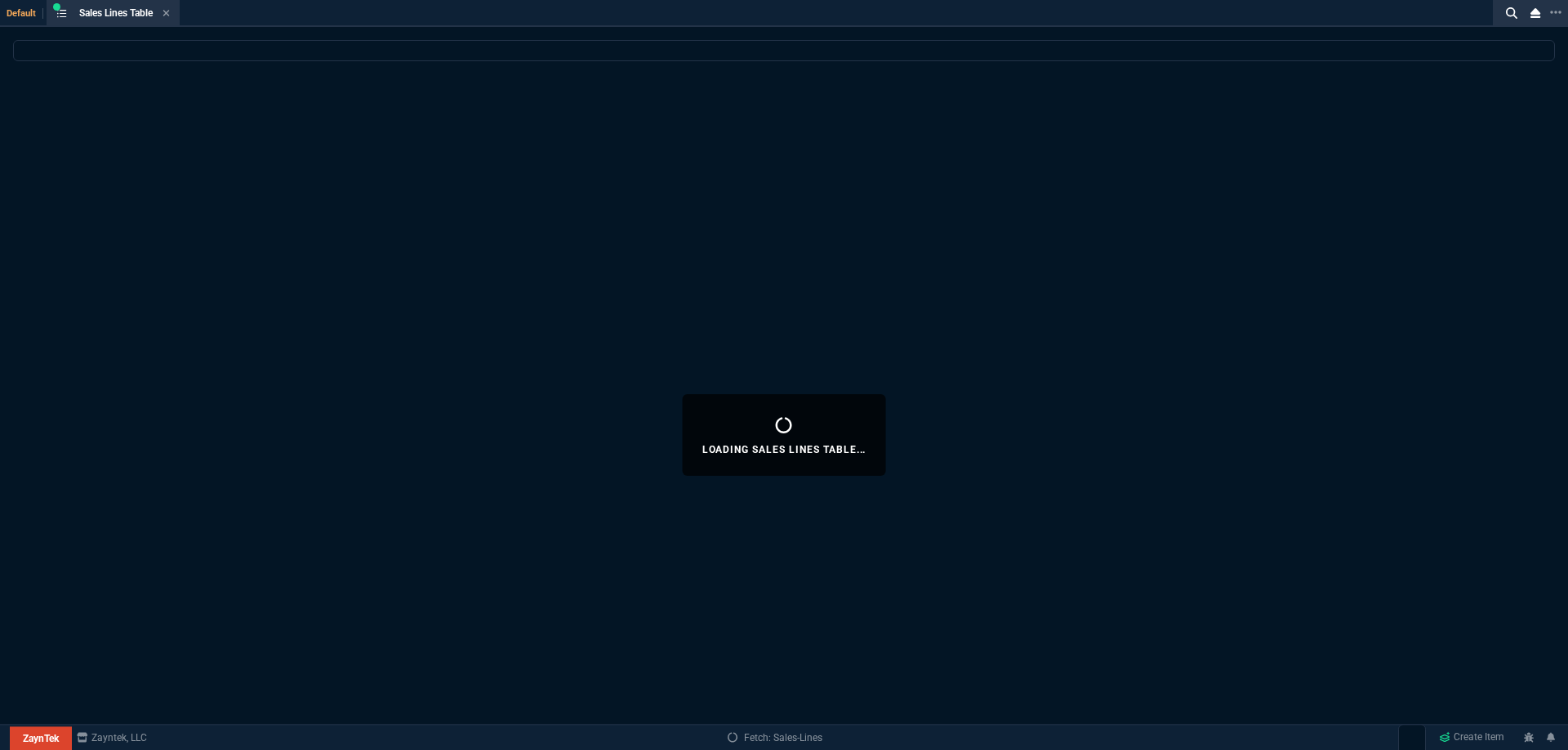
select select
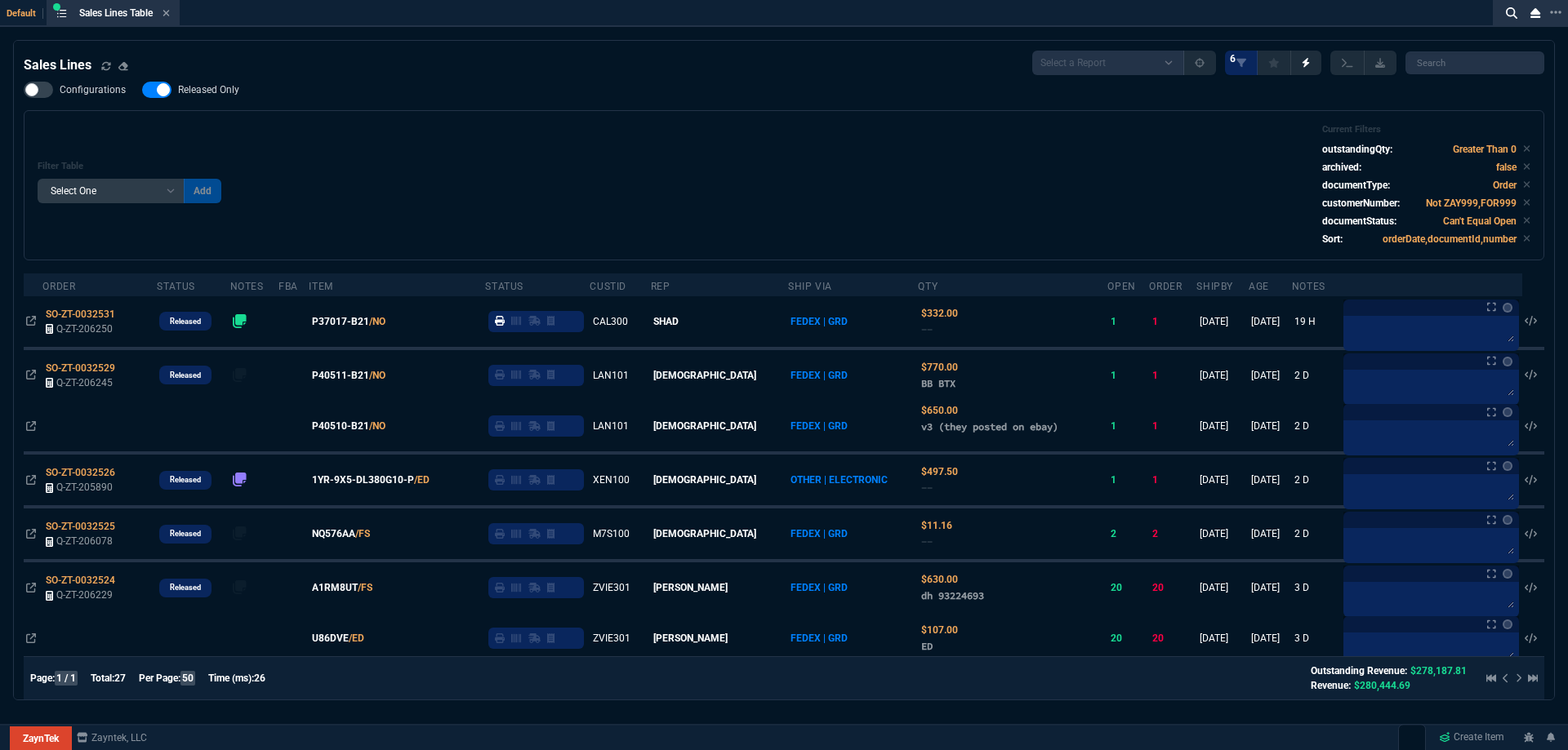
drag, startPoint x: 223, startPoint y: 88, endPoint x: 536, endPoint y: 150, distance: 319.1
click at [222, 88] on span "Released Only" at bounding box center [209, 89] width 61 height 13
click at [142, 90] on input "Released Only" at bounding box center [141, 90] width 1 height 1
click at [546, 154] on div "Filter Table Select One Add Filter () Age () ATS () Cond (itemVariantCode) Cust…" at bounding box center [784, 185] width 1493 height 123
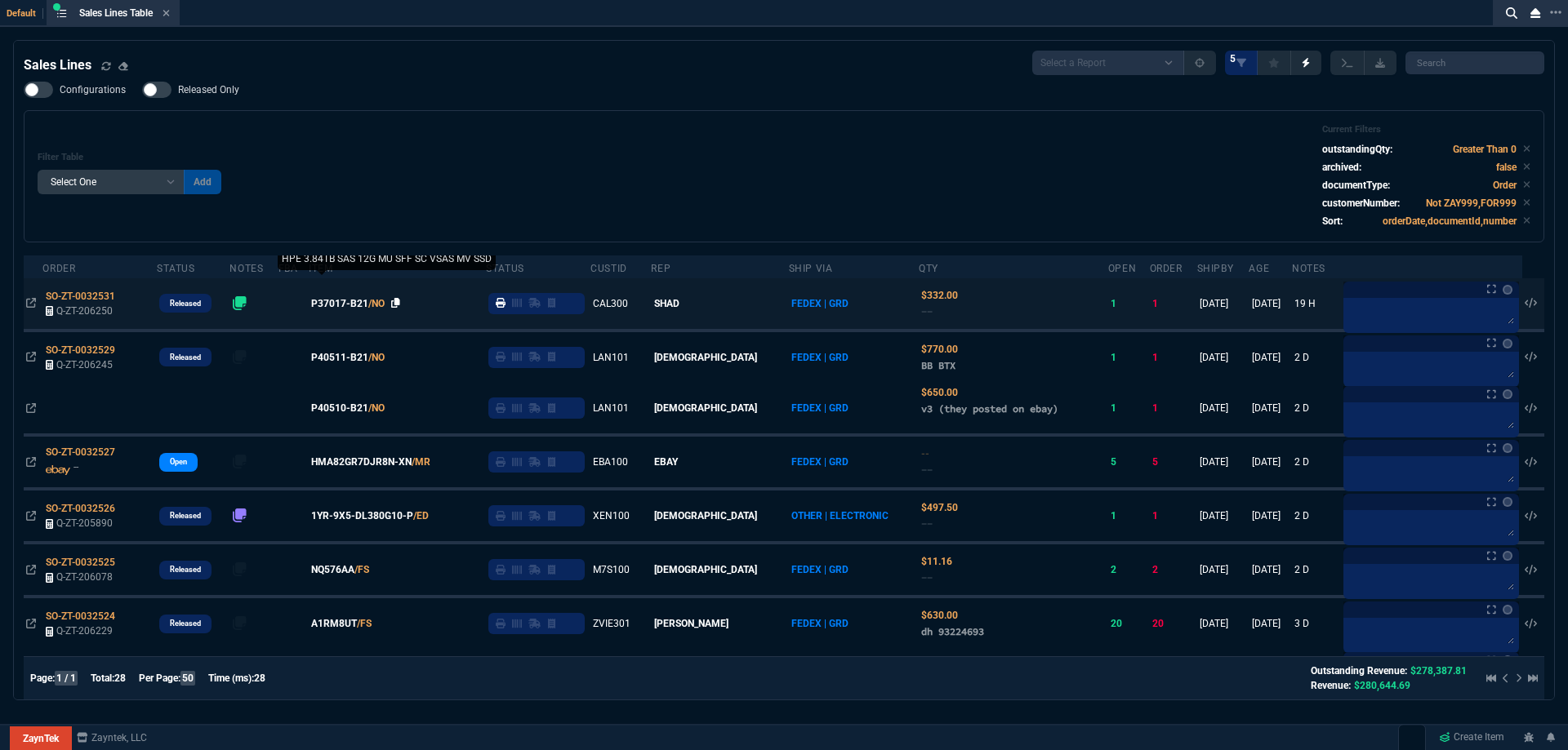
click at [401, 300] on icon at bounding box center [395, 303] width 9 height 10
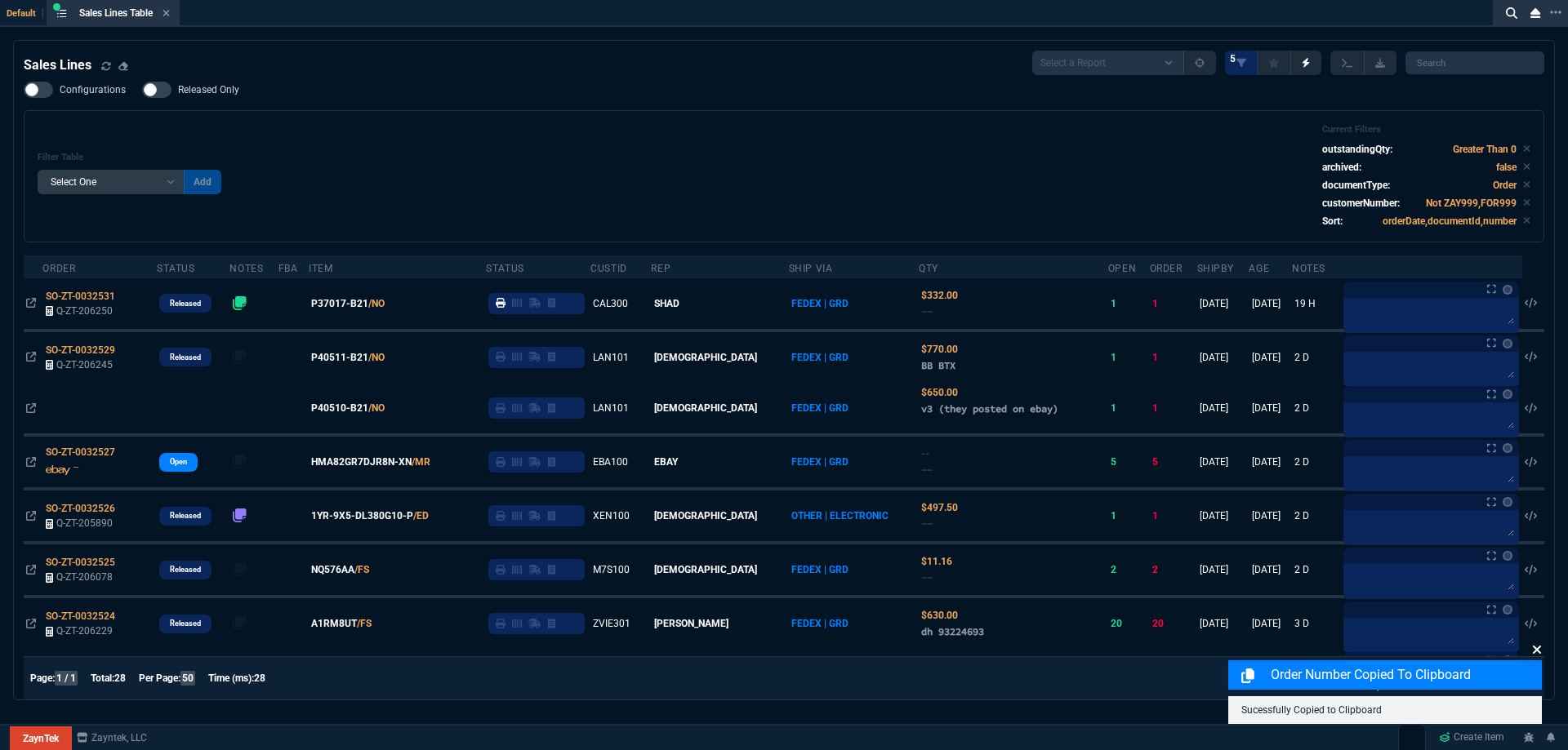
click at [1535, 652] on icon at bounding box center [1537, 650] width 8 height 8
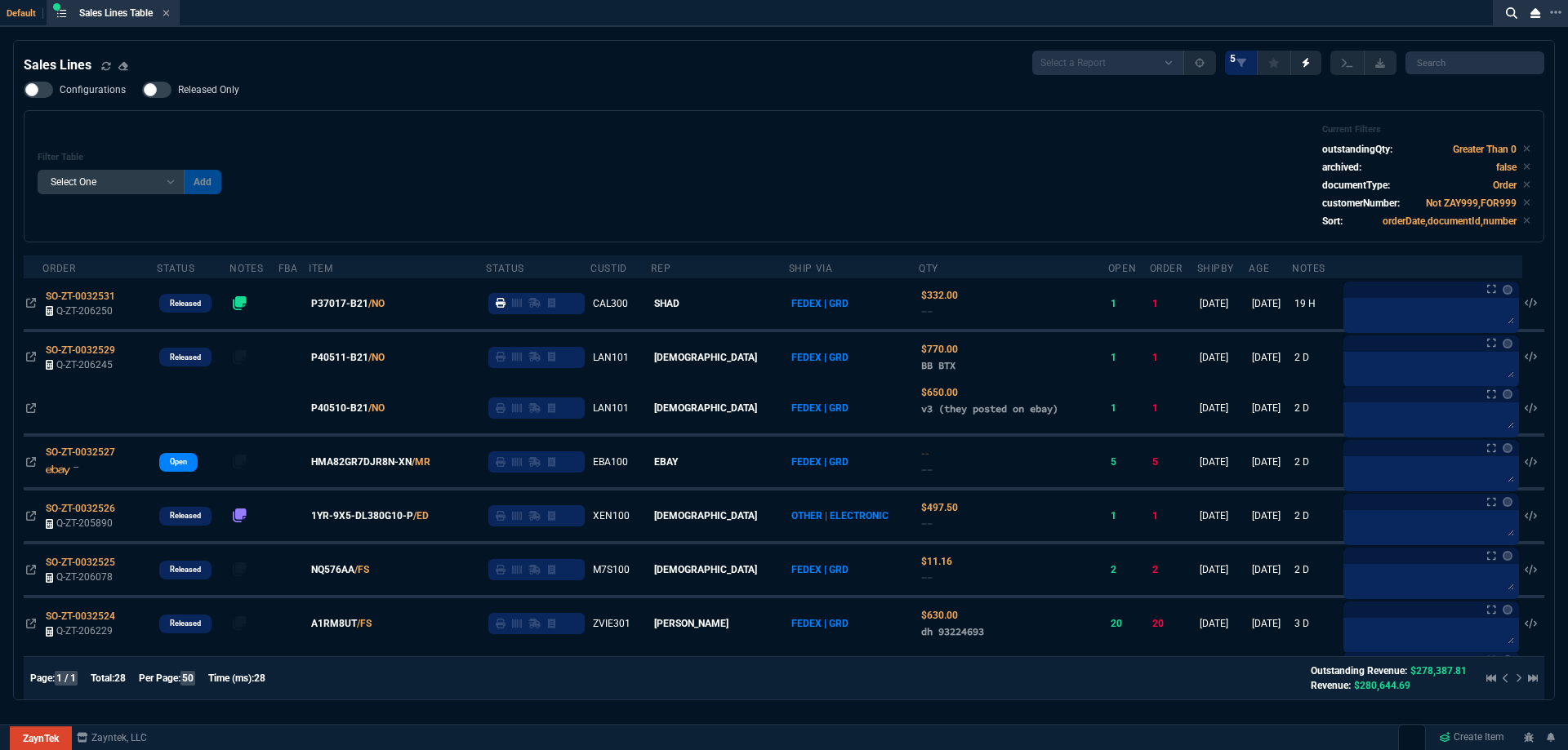
click at [606, 141] on div "Filter Table Select One Add Filter () Age () ATS () Cond (itemVariantCode) Cust…" at bounding box center [784, 175] width 1493 height 104
click at [231, 94] on span "Released Only" at bounding box center [209, 89] width 61 height 13
click at [142, 91] on input "Released Only" at bounding box center [141, 90] width 1 height 1
click at [564, 147] on div "Filter Table Select One Add Filter () Age () ATS () Cond (itemVariantCode) Cust…" at bounding box center [784, 175] width 1493 height 104
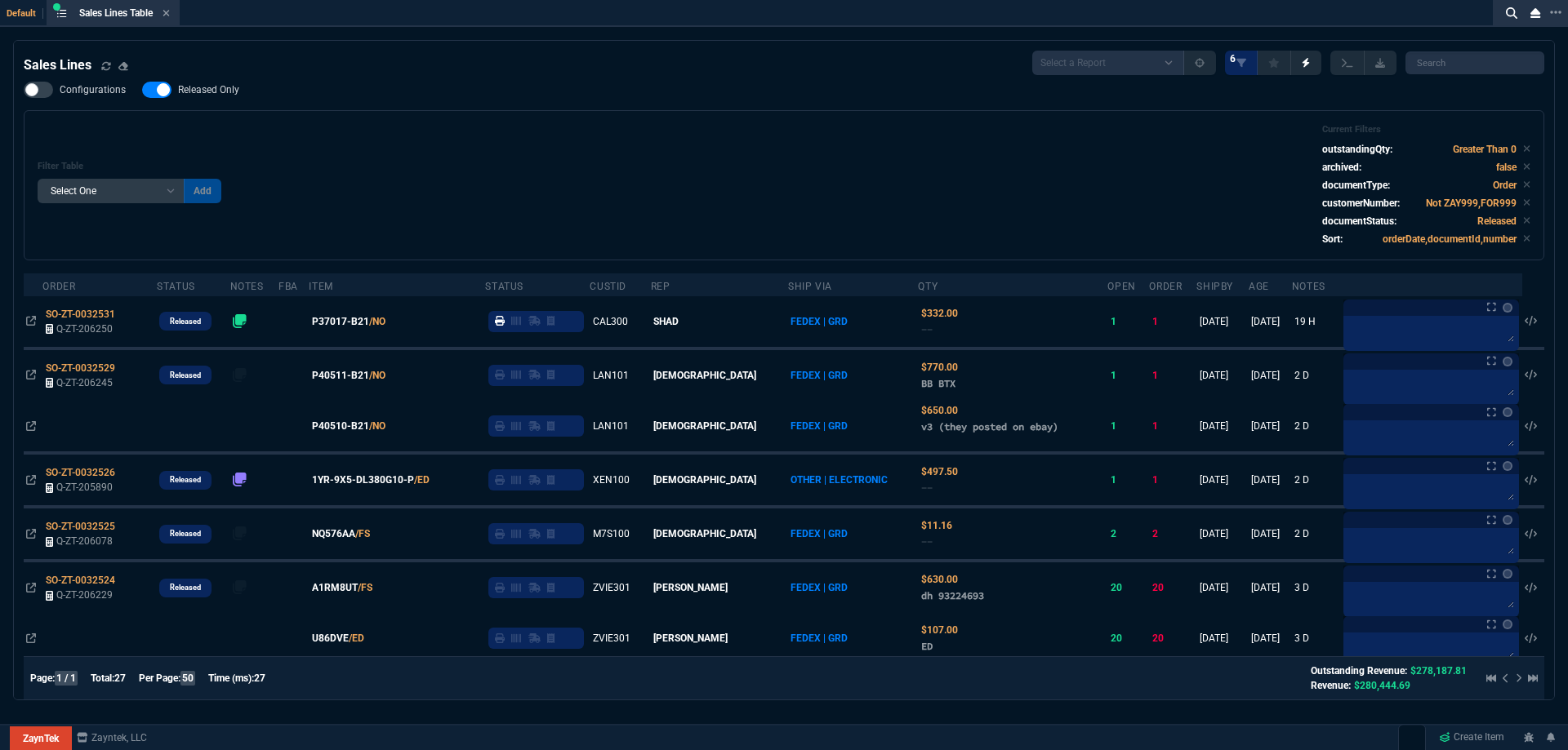
click at [230, 89] on span "Released Only" at bounding box center [209, 89] width 61 height 13
click at [142, 90] on input "Released Only" at bounding box center [141, 90] width 1 height 1
checkbox input "false"
click at [726, 168] on div "Filter Table Select One Add Filter () Age () ATS () Cond (itemVariantCode) Cust…" at bounding box center [784, 185] width 1493 height 123
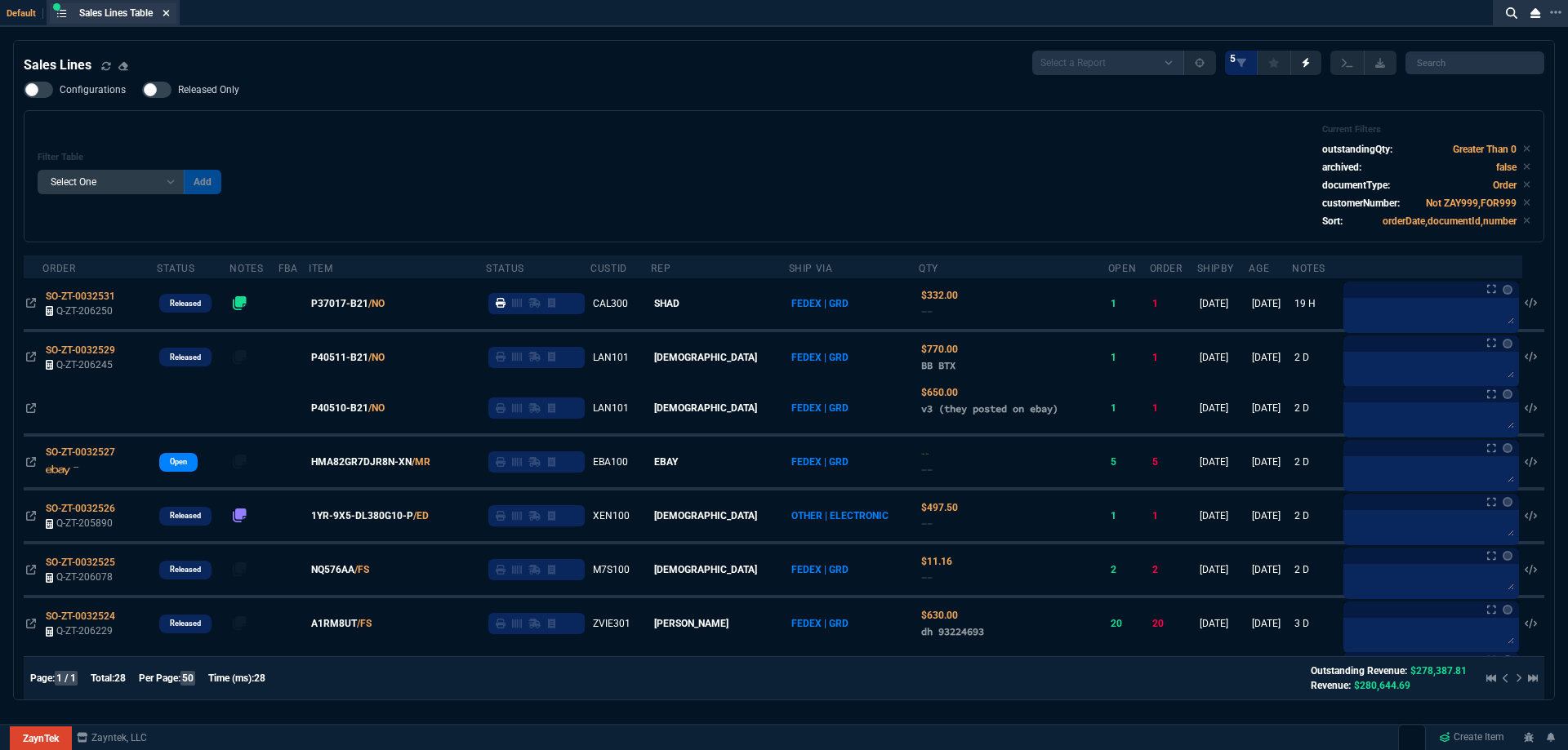
click at [170, 13] on icon at bounding box center [167, 13] width 7 height 7
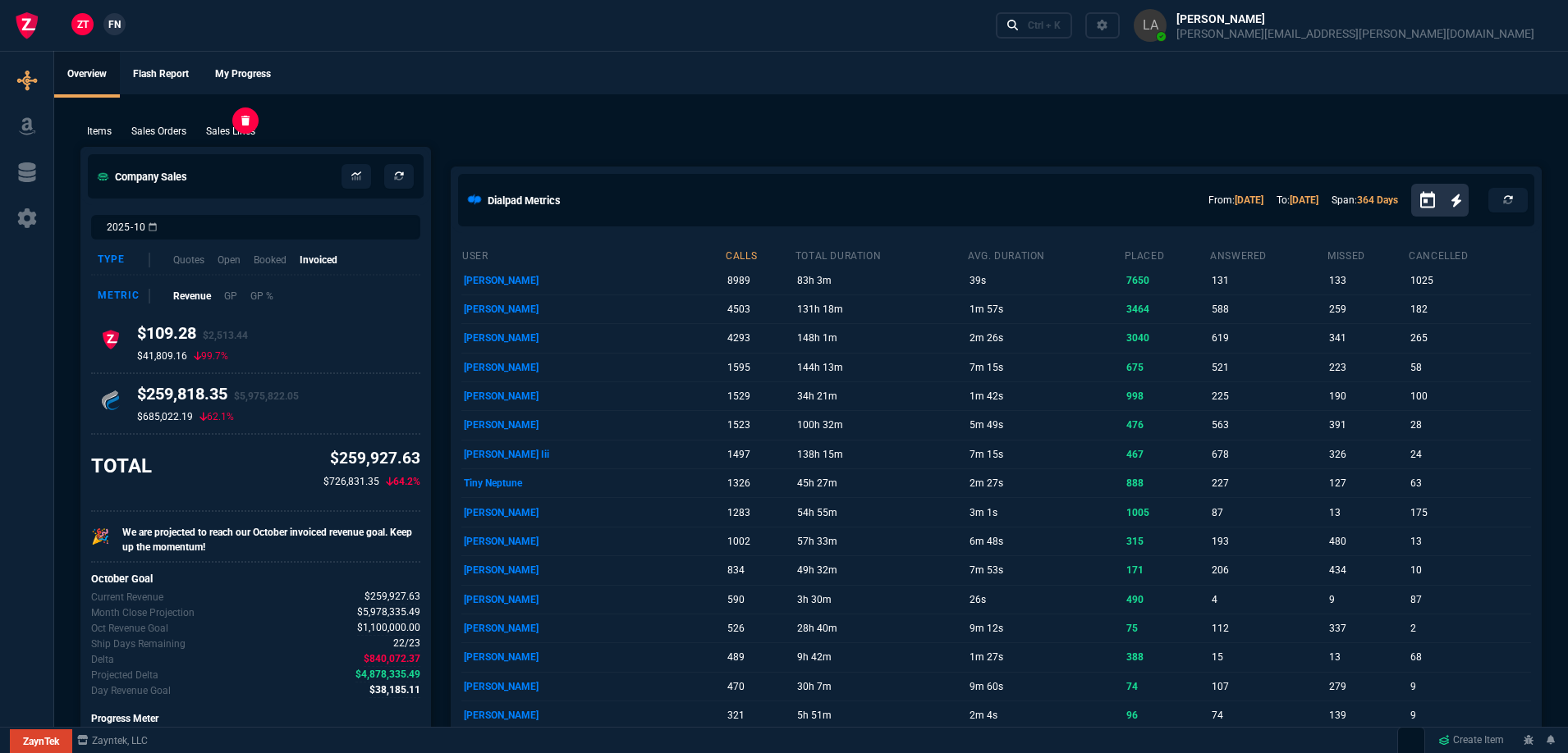
click at [215, 127] on p "Sales Lines" at bounding box center [230, 131] width 49 height 15
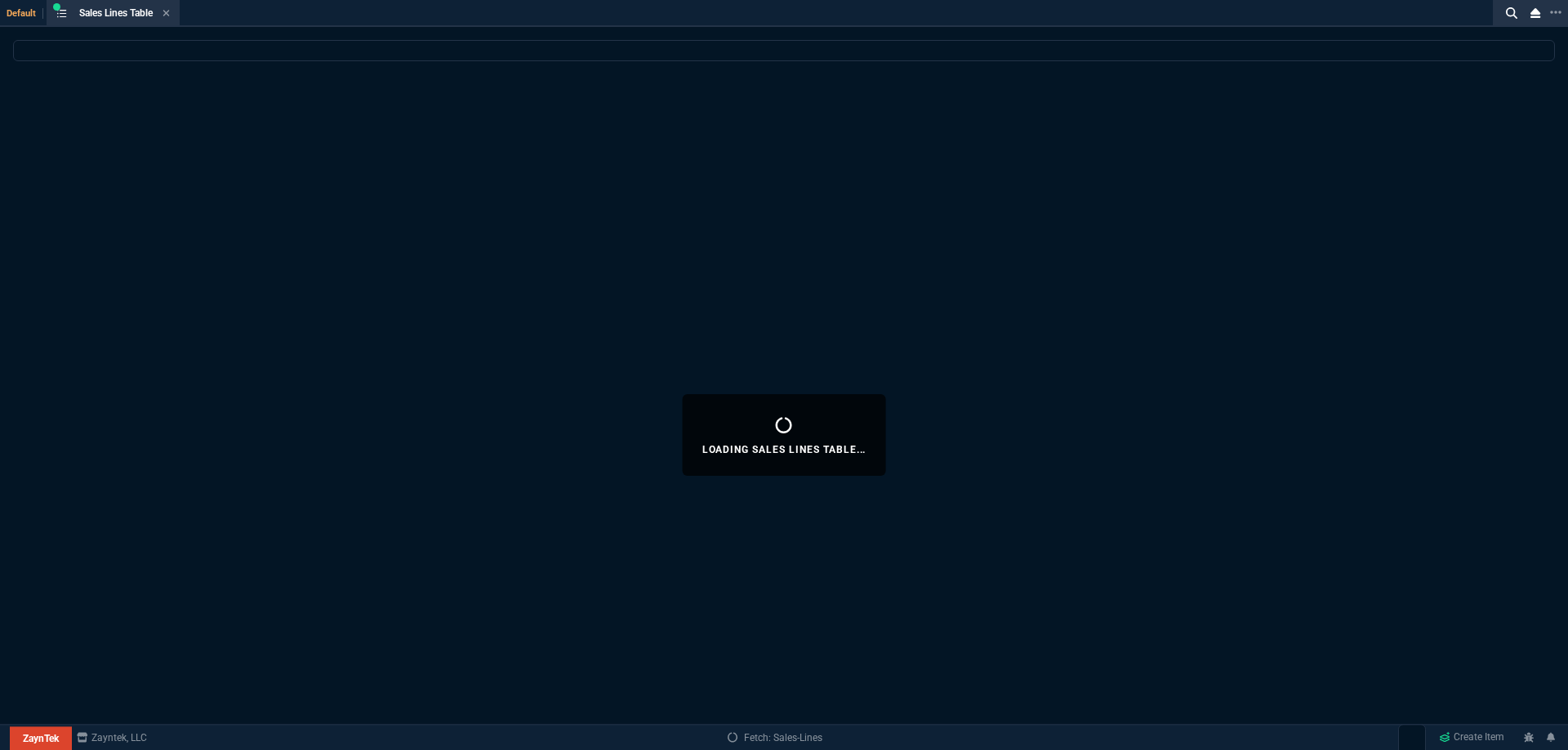
select select
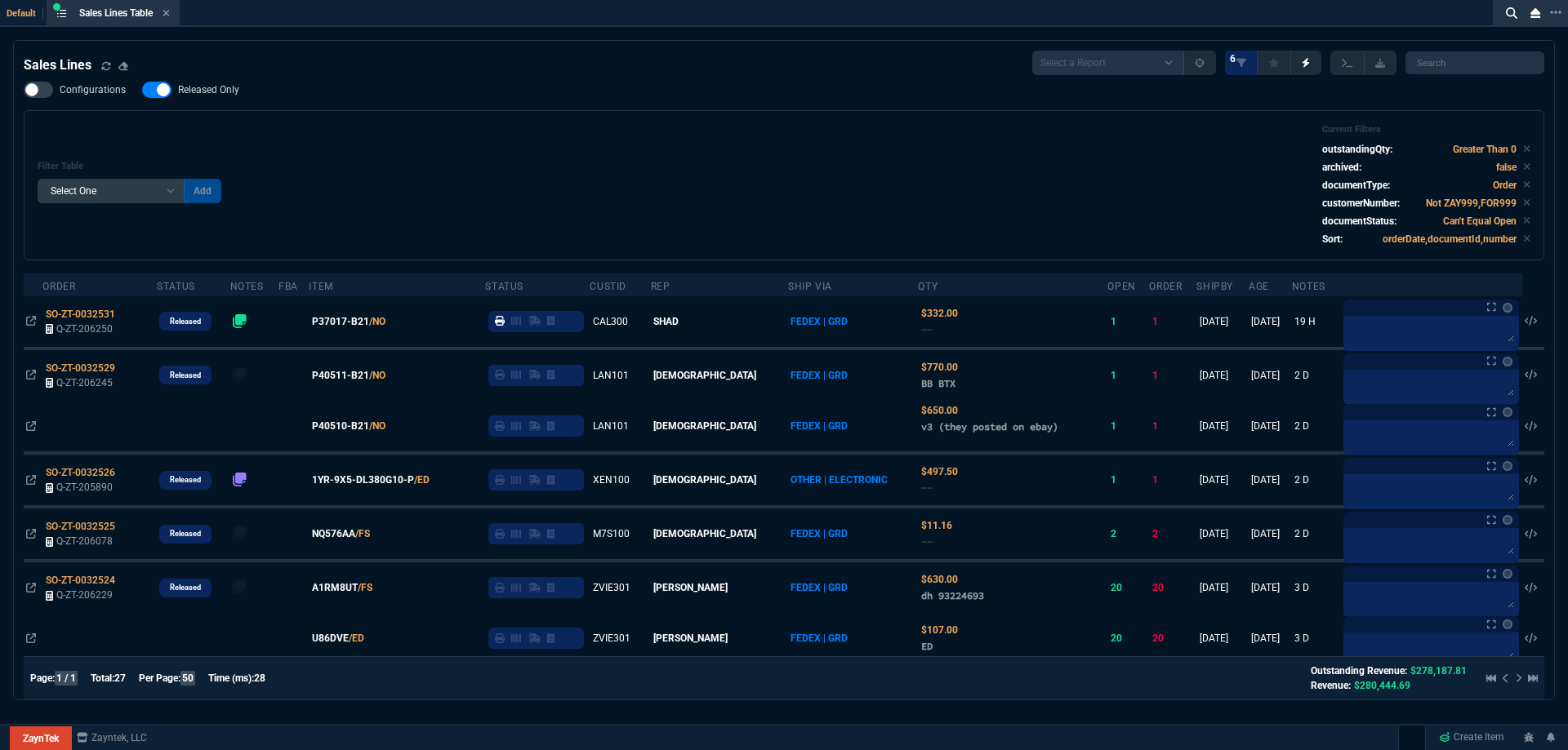
click at [207, 96] on span "Released Only" at bounding box center [209, 89] width 61 height 13
click at [142, 91] on input "Released Only" at bounding box center [141, 90] width 1 height 1
checkbox input "false"
click at [432, 160] on div "Filter Table Select One Add Filter () Age () ATS () Cond (itemVariantCode) Cust…" at bounding box center [784, 185] width 1493 height 123
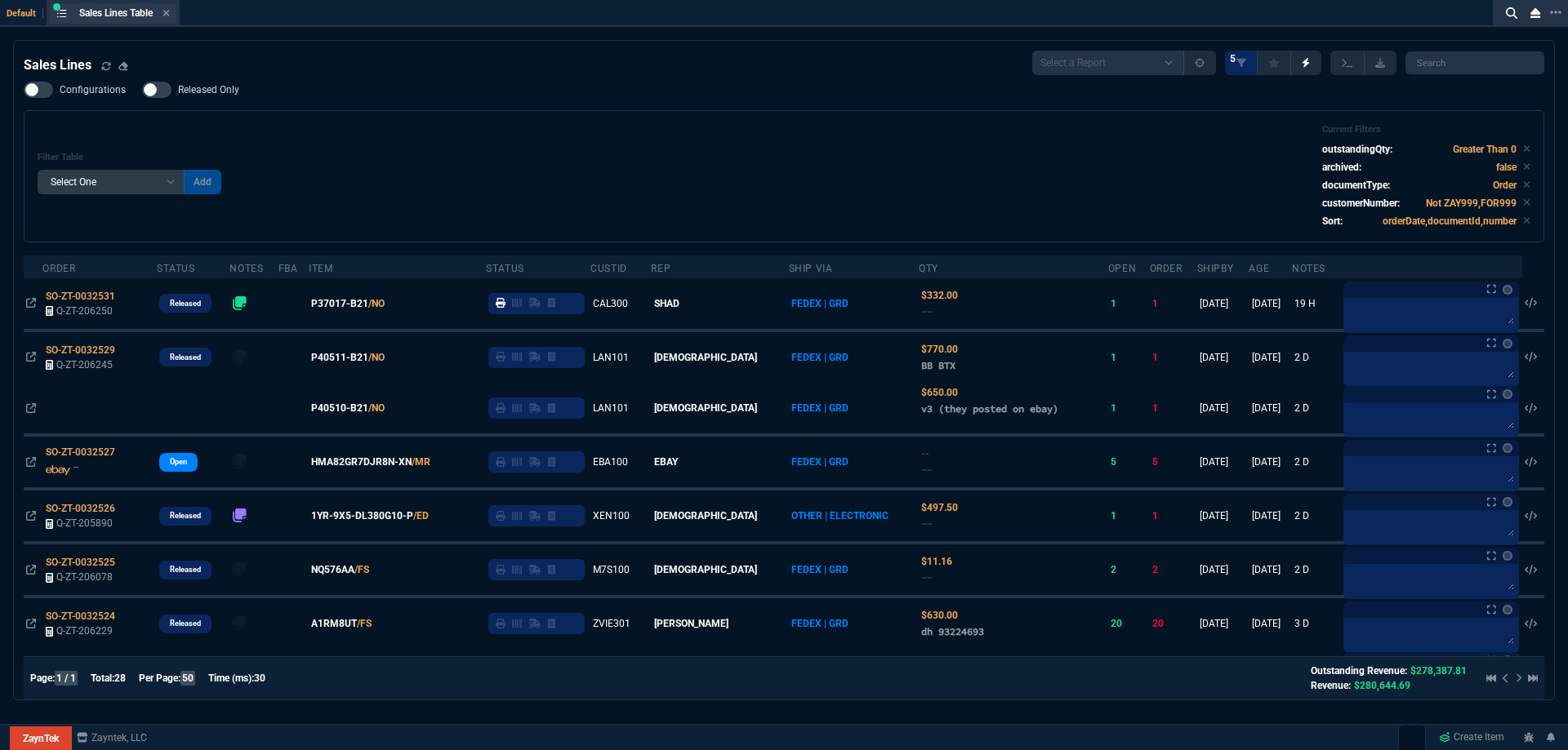
click at [164, 14] on div "Sales Lines Table Sales Line" at bounding box center [124, 14] width 91 height 14
click at [170, 14] on icon at bounding box center [167, 13] width 8 height 10
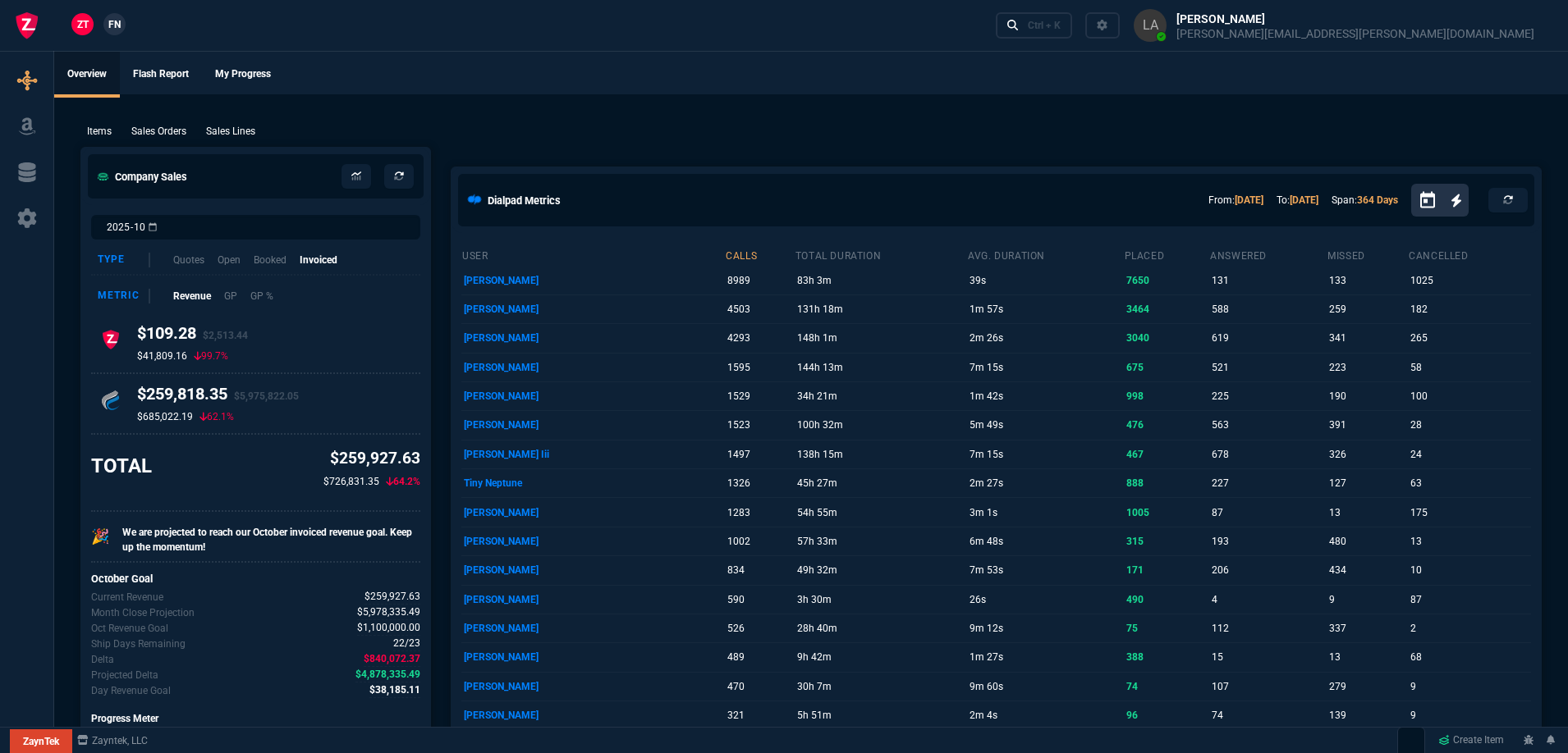
click at [107, 23] on link "FN" at bounding box center [115, 24] width 23 height 23
click at [1539, 508] on div "user calls total duration avg. duration placed answered missed cancelled [PERSO…" at bounding box center [996, 617] width 1089 height 769
click at [243, 126] on p "Sales Lines" at bounding box center [230, 131] width 49 height 15
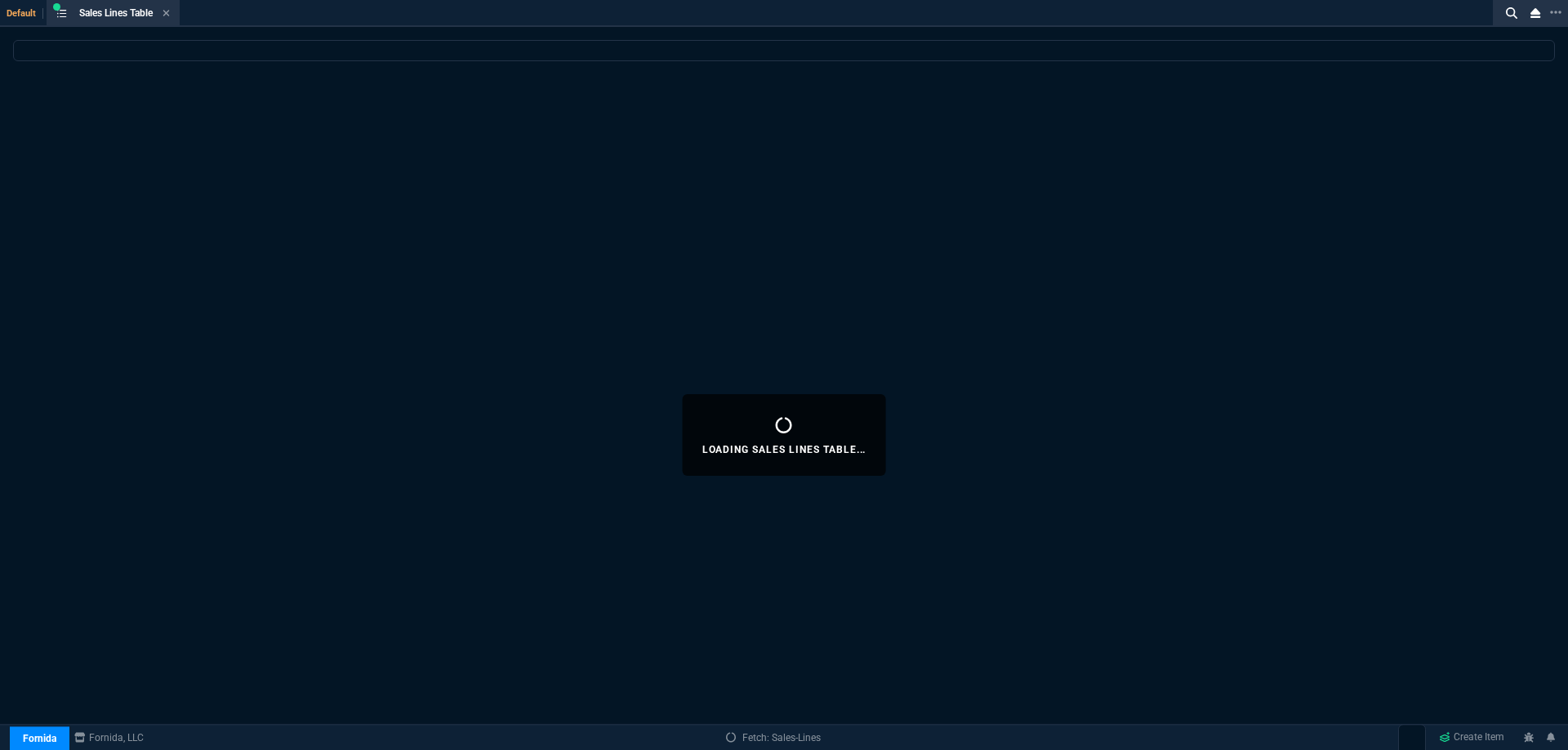
select select
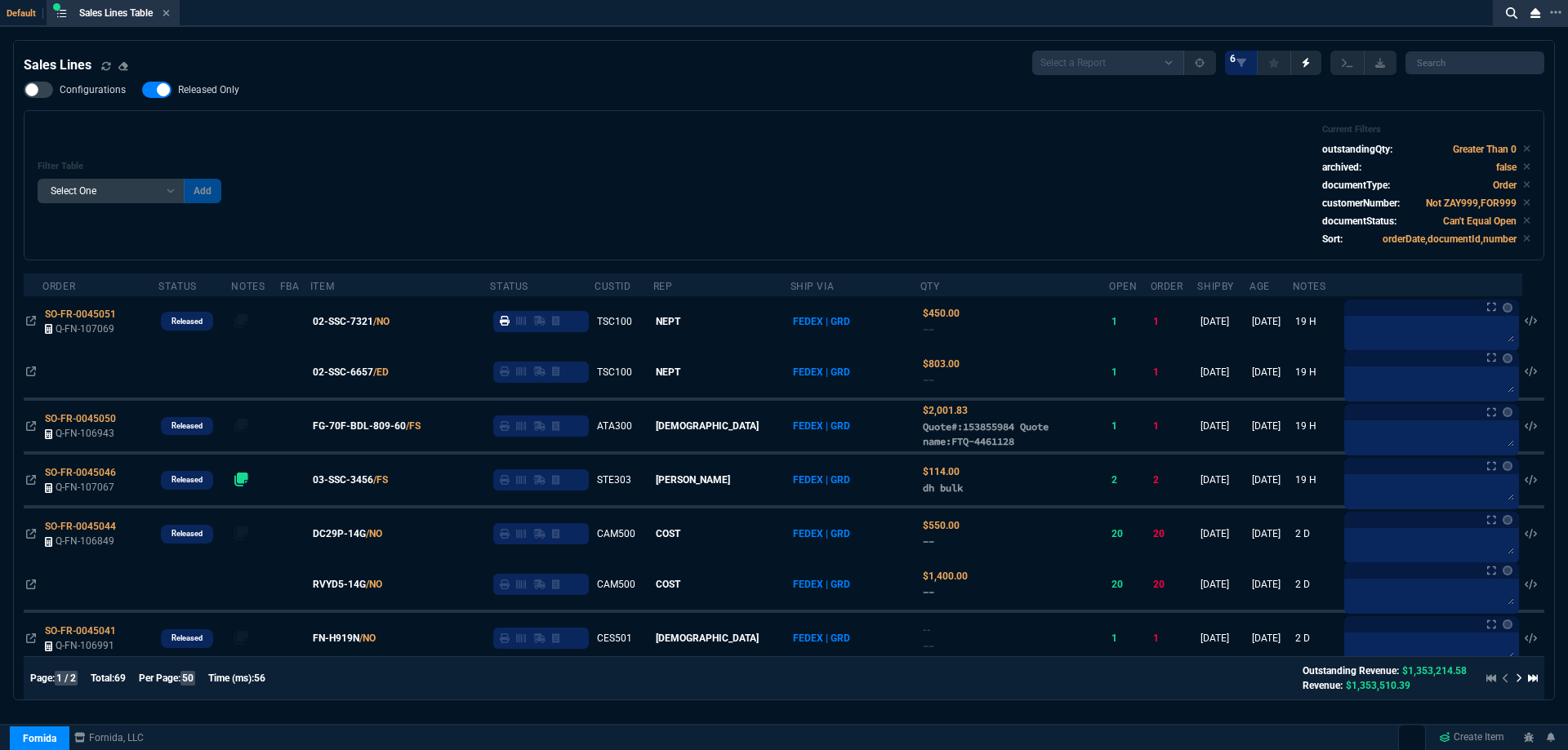
click at [210, 96] on span "Released Only" at bounding box center [209, 89] width 61 height 13
click at [142, 91] on input "Released Only" at bounding box center [141, 90] width 1 height 1
click at [617, 92] on div "Configurations Released Only Filter Table Select One Add Filter () Age () ATS (…" at bounding box center [784, 171] width 1521 height 179
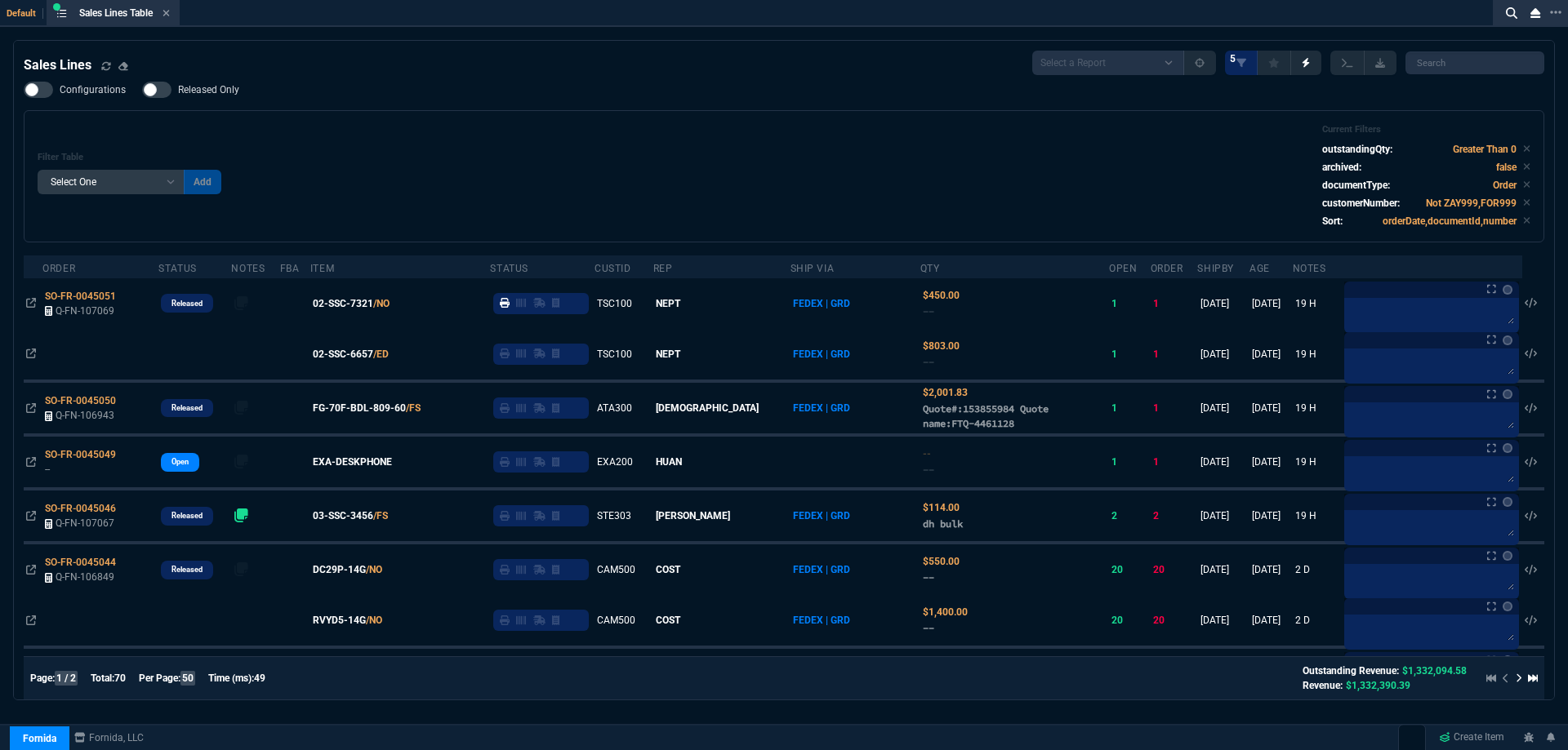
click at [182, 84] on span "Released Only" at bounding box center [209, 89] width 61 height 13
click at [142, 90] on input "Released Only" at bounding box center [141, 90] width 1 height 1
click at [508, 114] on div "Filter Table Select One Add Filter () Age () ATS () Cond (itemVariantCode) Cust…" at bounding box center [784, 176] width 1521 height 132
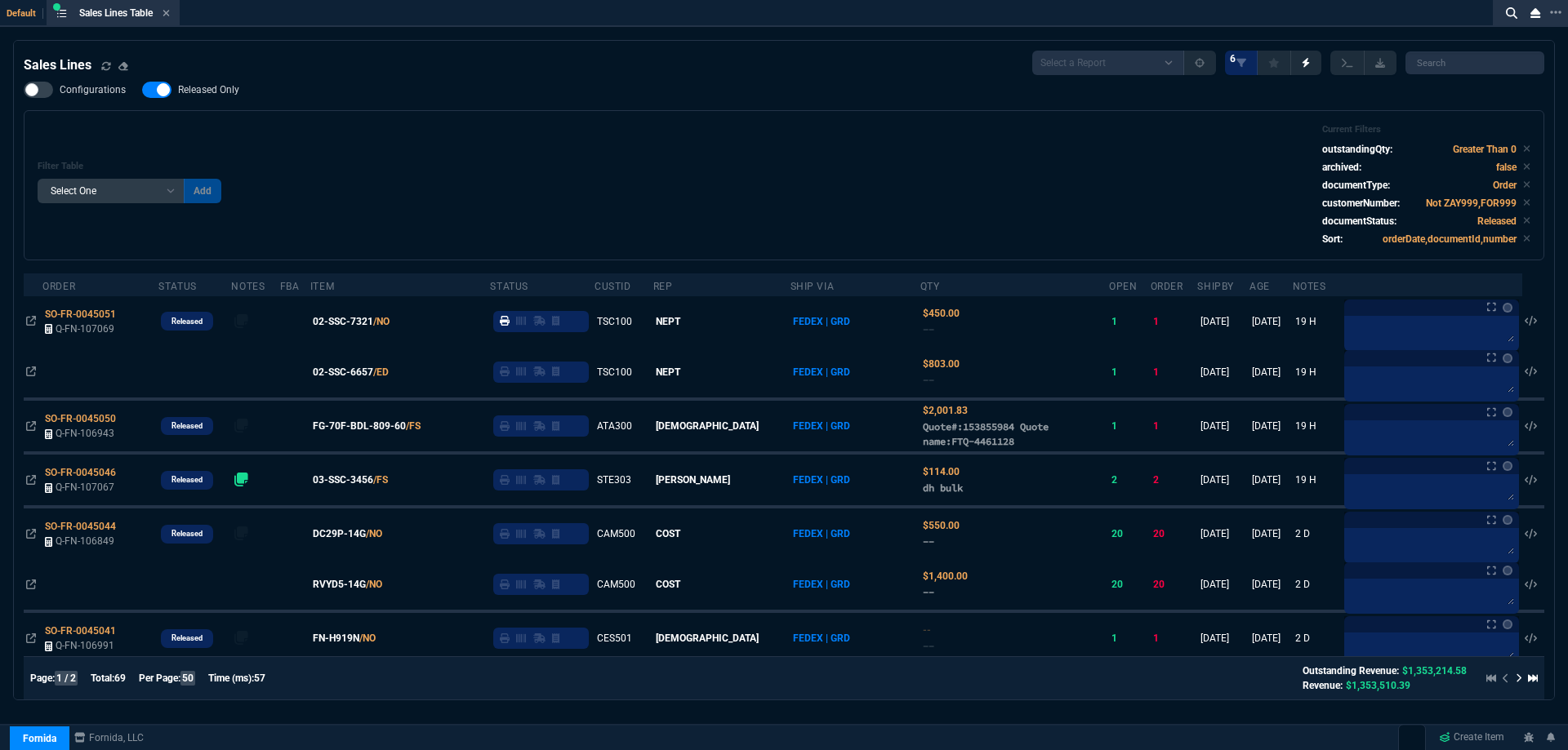
click at [195, 94] on span "Released Only" at bounding box center [209, 89] width 61 height 13
click at [142, 91] on input "Released Only" at bounding box center [141, 90] width 1 height 1
checkbox input "false"
click at [633, 150] on div "Filter Table Select One Add Filter () Age () ATS () Cond (itemVariantCode) Cust…" at bounding box center [784, 185] width 1493 height 123
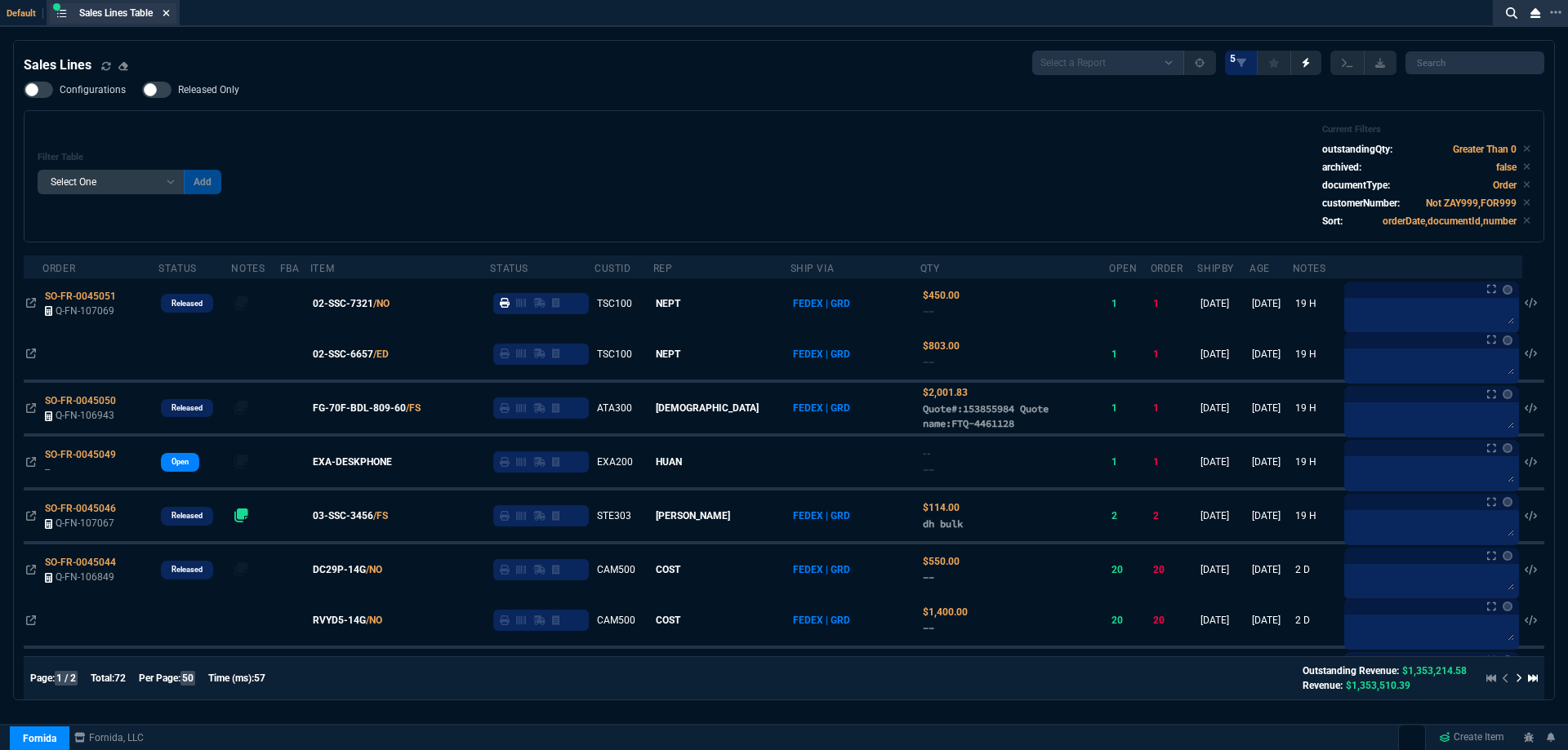
click at [170, 18] on fa-icon at bounding box center [167, 14] width 8 height 12
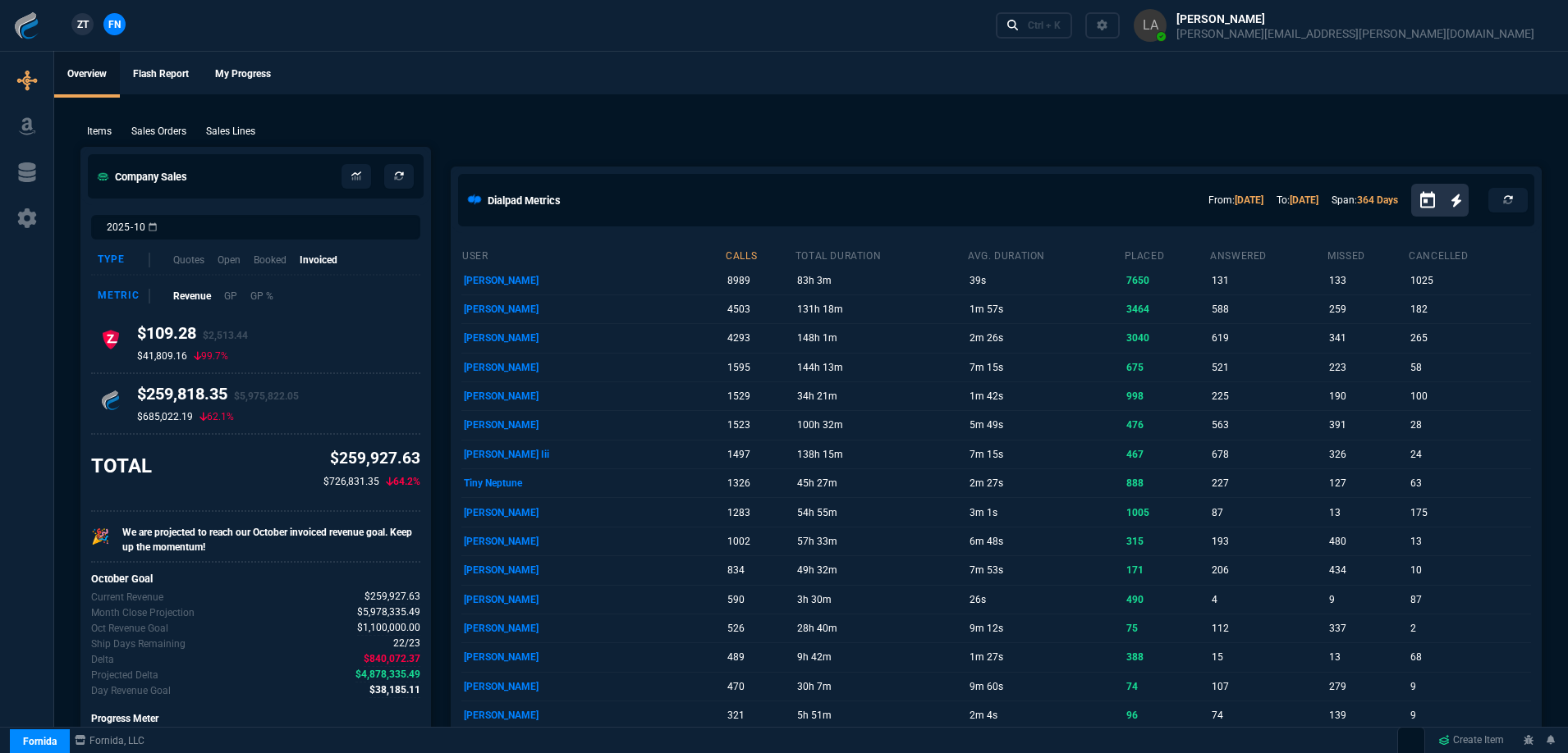
click at [94, 22] on nx-fornida-client-manager "ZT FN" at bounding box center [98, 24] width 64 height 24
click at [88, 22] on span "ZT" at bounding box center [83, 24] width 12 height 15
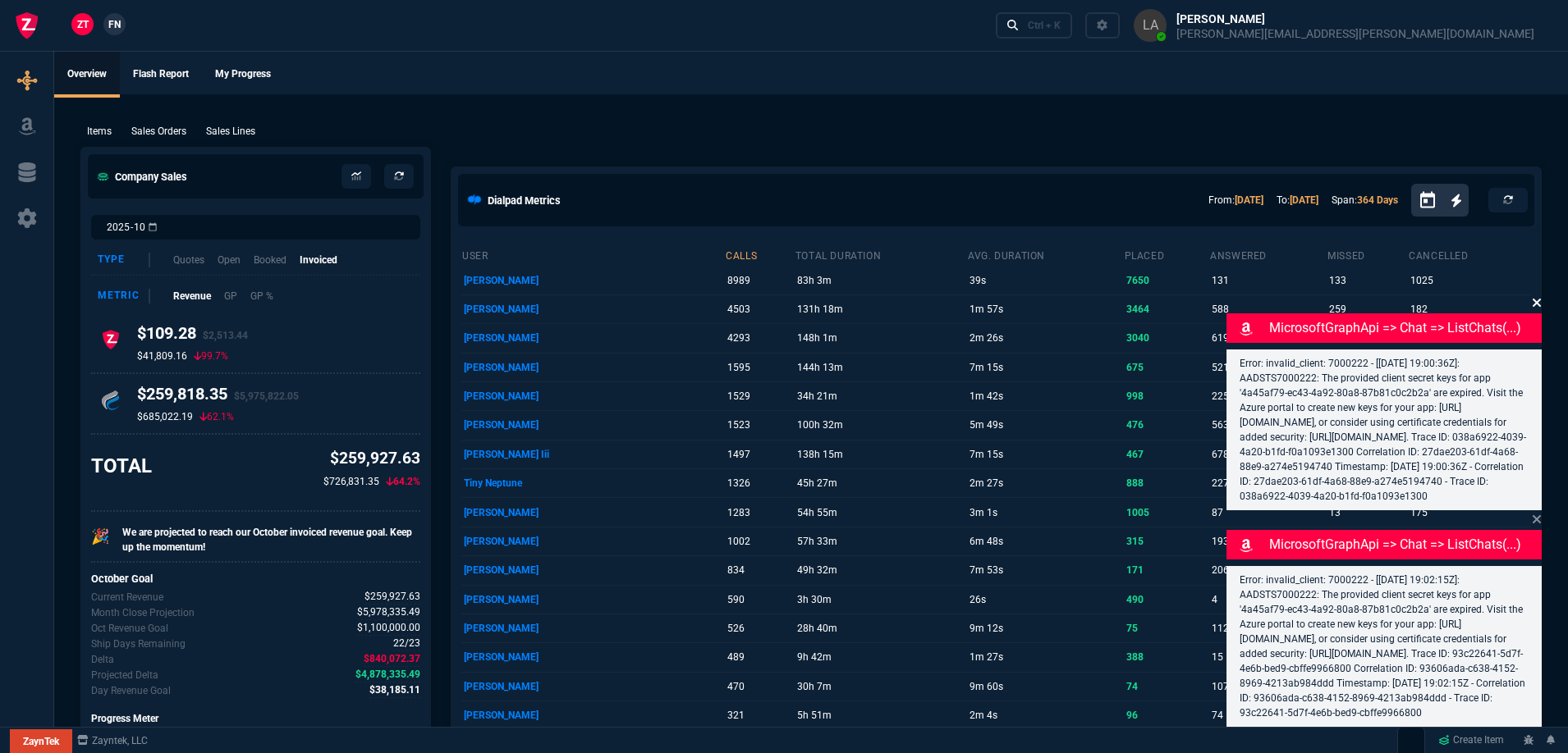
click at [1537, 297] on icon at bounding box center [1537, 303] width 10 height 13
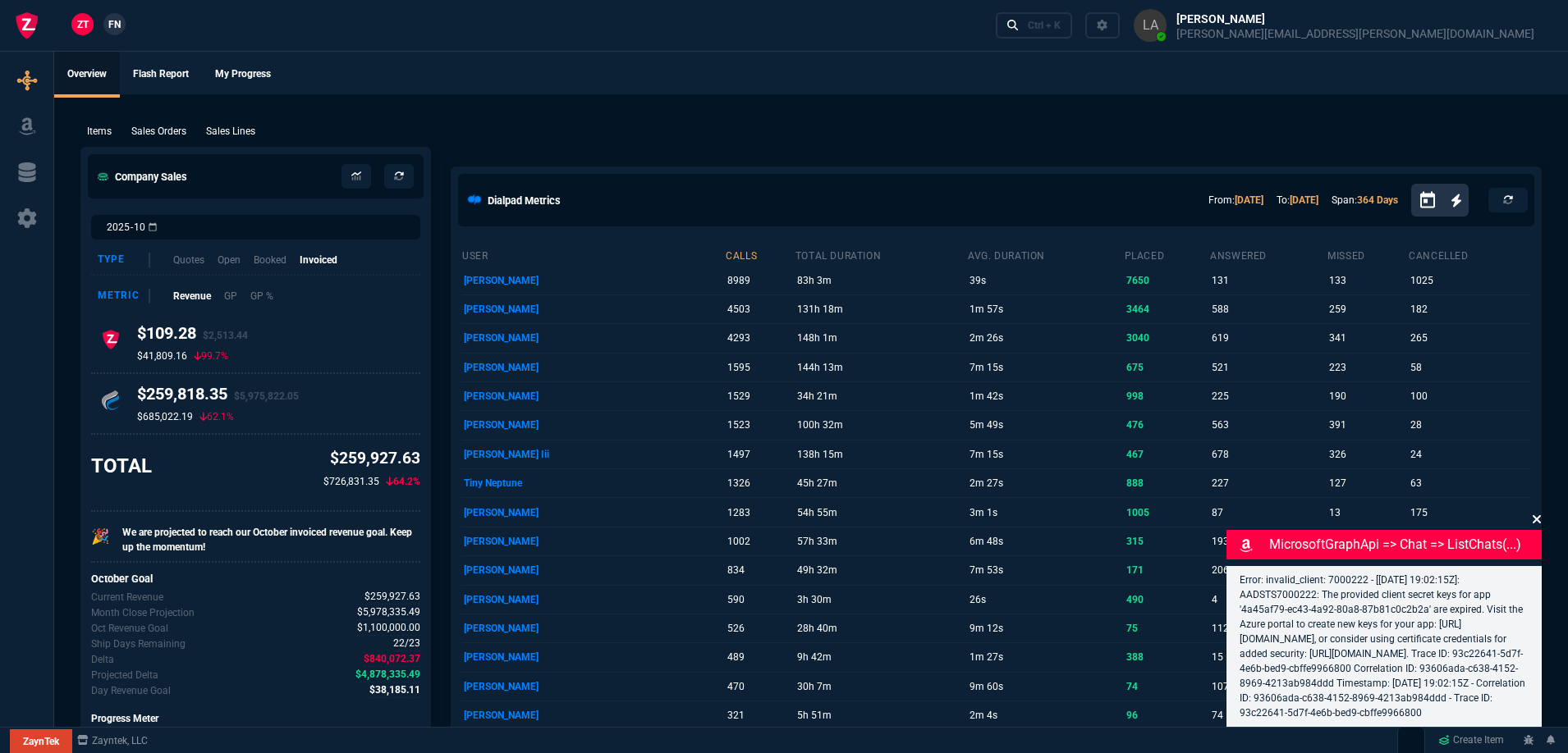
click at [1540, 515] on icon at bounding box center [1537, 519] width 8 height 8
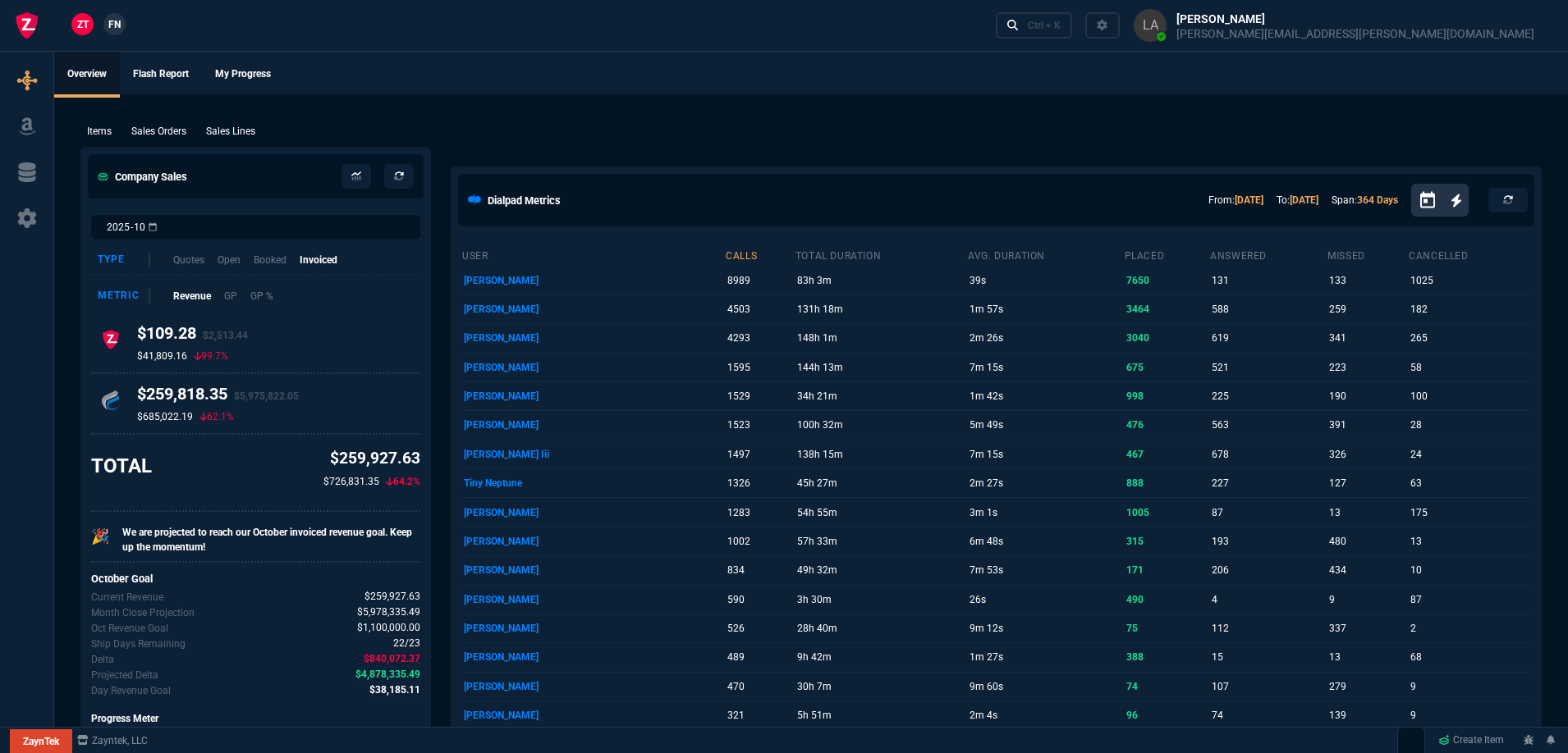
click at [261, 132] on div "Sales Lines" at bounding box center [231, 131] width 63 height 15
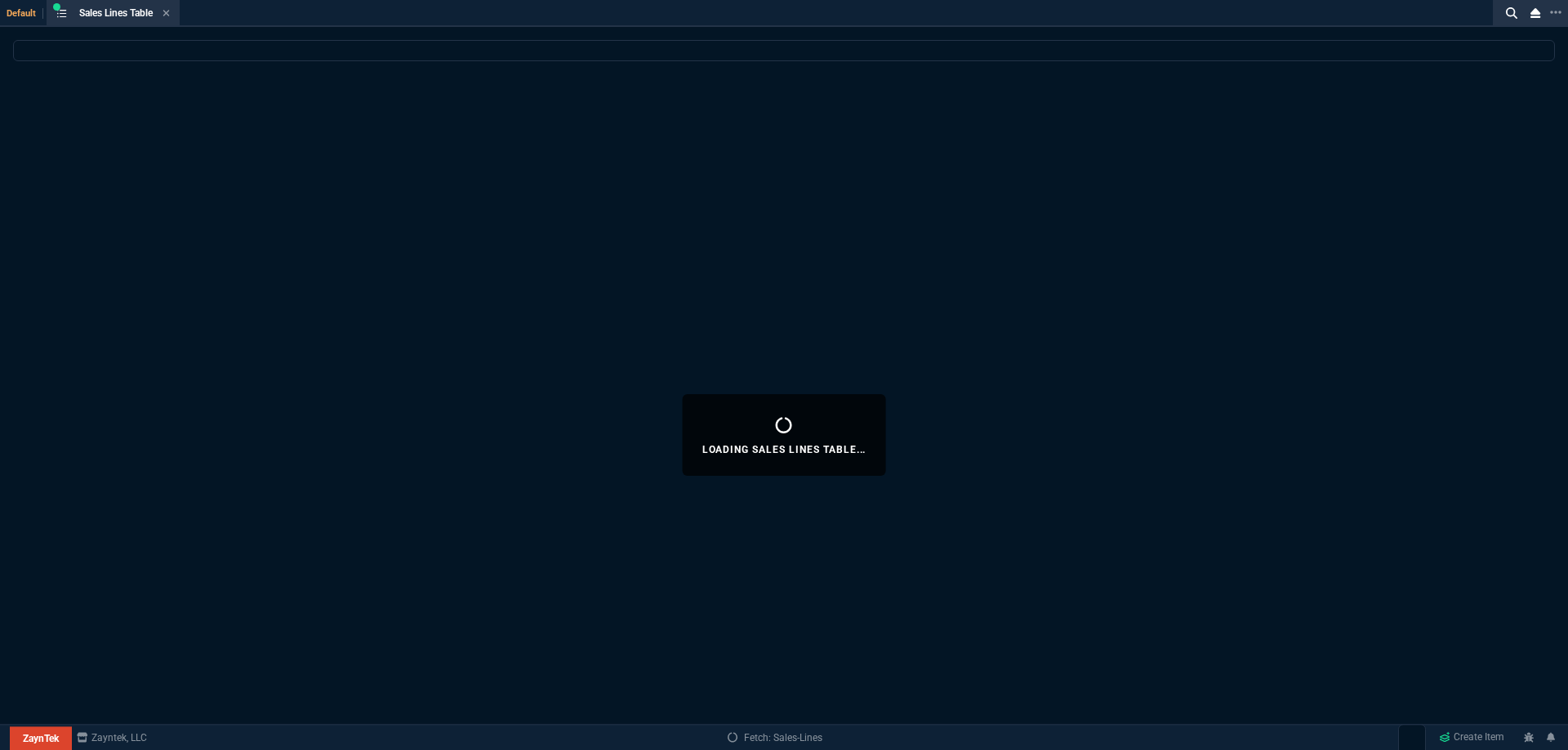
select select
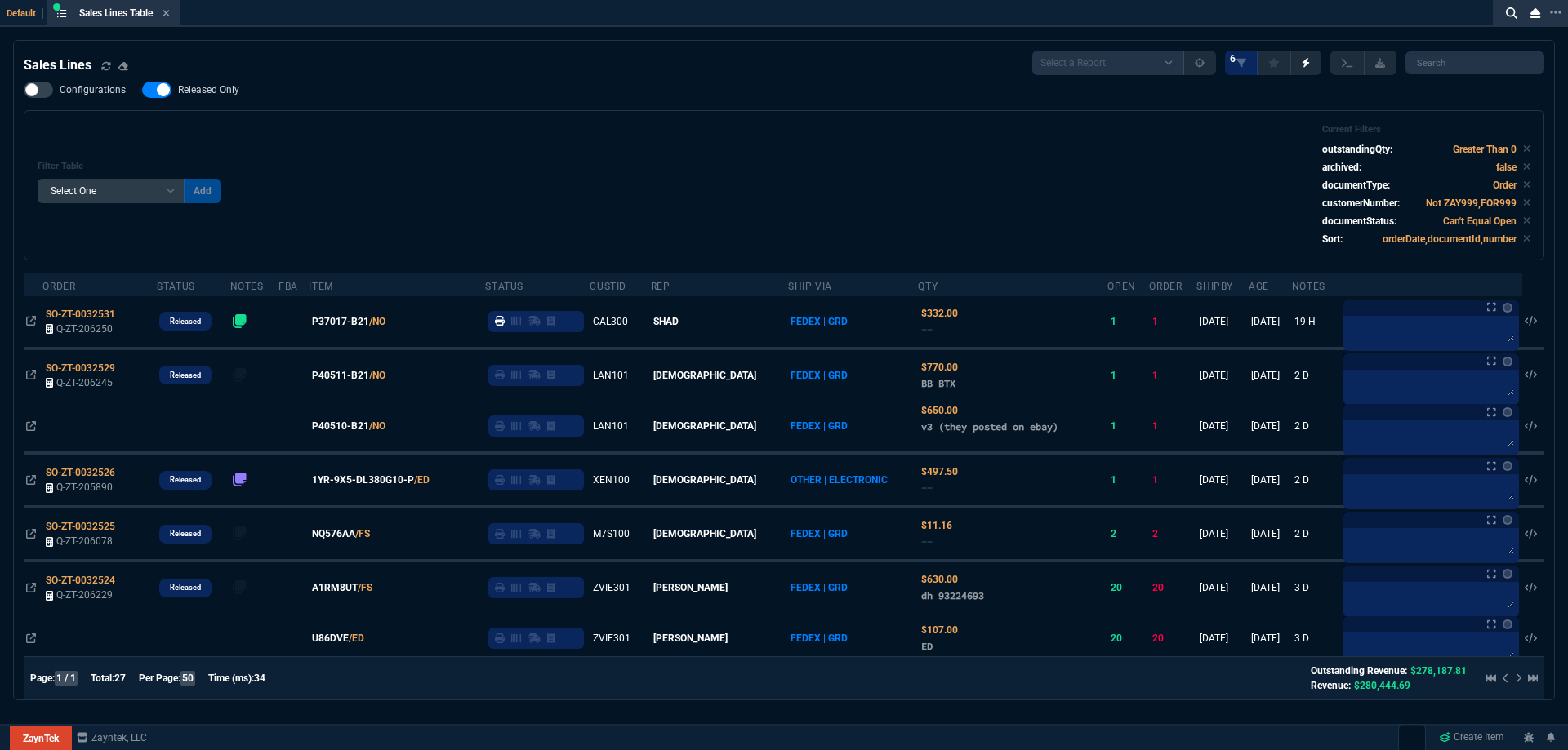
click at [224, 96] on span "Released Only" at bounding box center [209, 89] width 61 height 13
click at [142, 91] on input "Released Only" at bounding box center [141, 90] width 1 height 1
checkbox input "false"
click at [731, 161] on div "Filter Table Select One Add Filter () Age () ATS () Cond (itemVariantCode) Cust…" at bounding box center [784, 185] width 1493 height 123
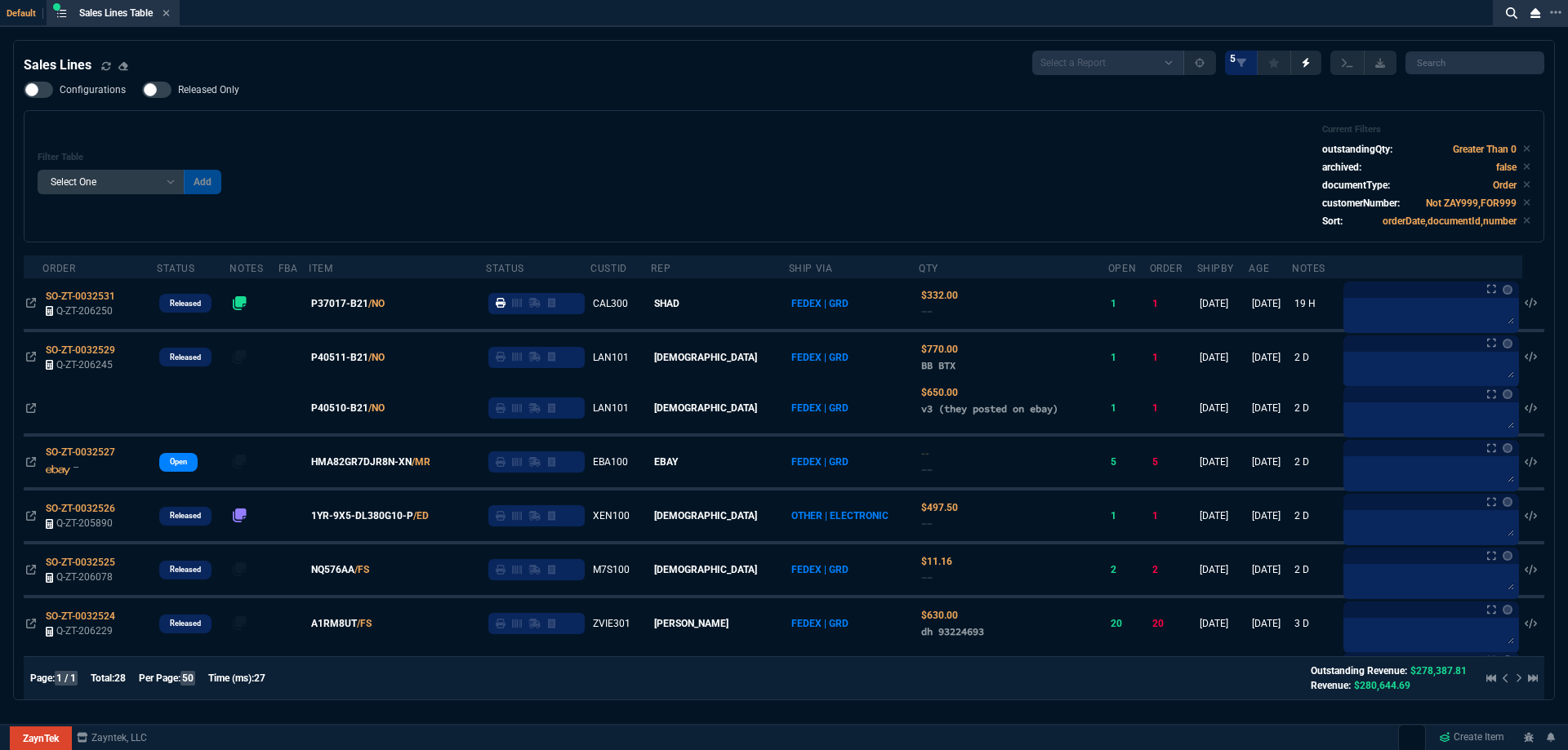
click at [172, 14] on div "Sales Lines Table Sales Line" at bounding box center [113, 13] width 127 height 20
click at [170, 13] on icon at bounding box center [167, 13] width 7 height 7
click at [170, 13] on div "ZT FN Ctrl + K" at bounding box center [784, 25] width 1568 height 51
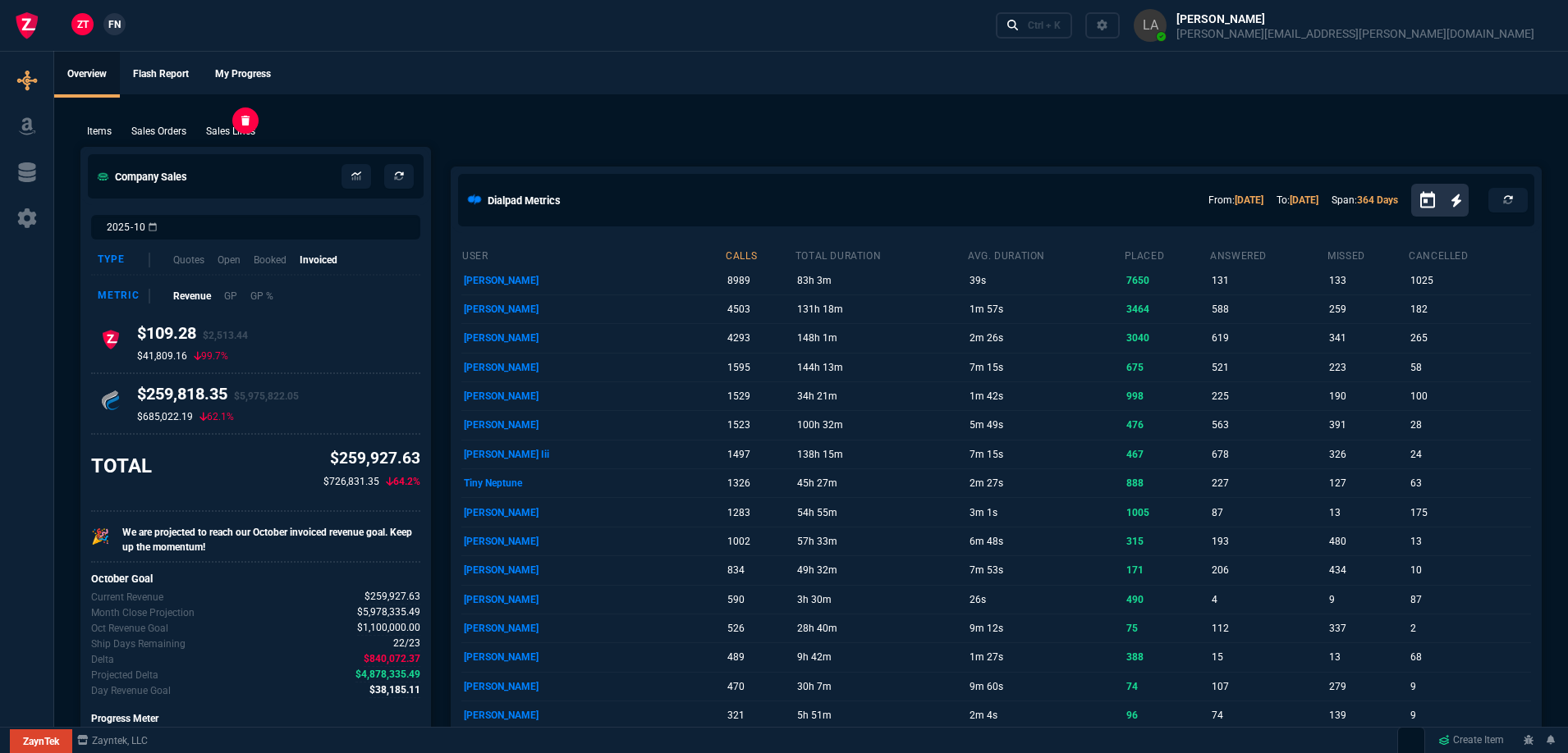
click at [242, 129] on p "Sales Lines" at bounding box center [230, 131] width 49 height 15
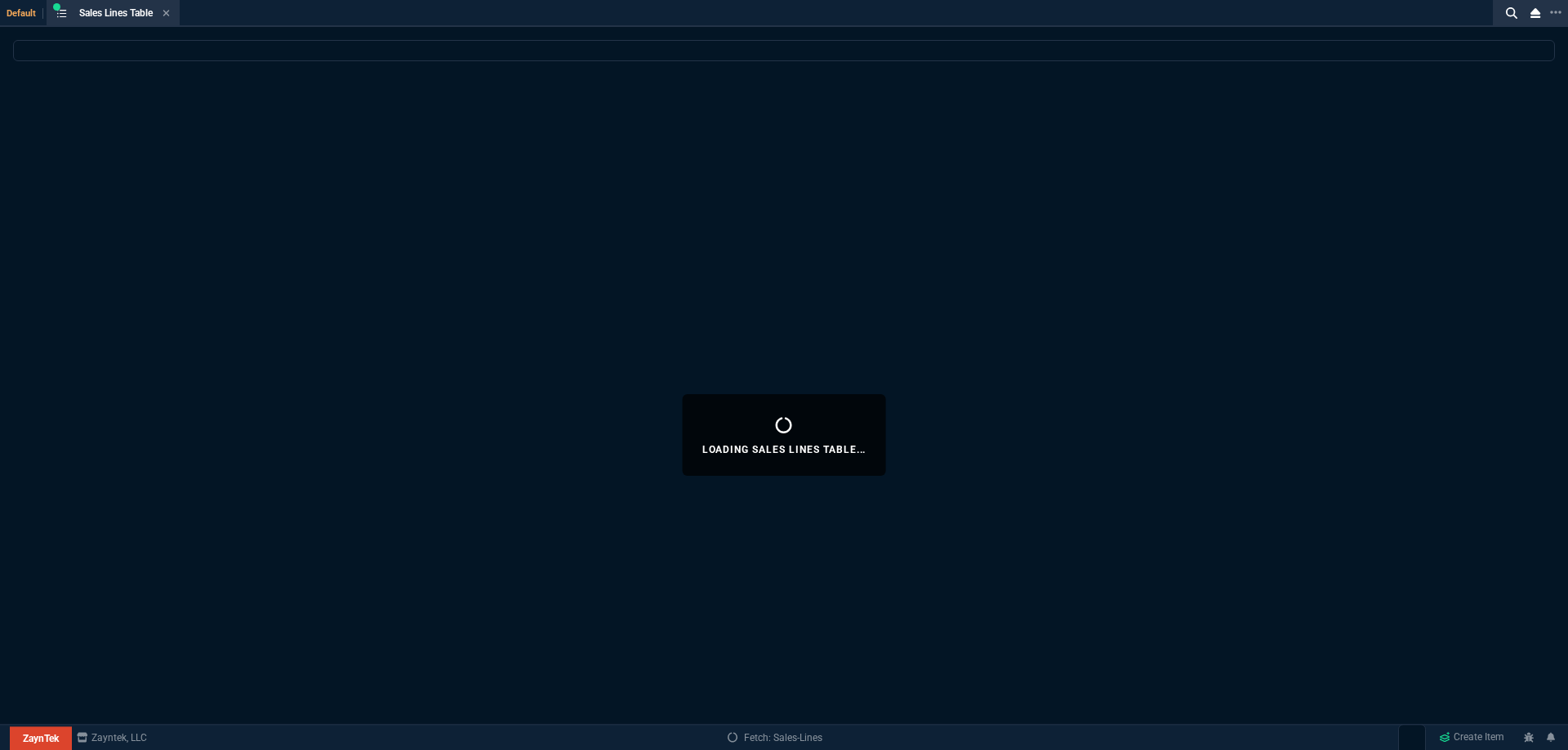
select select
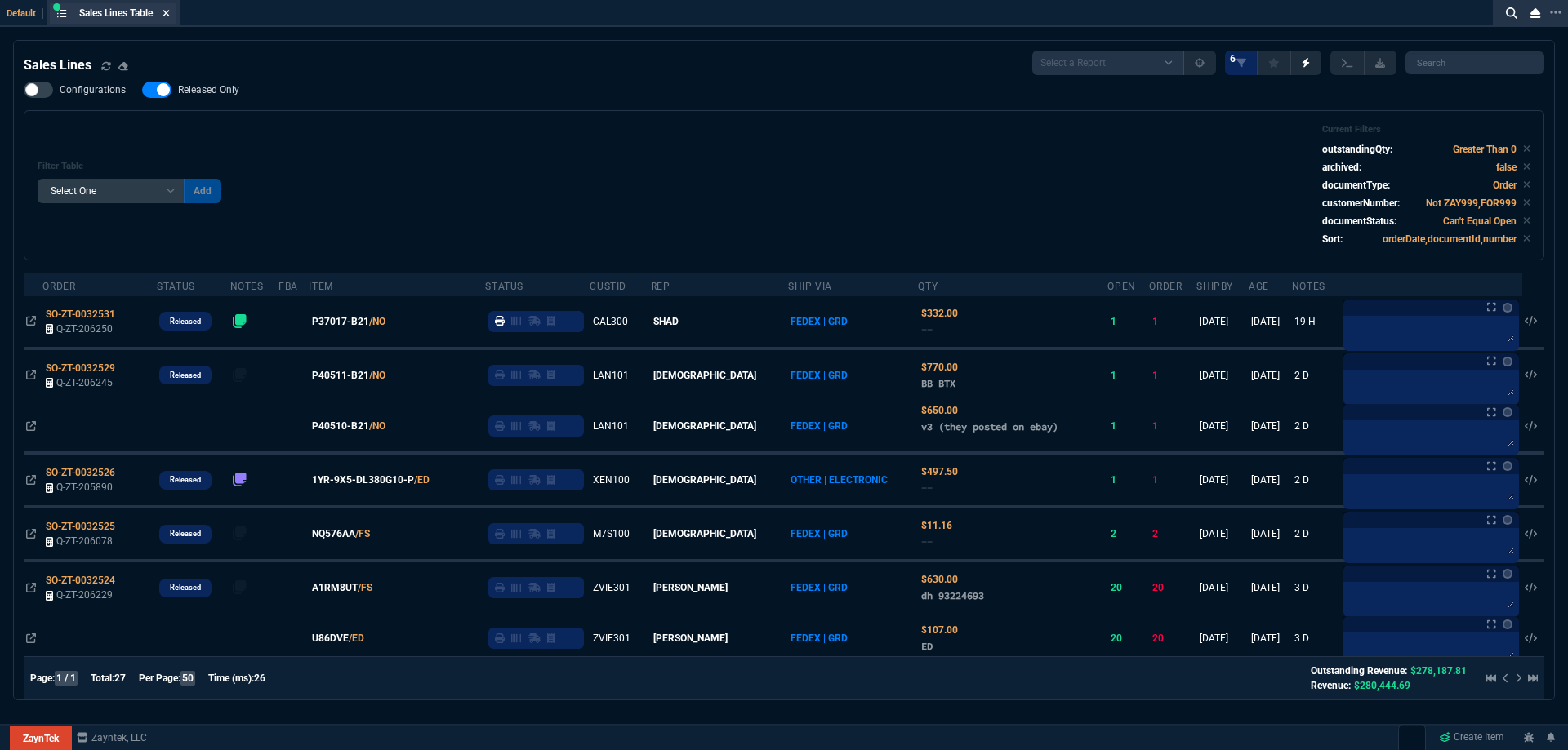
click at [170, 13] on icon at bounding box center [167, 13] width 7 height 7
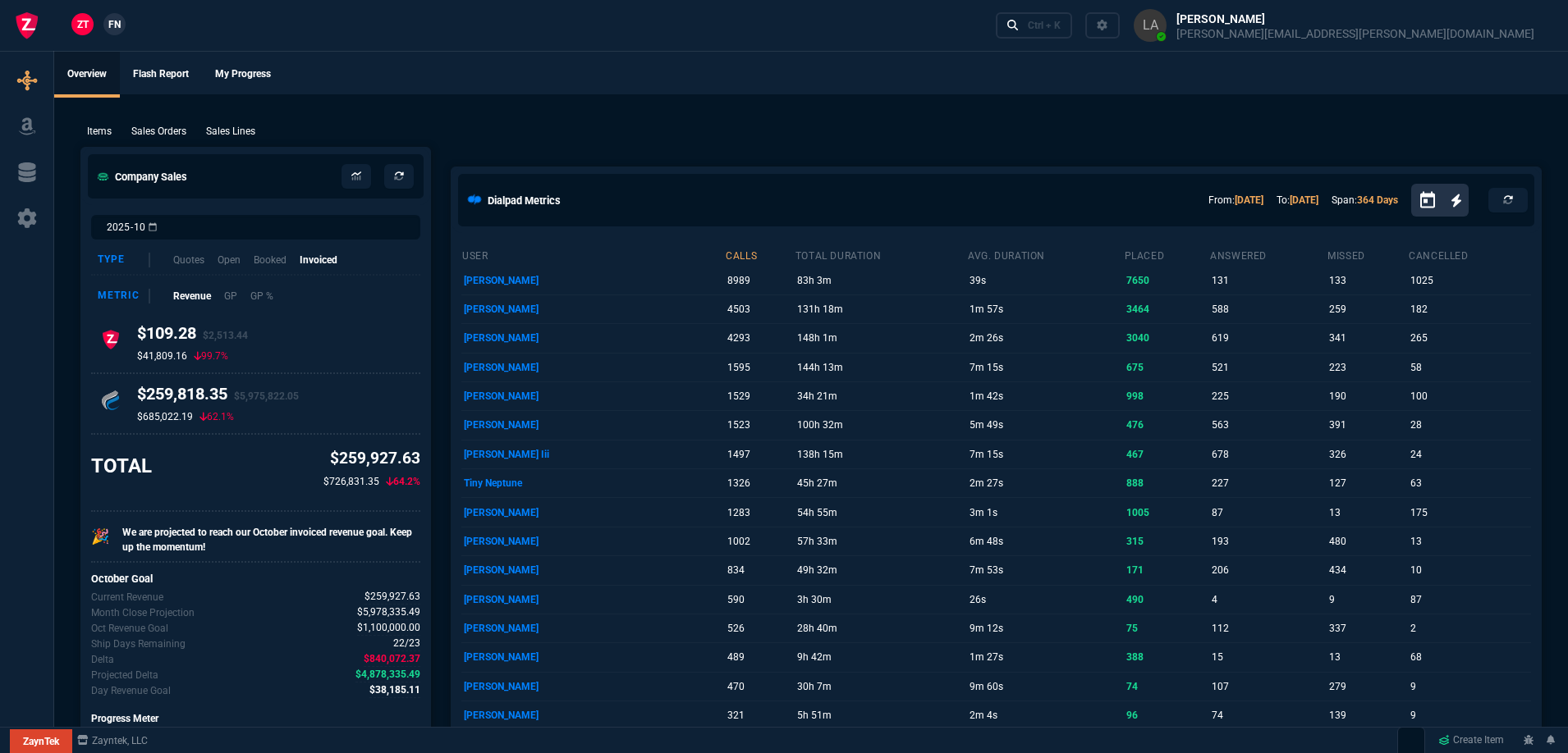
click at [119, 25] on span "FN" at bounding box center [115, 24] width 13 height 15
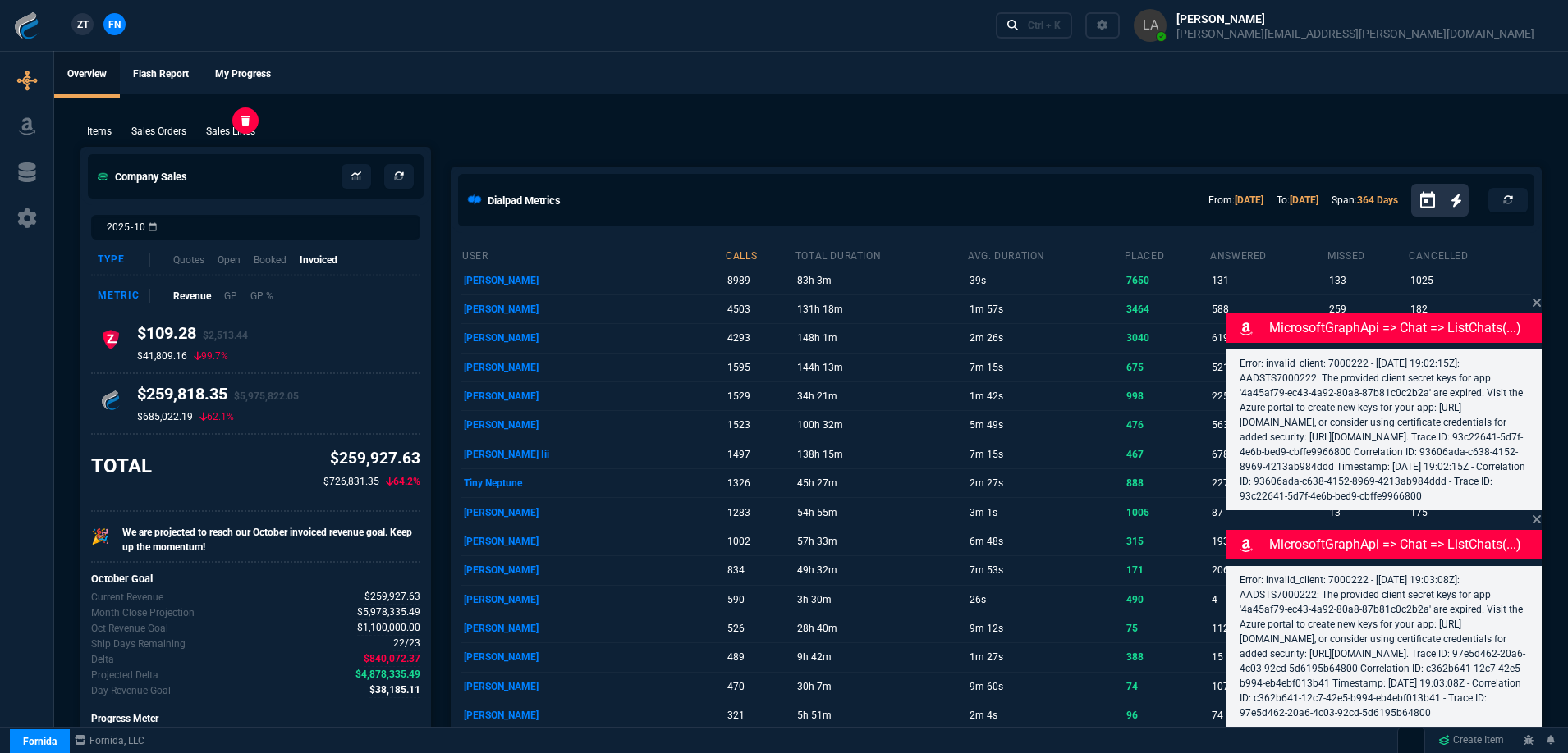
click at [244, 129] on p "Sales Lines" at bounding box center [230, 131] width 49 height 15
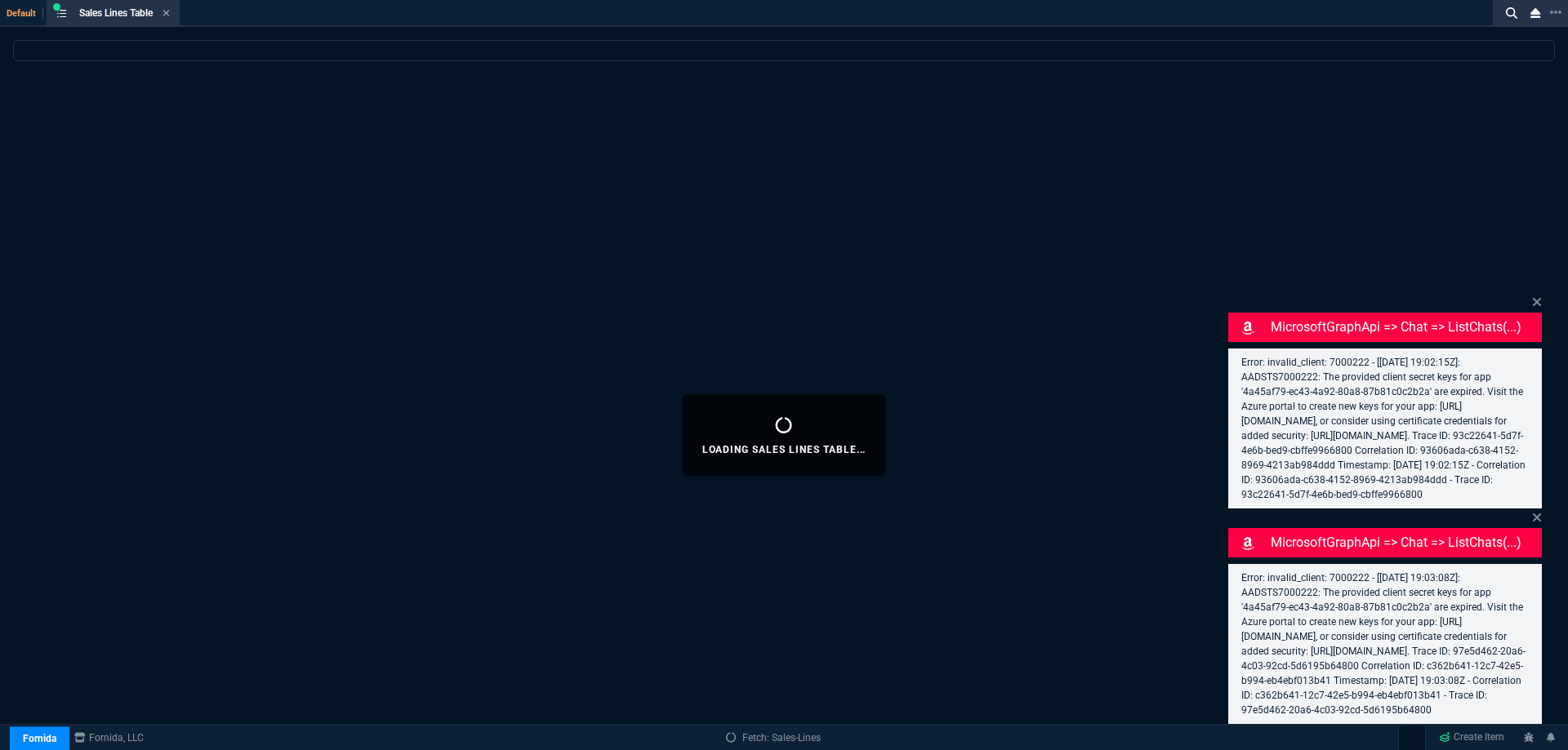
select select
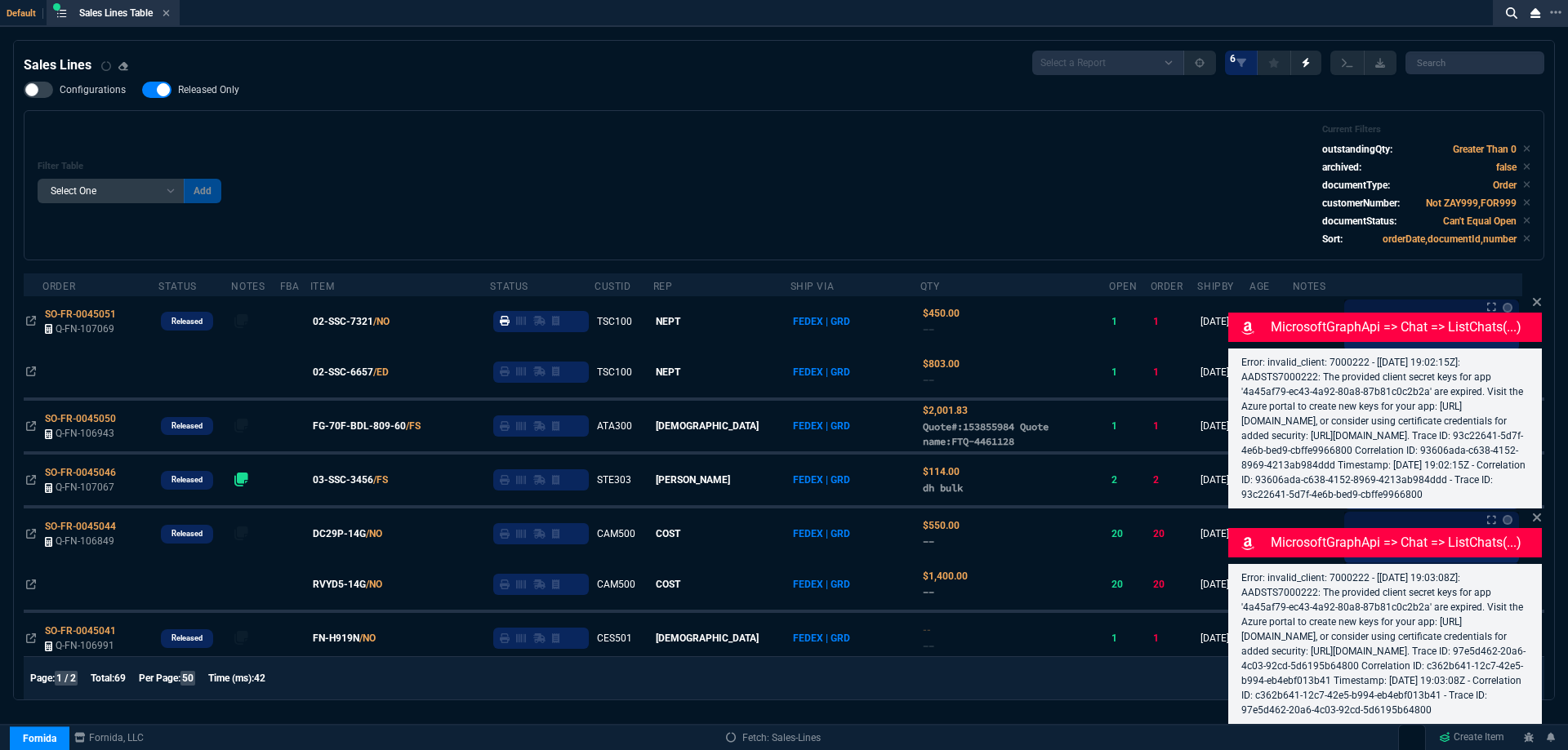
click at [210, 85] on span "Released Only" at bounding box center [209, 89] width 61 height 13
click at [142, 90] on input "Released Only" at bounding box center [141, 90] width 1 height 1
click at [679, 110] on div "Configurations Released Only Filter Table Select One Add Filter () Age () ATS (…" at bounding box center [784, 171] width 1521 height 179
click at [1532, 293] on div "MicrosoftGraphApi => chat => listChats(...) Error: invalid_client: 7000222 - [[…" at bounding box center [1386, 400] width 314 height 215
click at [1533, 295] on icon at bounding box center [1537, 301] width 10 height 13
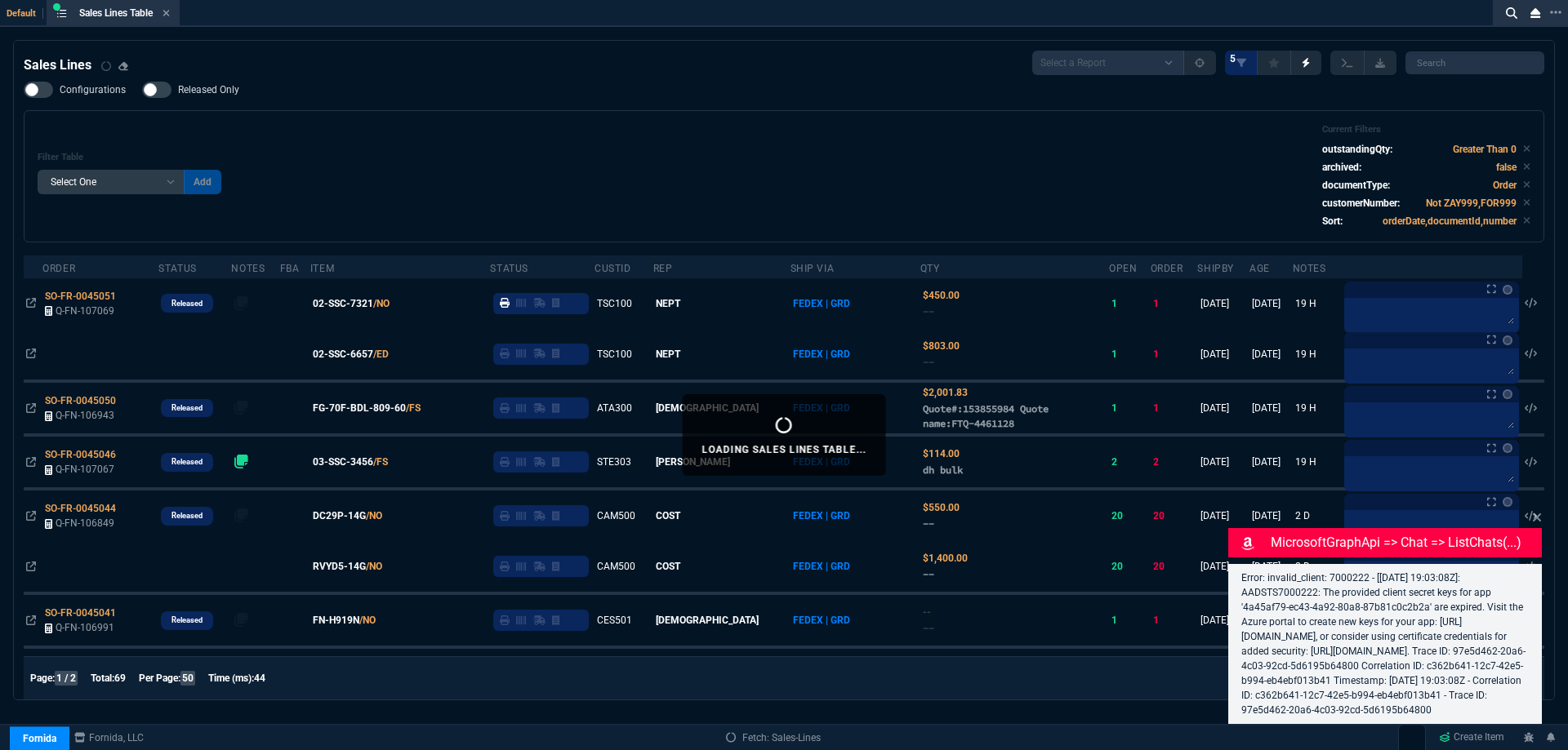
click at [1539, 513] on icon at bounding box center [1537, 517] width 8 height 8
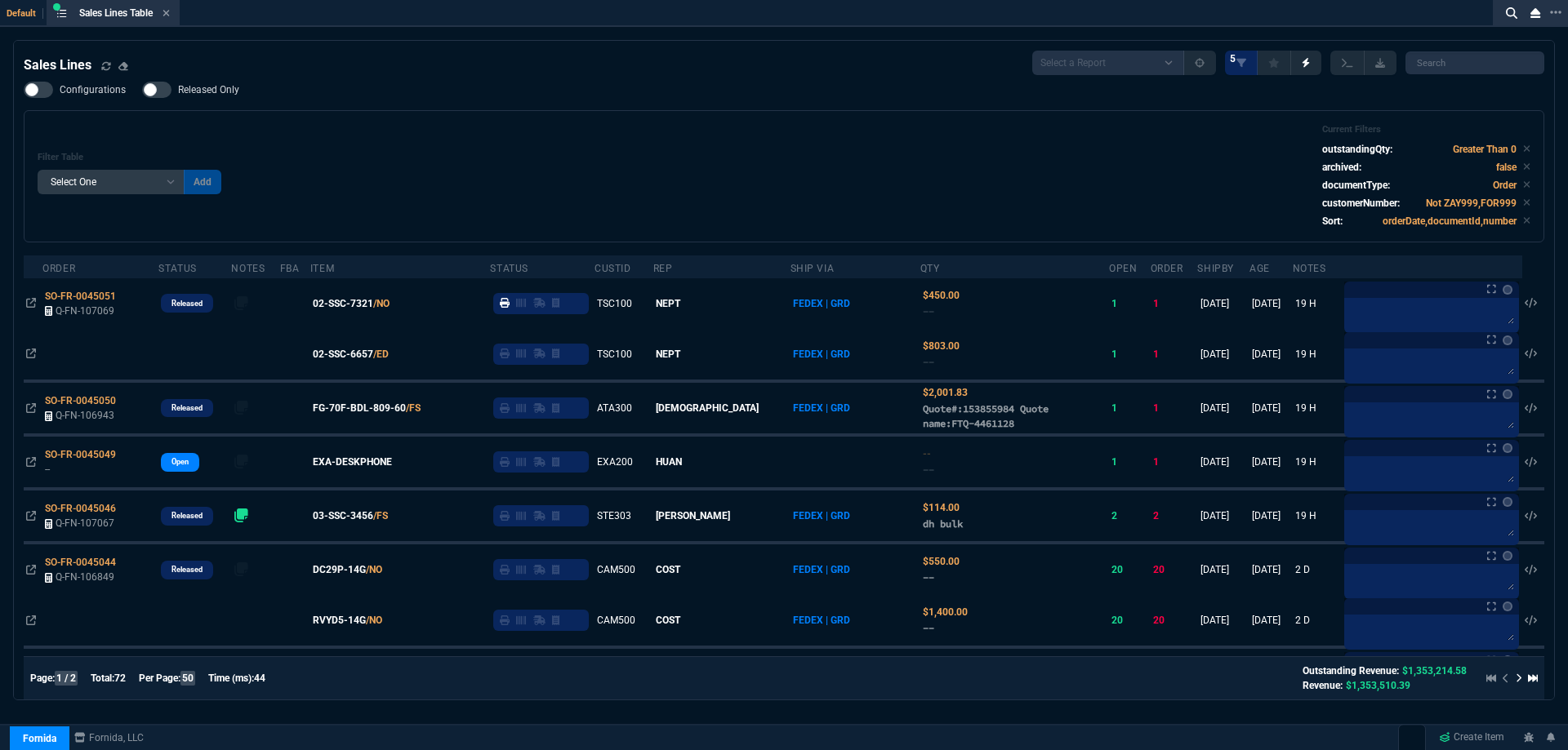
click at [231, 89] on span "Released Only" at bounding box center [209, 89] width 61 height 13
click at [142, 90] on input "Released Only" at bounding box center [141, 90] width 1 height 1
click at [503, 144] on div "Filter Table Select One Add Filter () Age () ATS () Cond (itemVariantCode) Cust…" at bounding box center [784, 175] width 1493 height 104
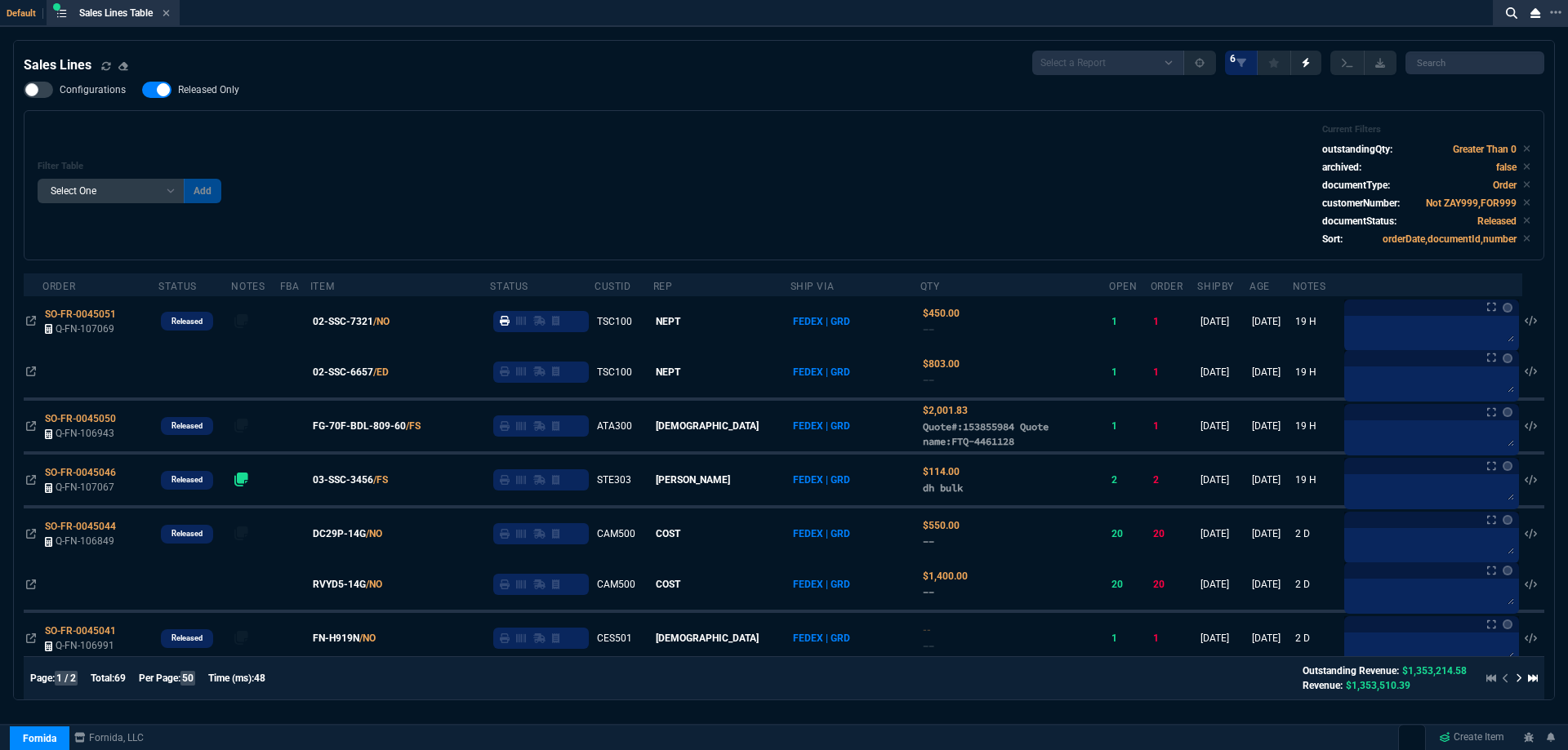
click at [220, 93] on span "Released Only" at bounding box center [209, 89] width 61 height 13
click at [142, 91] on input "Released Only" at bounding box center [141, 90] width 1 height 1
checkbox input "false"
click at [872, 198] on div "Filter Table Select One Add Filter () Age () ATS () Cond (itemVariantCode) Cust…" at bounding box center [784, 185] width 1493 height 123
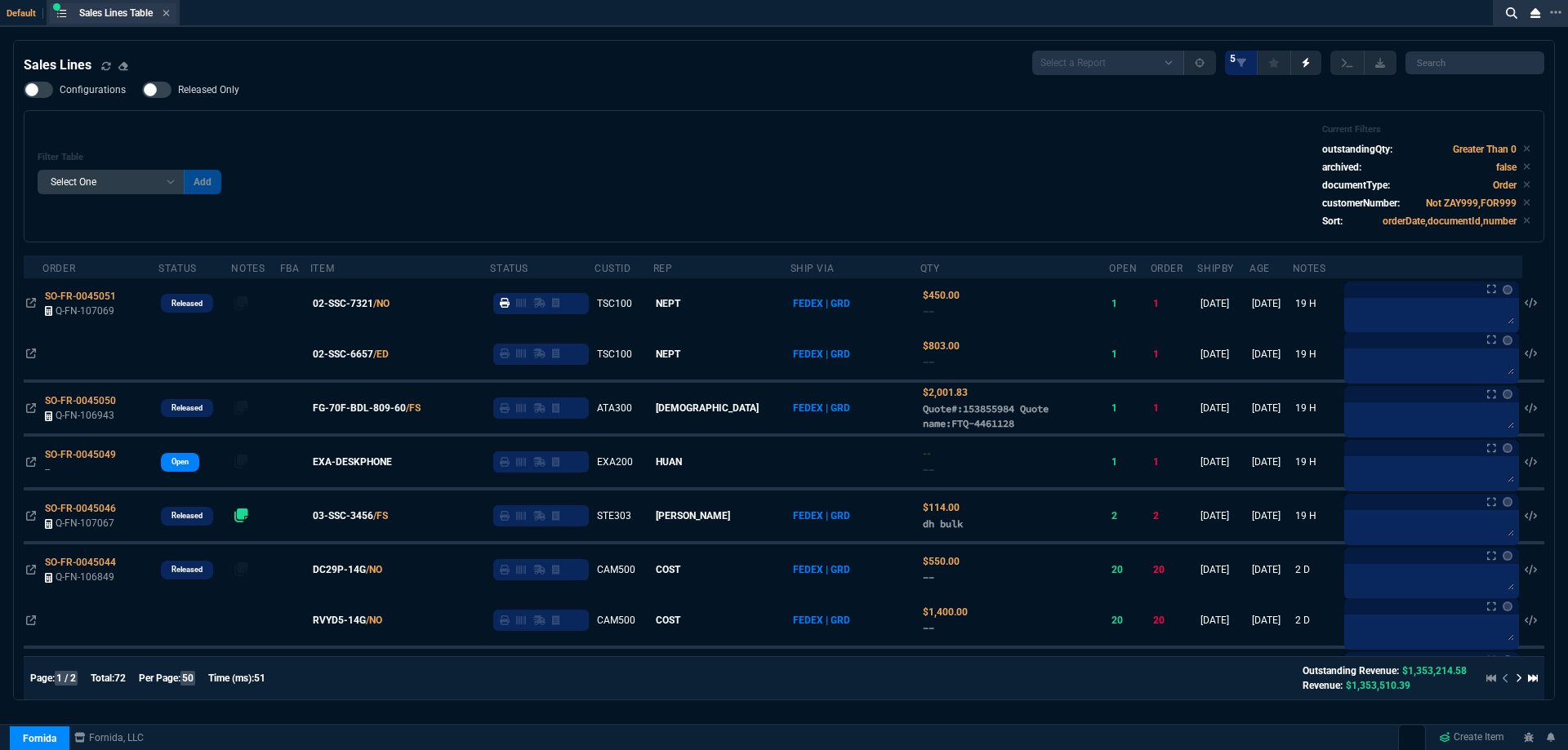
click at [174, 13] on div "Sales Lines Table Sales Line" at bounding box center [113, 13] width 127 height 20
click at [168, 11] on icon at bounding box center [167, 13] width 7 height 7
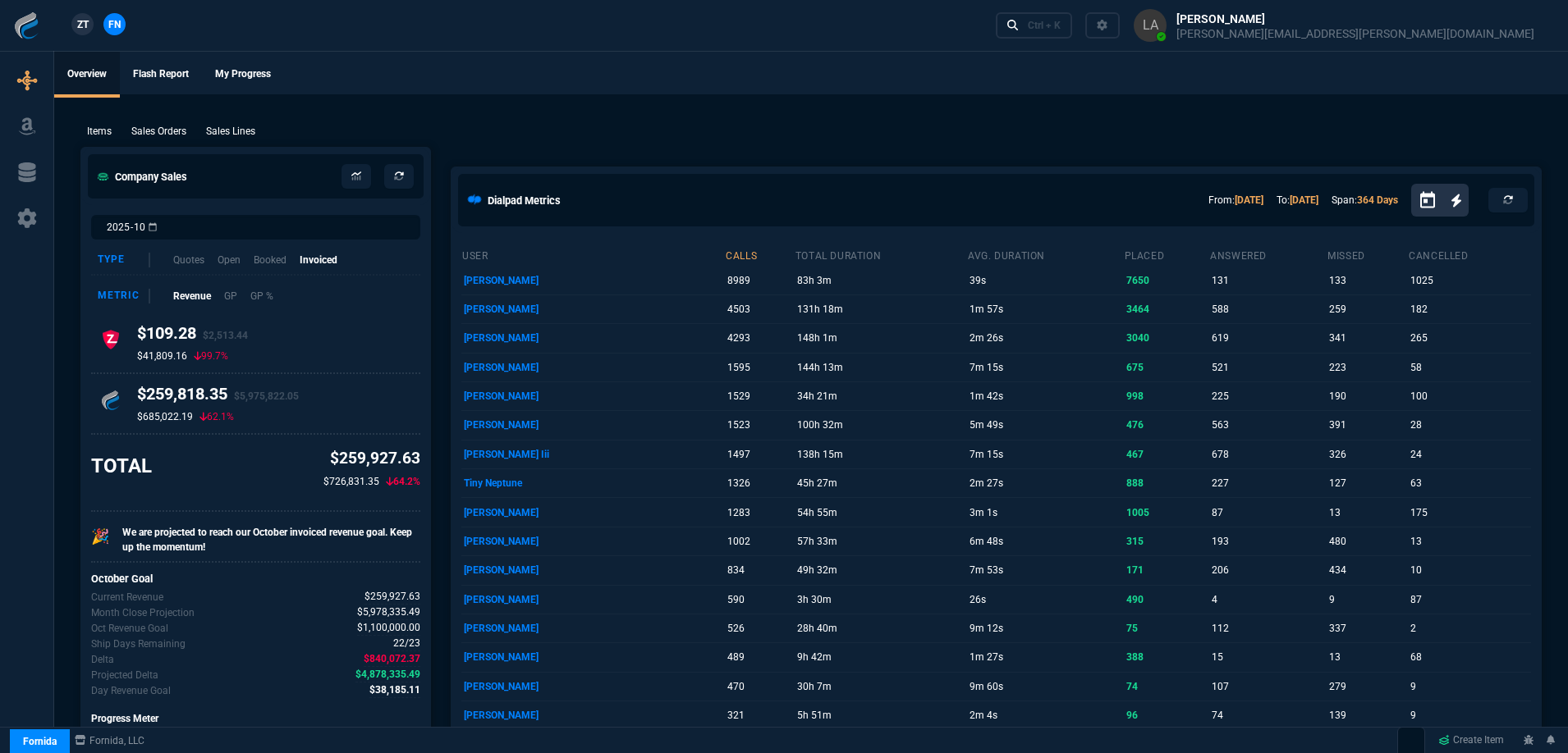
click at [77, 22] on span "ZT" at bounding box center [83, 24] width 12 height 15
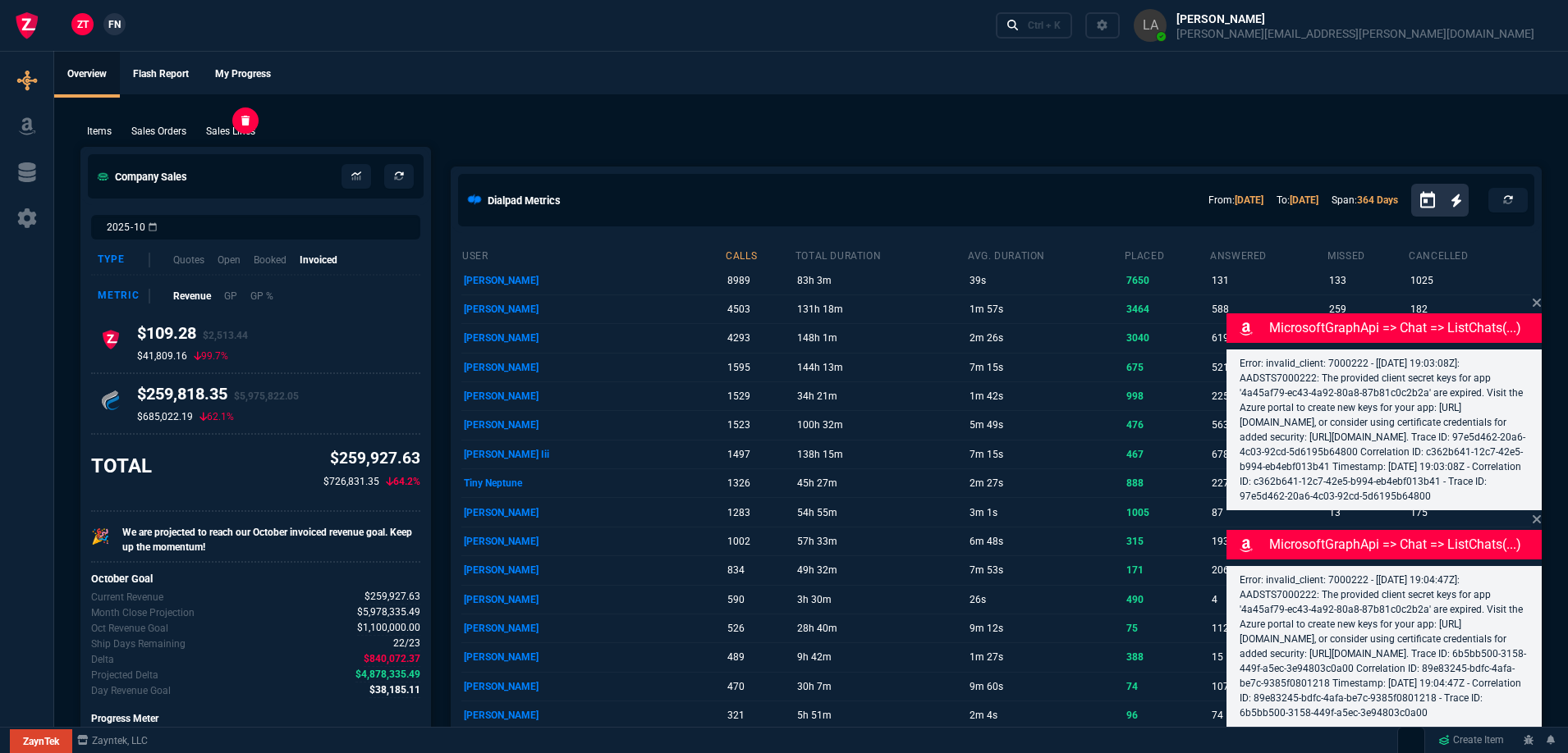
click at [231, 136] on p "Sales Lines" at bounding box center [230, 131] width 49 height 15
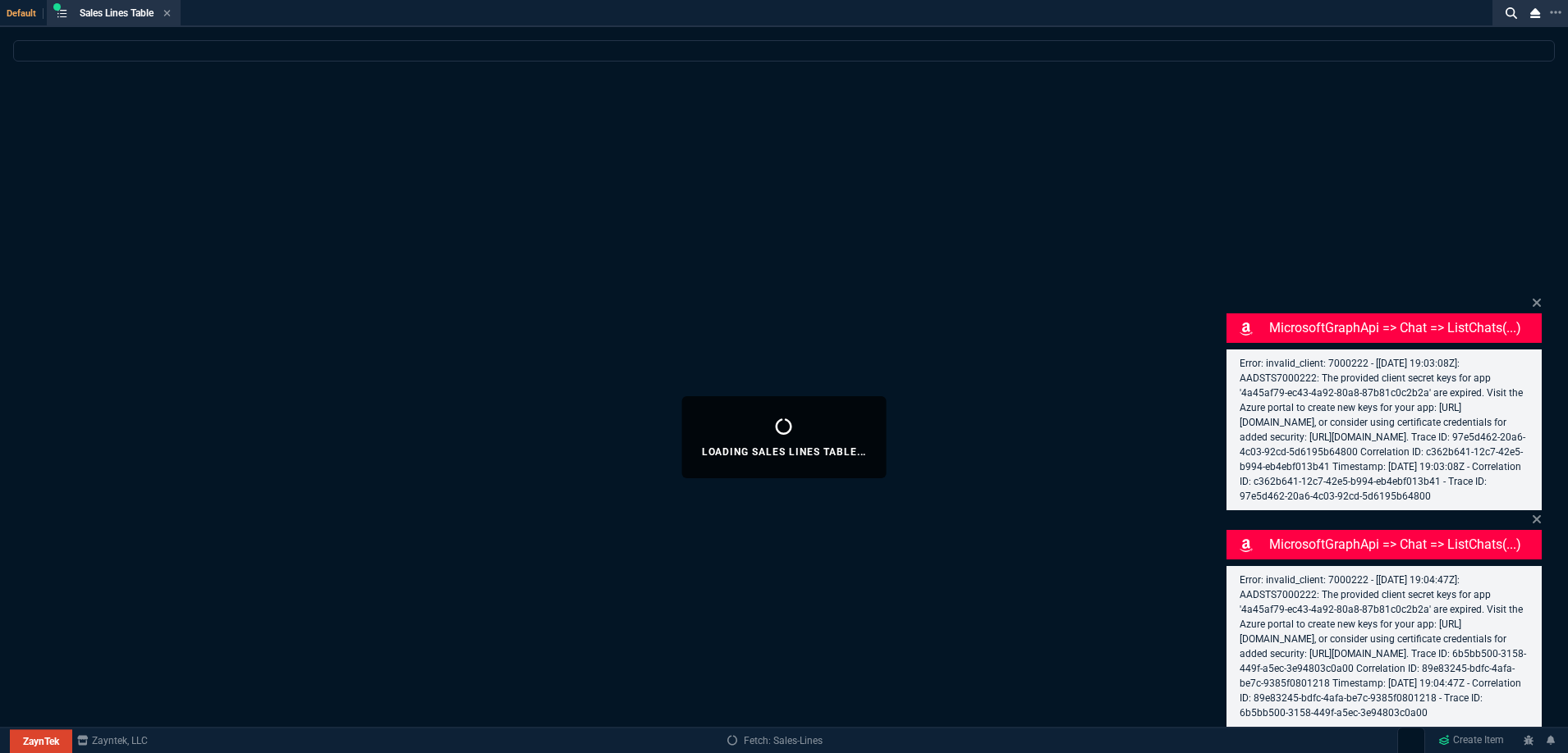
select select
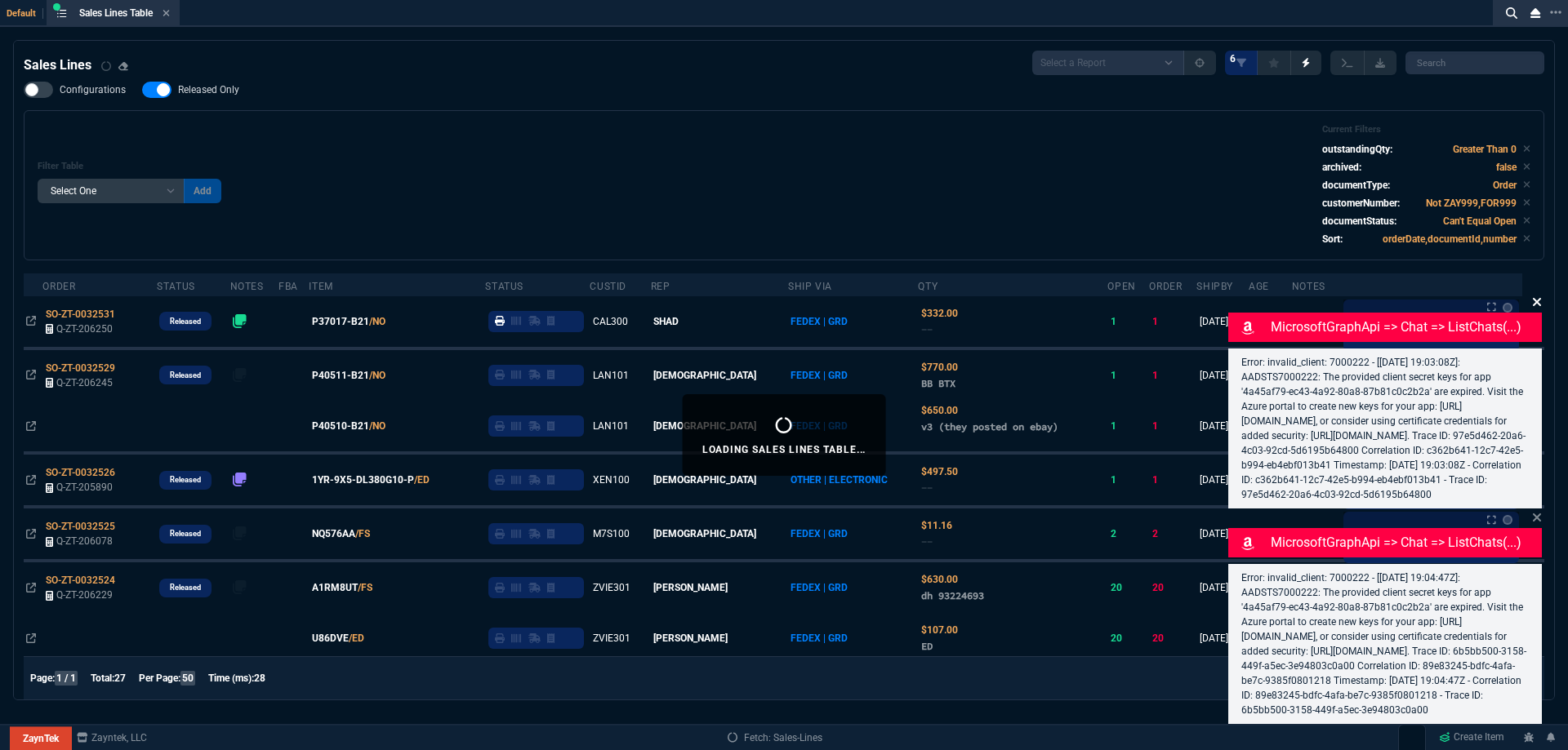
click at [1539, 298] on icon at bounding box center [1537, 302] width 8 height 8
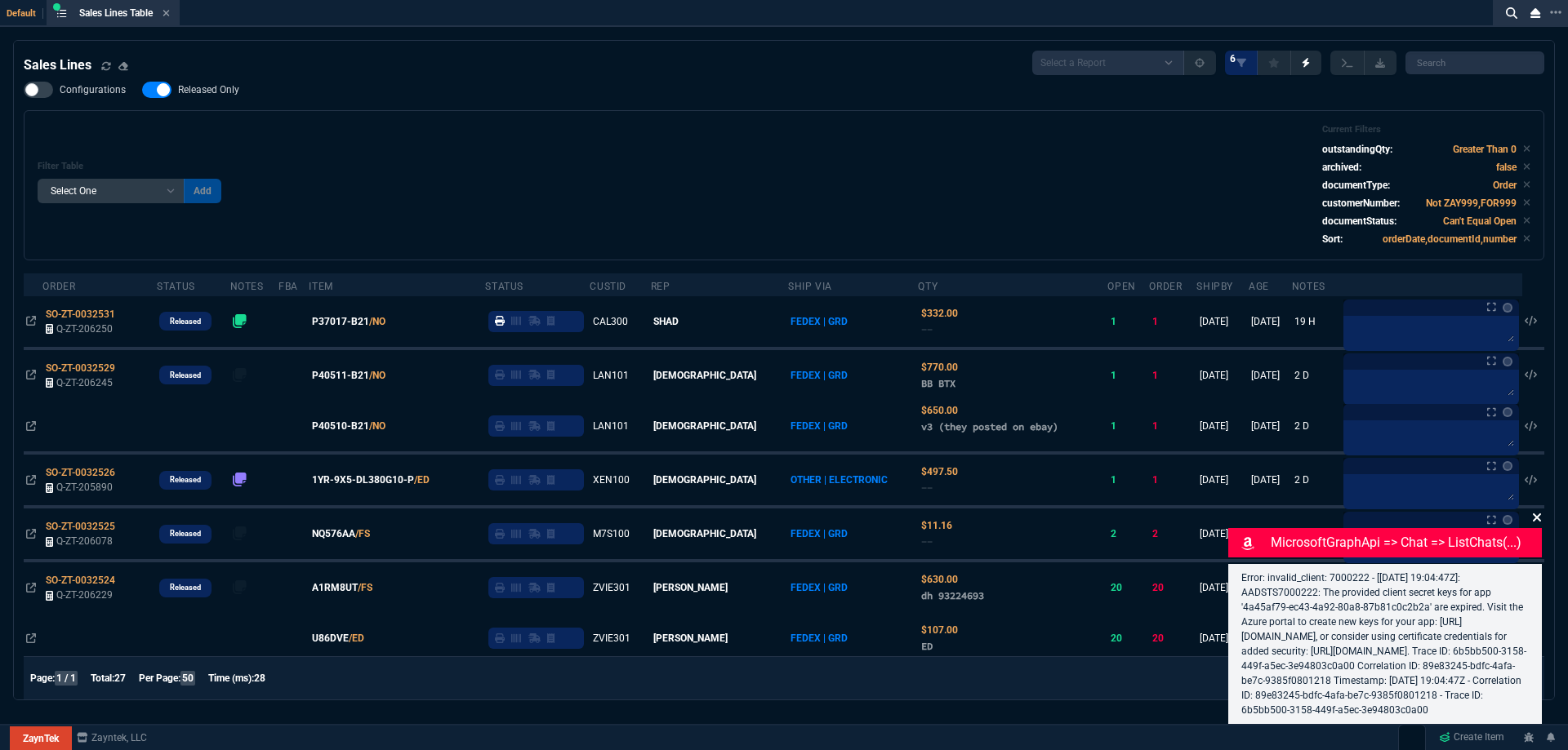
click at [1537, 511] on icon at bounding box center [1537, 517] width 10 height 13
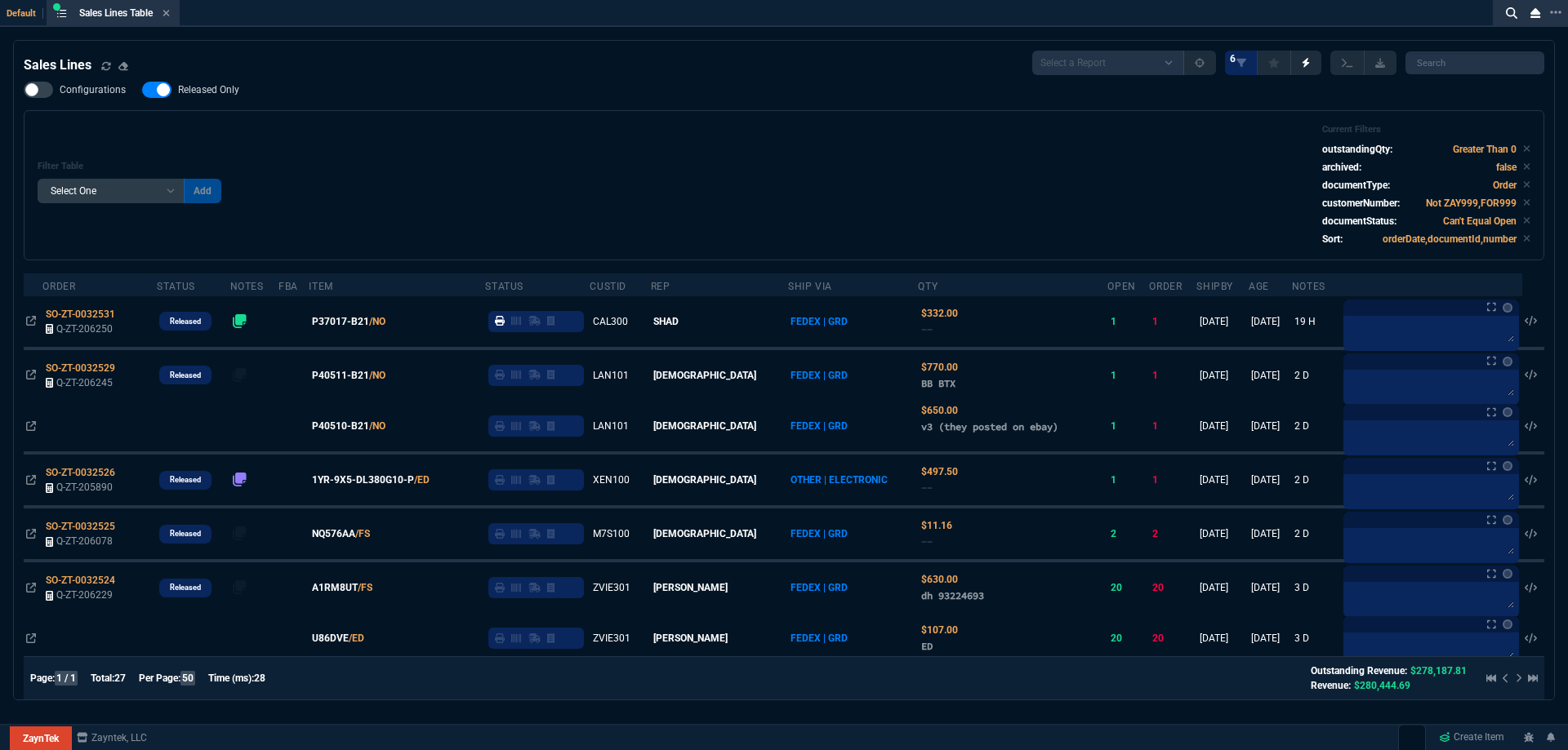
click at [230, 91] on span "Released Only" at bounding box center [209, 89] width 61 height 13
click at [142, 91] on input "Released Only" at bounding box center [141, 90] width 1 height 1
click at [775, 140] on div "Filter Table Select One Add Filter () Age () ATS () Cond (itemVariantCode) Cust…" at bounding box center [784, 185] width 1493 height 123
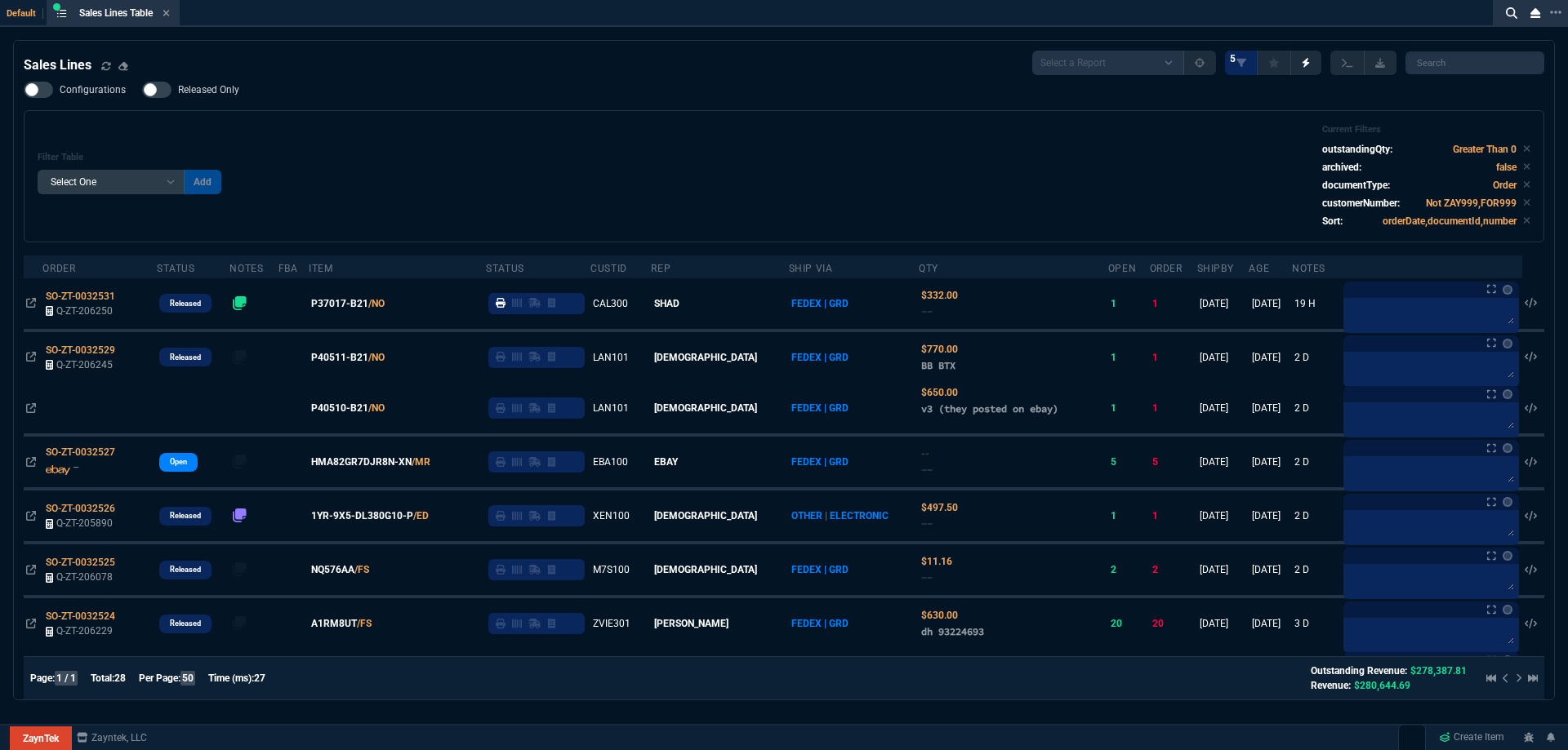
click at [235, 90] on span "Released Only" at bounding box center [209, 89] width 61 height 13
click at [142, 90] on input "Released Only" at bounding box center [141, 90] width 1 height 1
click at [479, 127] on div "Filter Table Select One Add Filter () Age () ATS () Cond (itemVariantCode) Cust…" at bounding box center [784, 175] width 1493 height 104
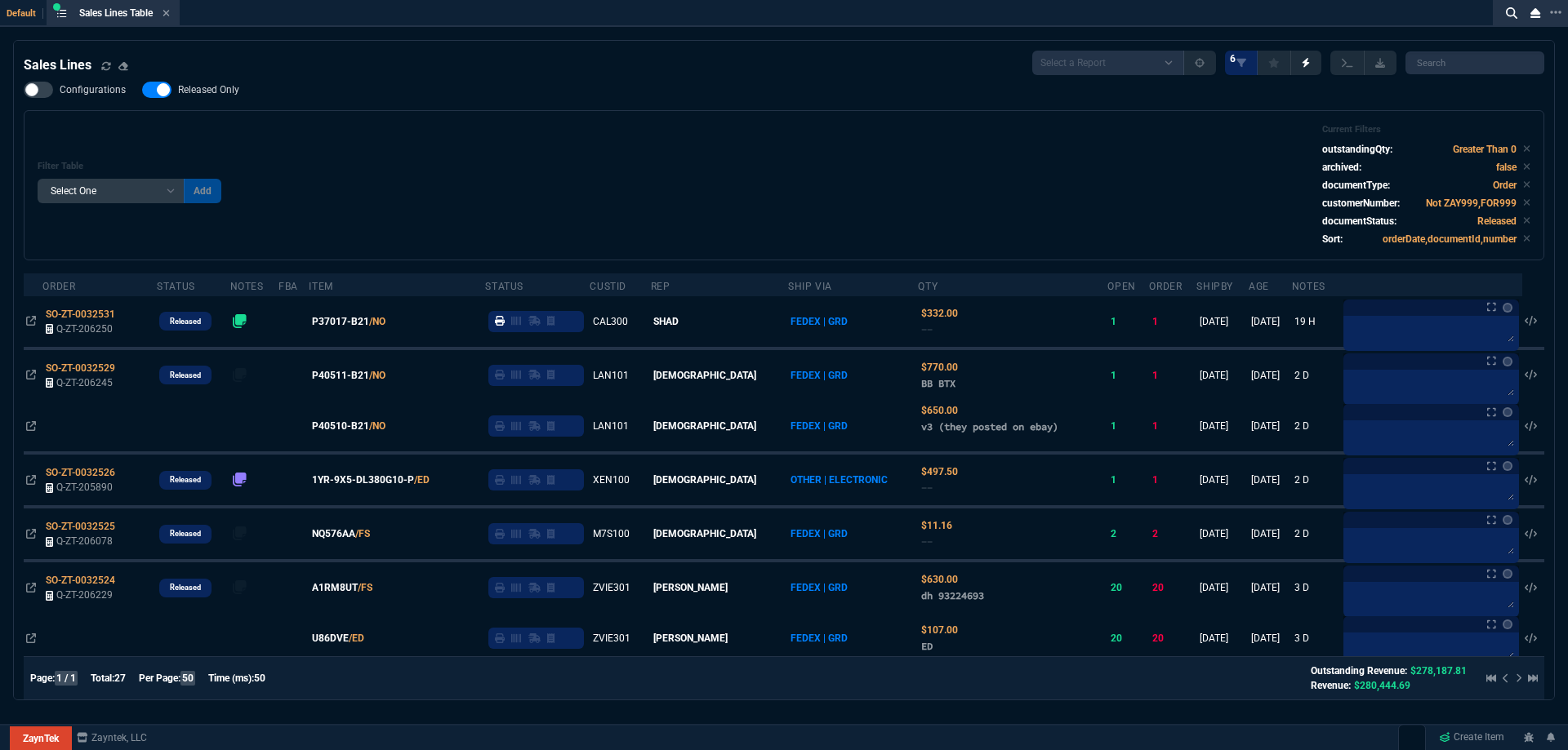
click at [538, 155] on div "Filter Table Select One Add Filter () Age () ATS () Cond (itemVariantCode) Cust…" at bounding box center [784, 185] width 1493 height 123
click at [210, 98] on label "Released Only" at bounding box center [199, 90] width 114 height 17
click at [142, 91] on input "Released Only" at bounding box center [141, 90] width 1 height 1
checkbox input "false"
click at [688, 139] on div "Filter Table Select One Add Filter () Age () ATS () Cond (itemVariantCode) Cust…" at bounding box center [784, 185] width 1493 height 123
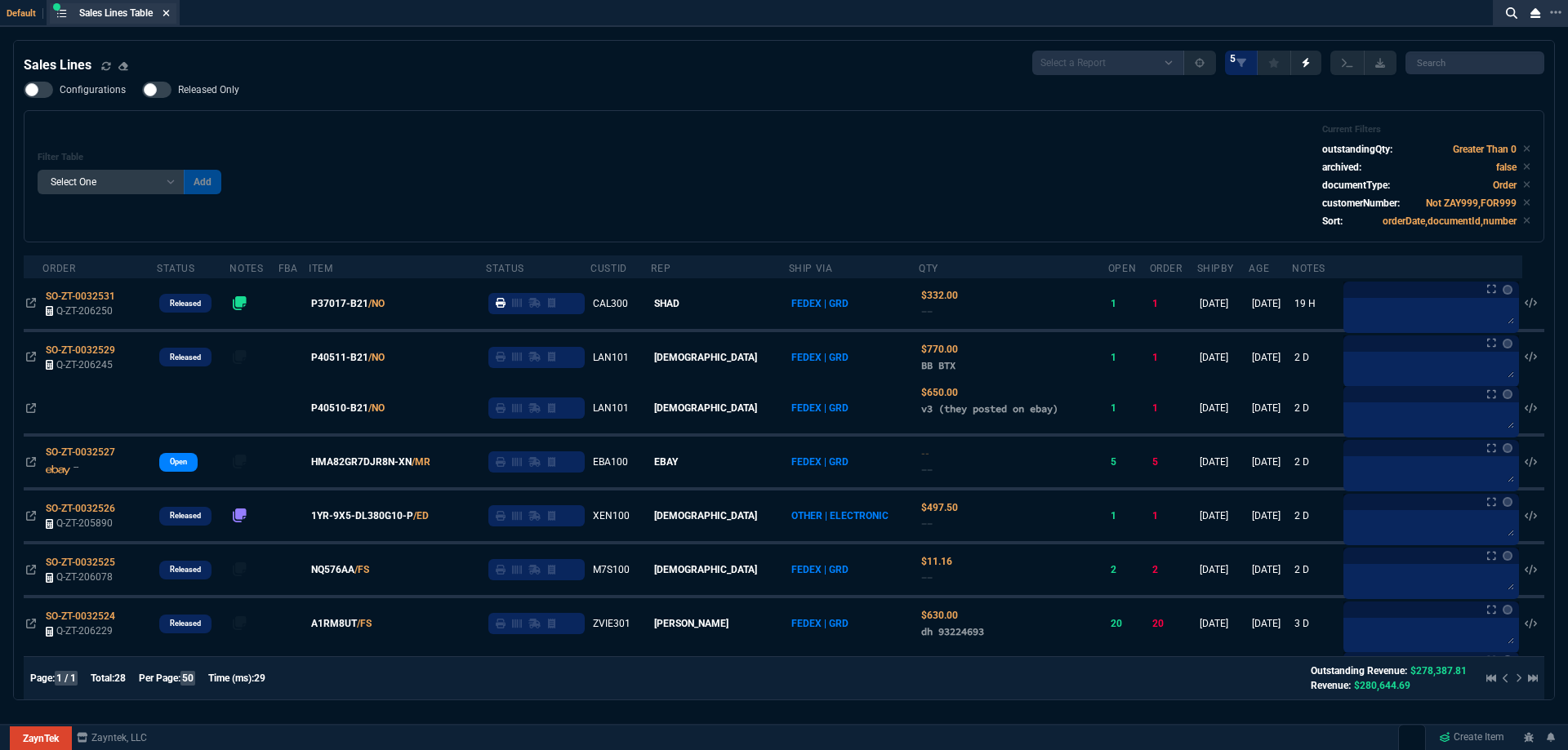
click at [170, 11] on icon at bounding box center [167, 13] width 8 height 10
